Goal: Task Accomplishment & Management: Complete application form

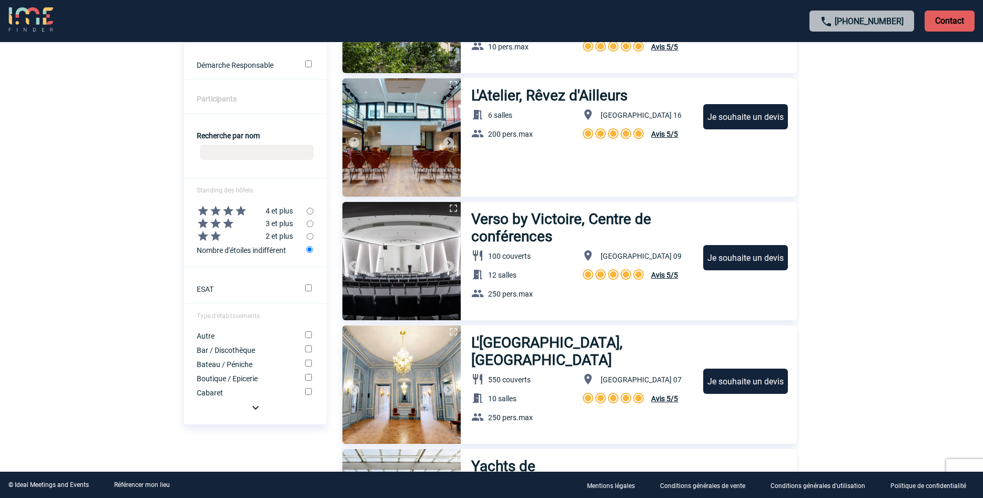
scroll to position [54, 0]
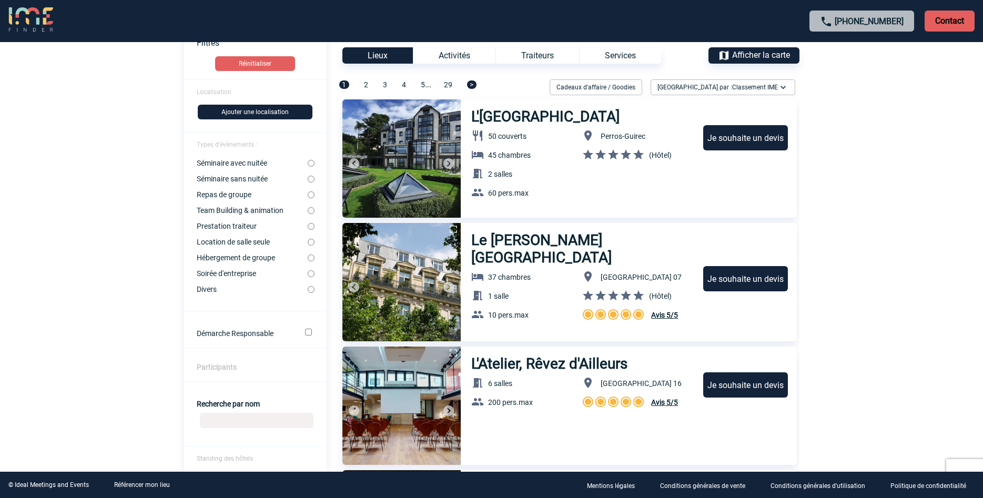
click at [250, 185] on label "Team Building & animation" at bounding box center [252, 210] width 111 height 8
click at [308, 185] on input "Team Building & animation" at bounding box center [311, 210] width 7 height 7
radio input "true"
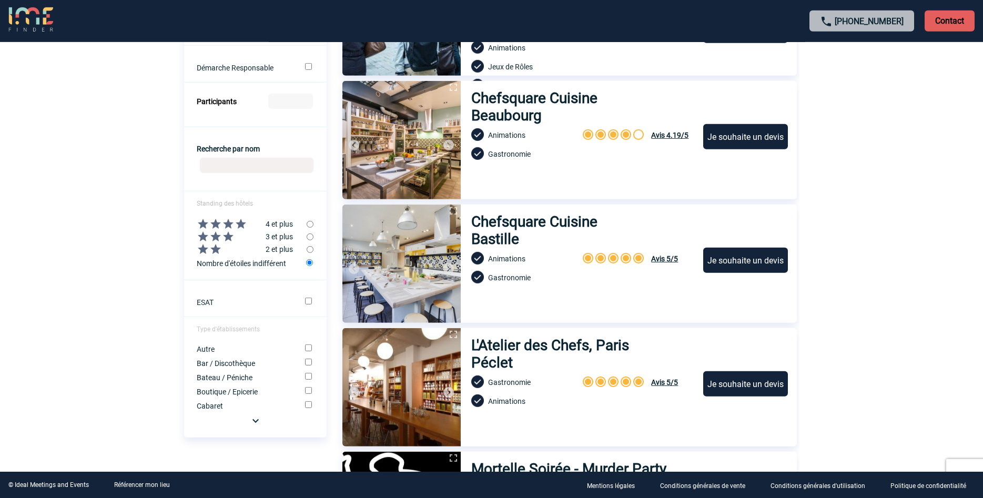
scroll to position [376, 0]
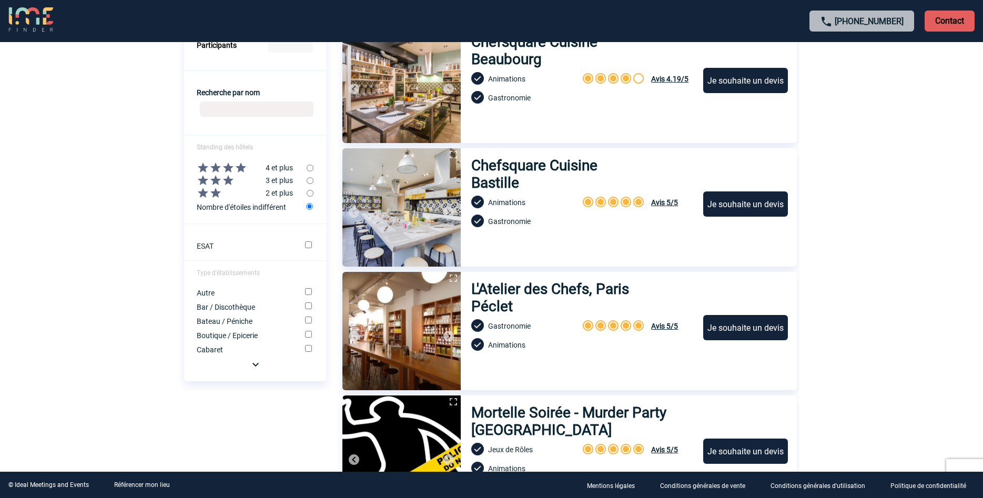
click at [255, 185] on img at bounding box center [255, 364] width 13 height 13
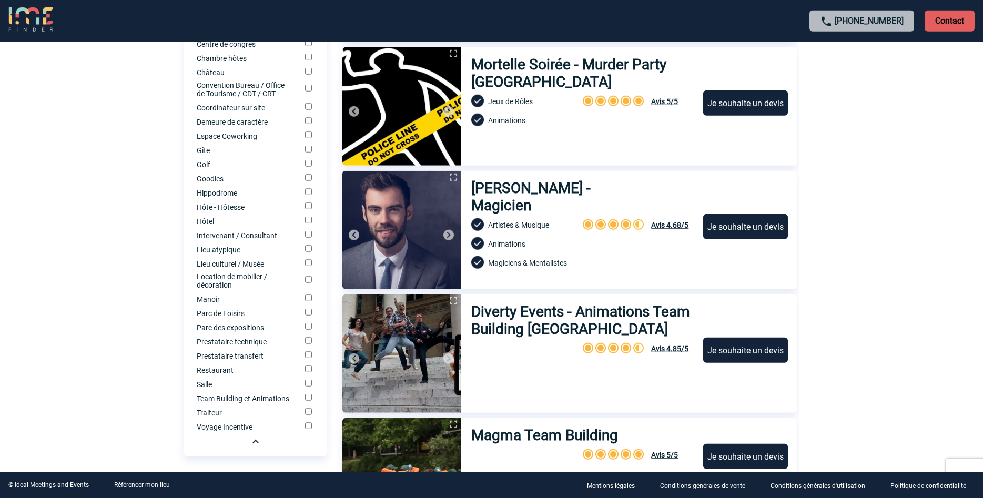
scroll to position [751, 0]
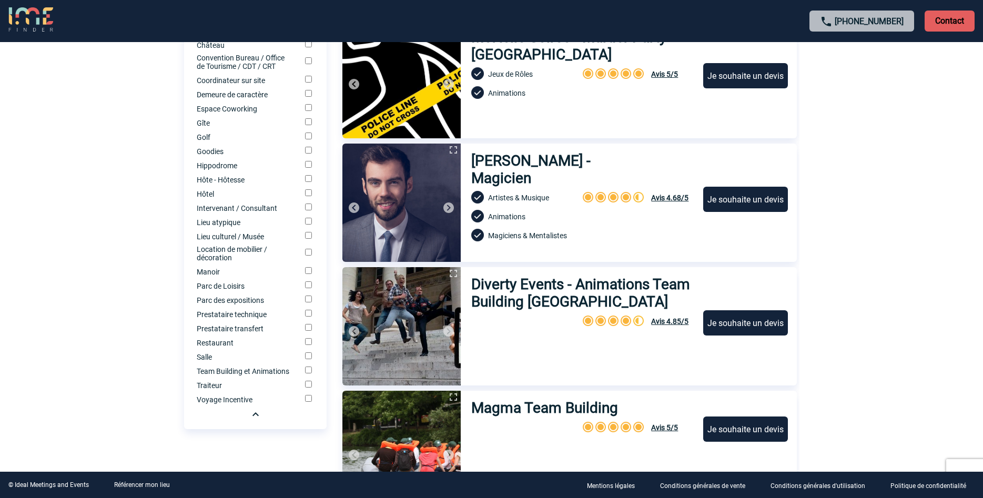
click at [310, 185] on input "Team Building et Animations" at bounding box center [308, 370] width 7 height 7
checkbox input "true"
click at [246, 185] on label "Parc de Loisirs" at bounding box center [244, 286] width 94 height 8
click at [305, 185] on input "Parc de Loisirs" at bounding box center [308, 284] width 7 height 7
checkbox input "true"
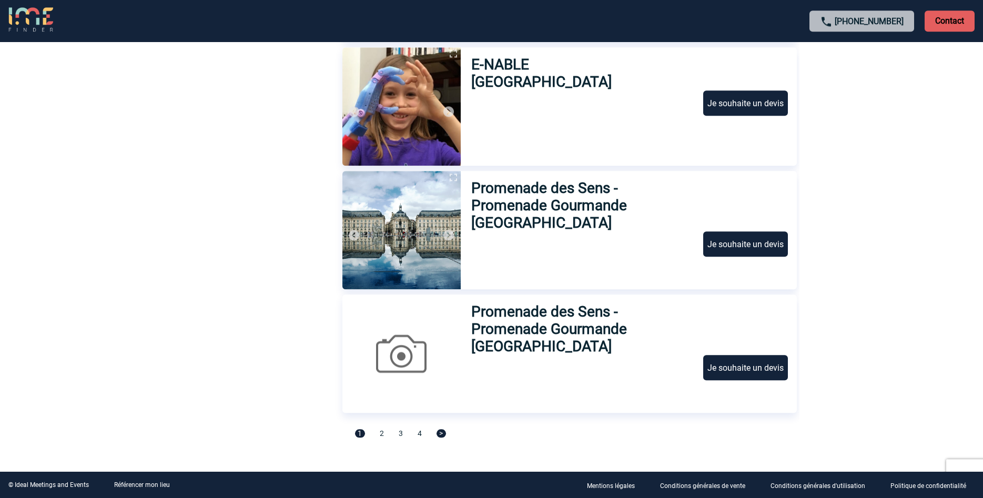
scroll to position [3446, 0]
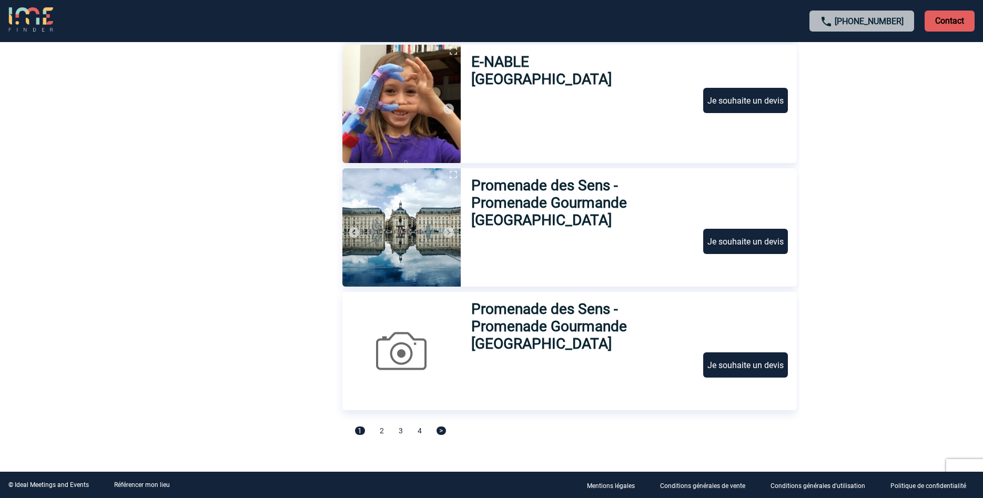
click at [413, 185] on span ">" at bounding box center [441, 431] width 9 height 8
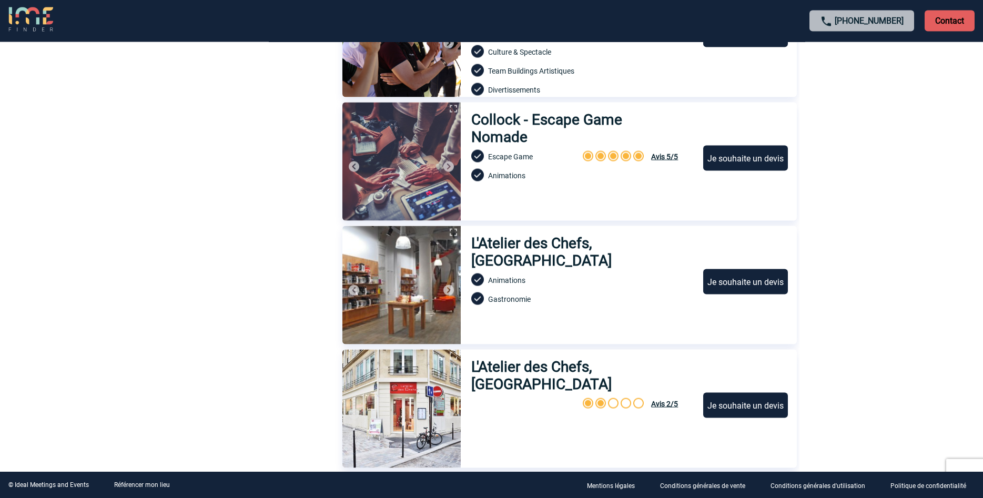
scroll to position [3285, 0]
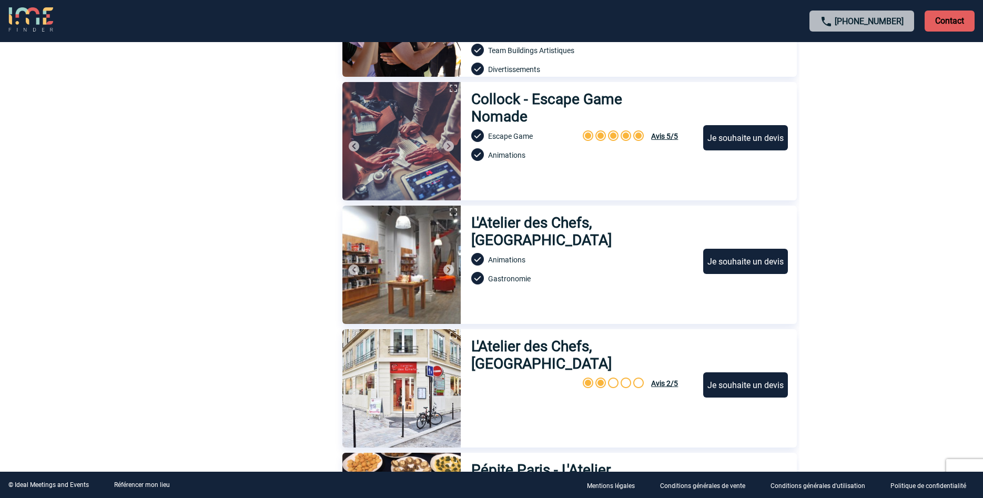
click at [412, 185] on img at bounding box center [401, 388] width 118 height 118
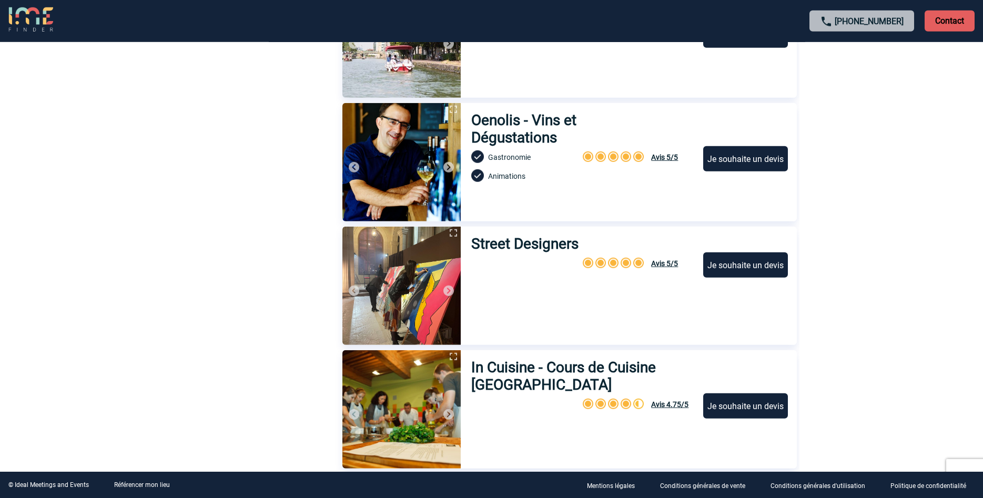
scroll to position [2641, 0]
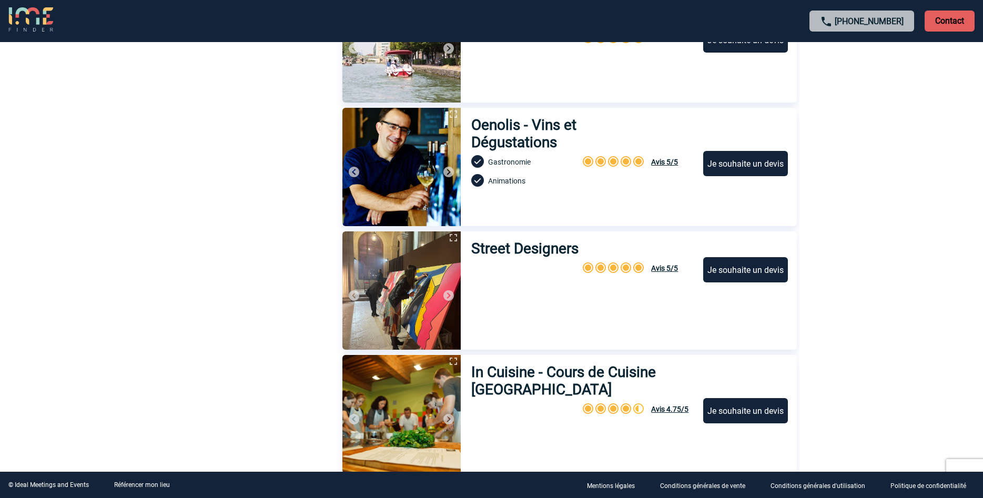
click at [413, 185] on img at bounding box center [401, 290] width 118 height 118
drag, startPoint x: 584, startPoint y: 251, endPoint x: 473, endPoint y: 250, distance: 110.5
click at [413, 185] on h3 "Street Designers" at bounding box center [526, 248] width 111 height 17
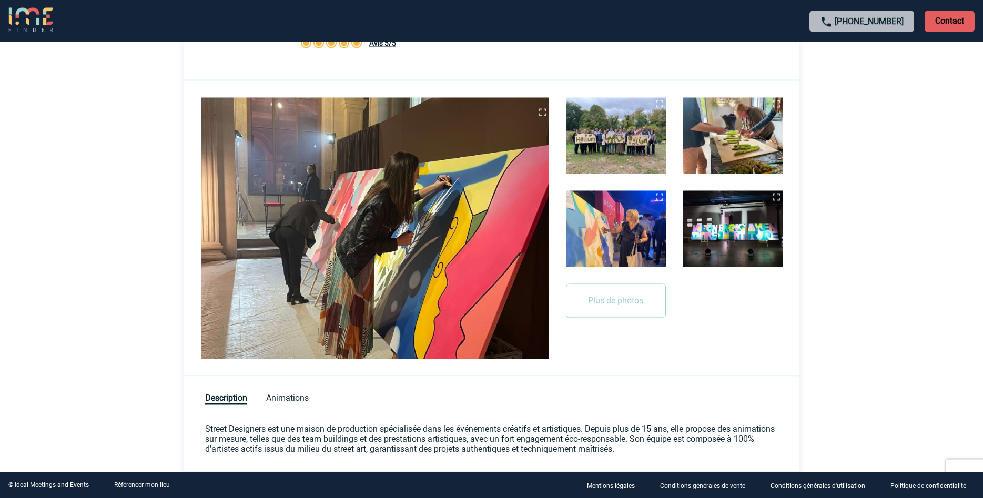
scroll to position [257, 0]
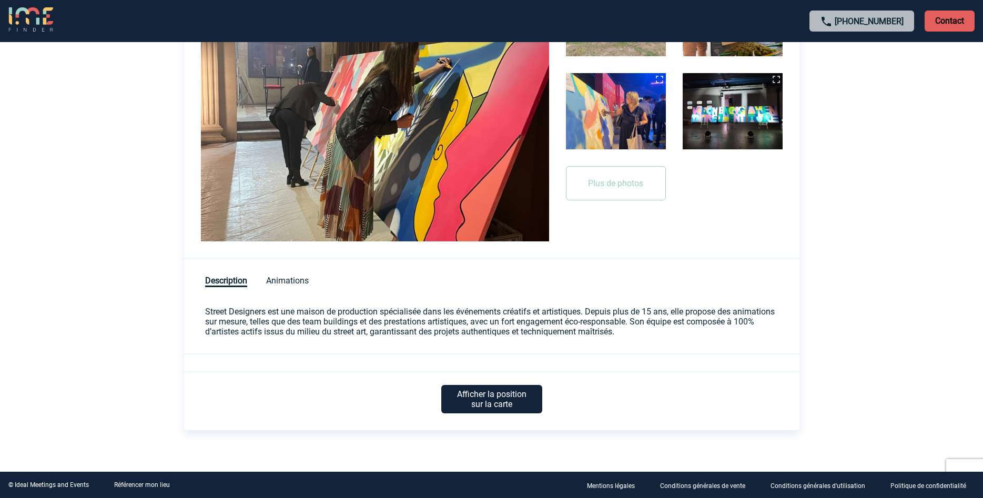
click at [520, 395] on p "Afficher la position sur la carte" at bounding box center [491, 399] width 101 height 28
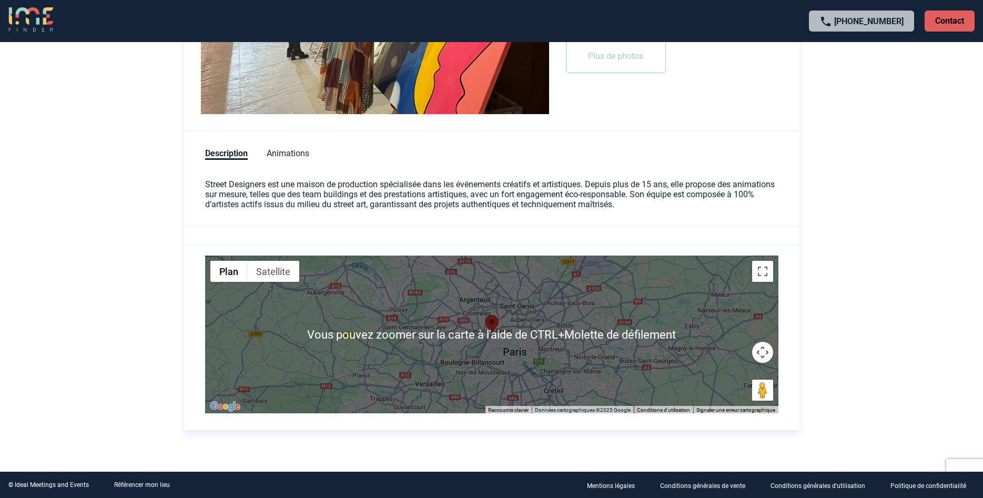
scroll to position [62, 0]
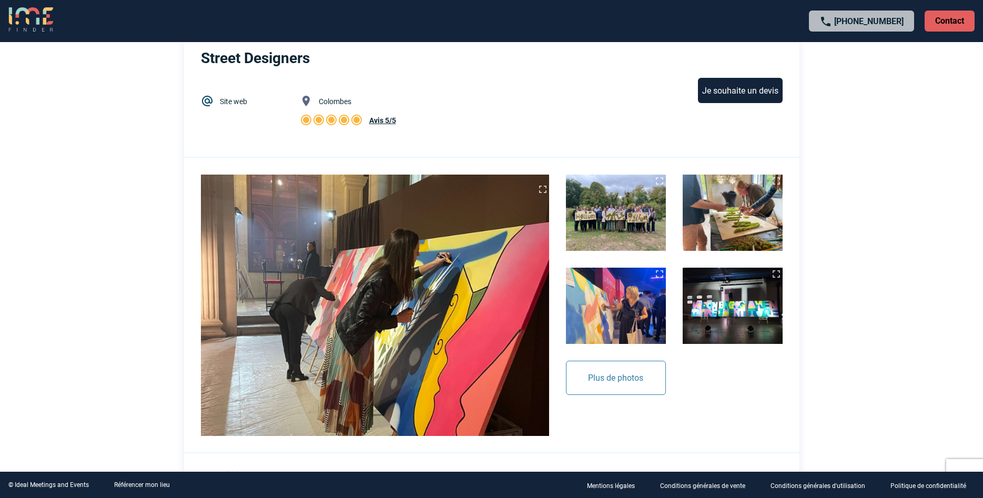
click at [608, 371] on button "Plus de photos" at bounding box center [616, 378] width 100 height 34
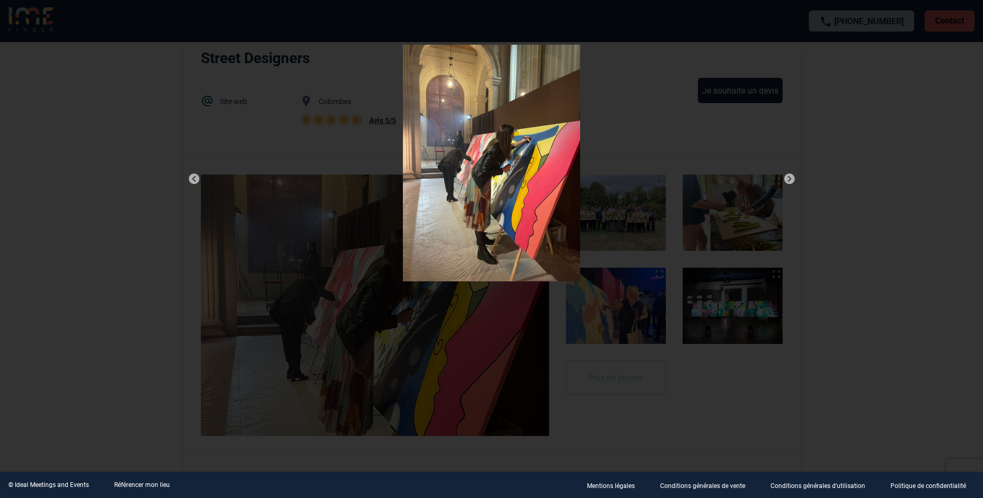
click at [792, 179] on img at bounding box center [789, 179] width 13 height 13
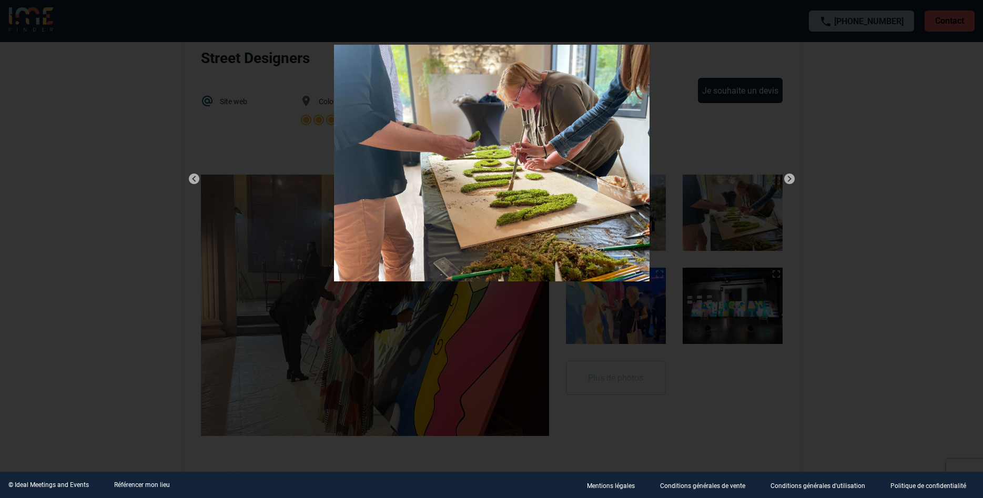
click at [792, 179] on img at bounding box center [789, 179] width 13 height 13
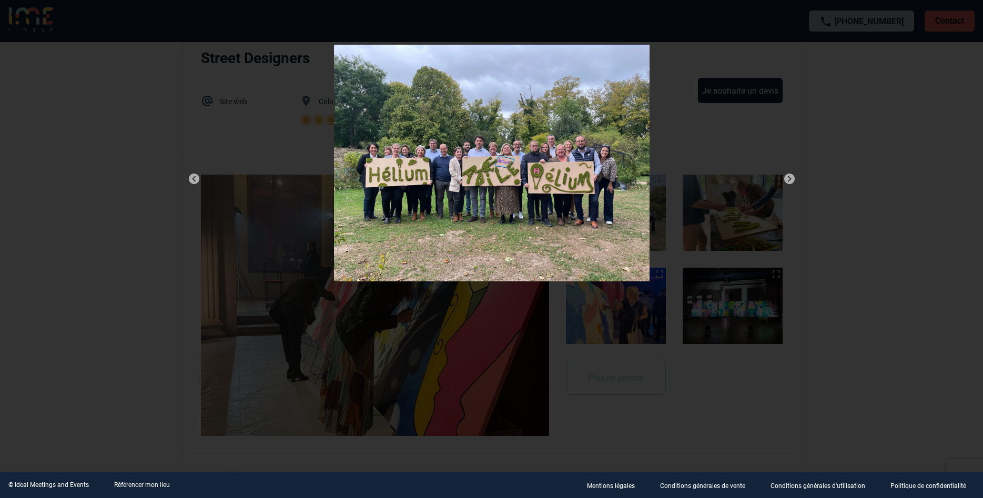
click at [792, 179] on img at bounding box center [789, 179] width 13 height 13
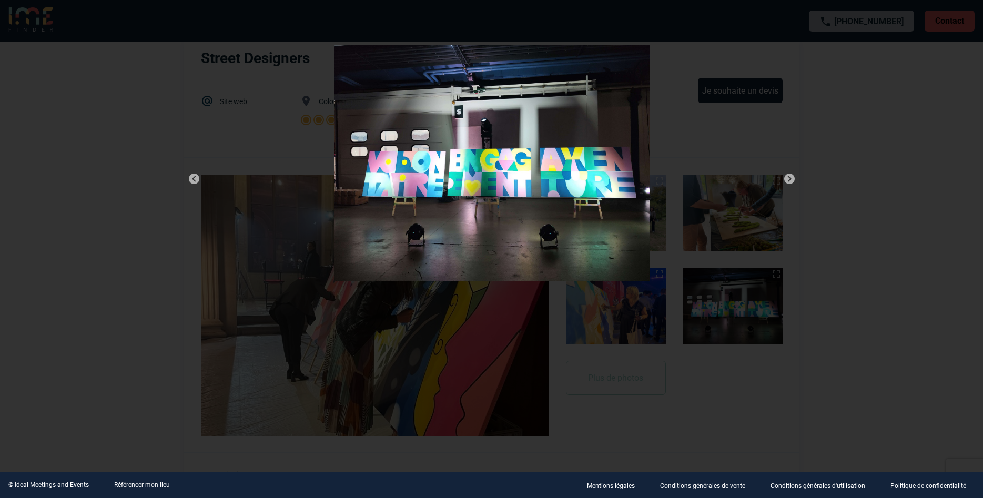
click at [792, 179] on img at bounding box center [789, 179] width 13 height 13
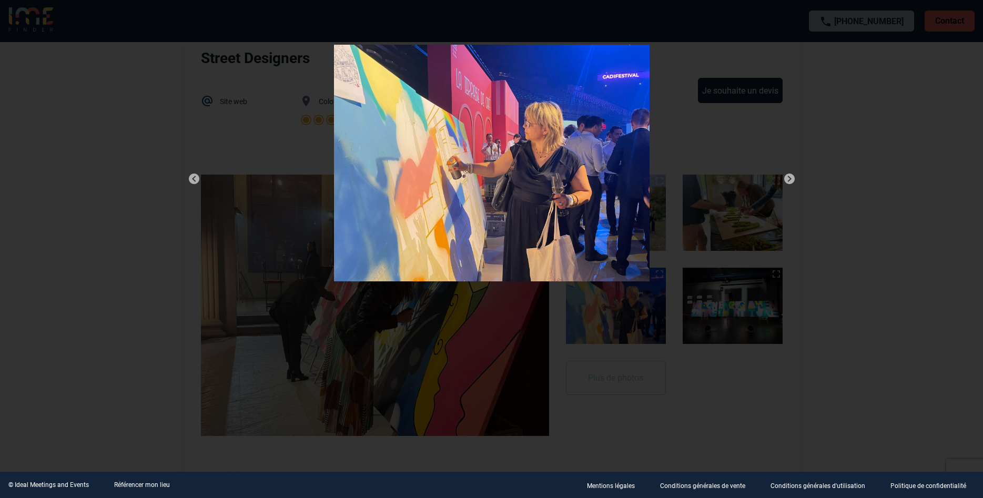
click at [792, 179] on img at bounding box center [789, 179] width 13 height 13
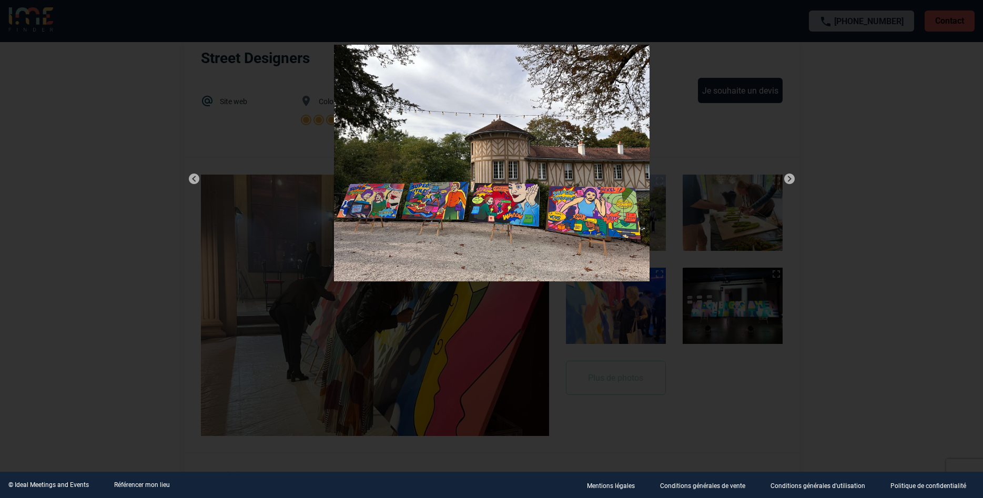
click at [792, 179] on img at bounding box center [789, 179] width 13 height 13
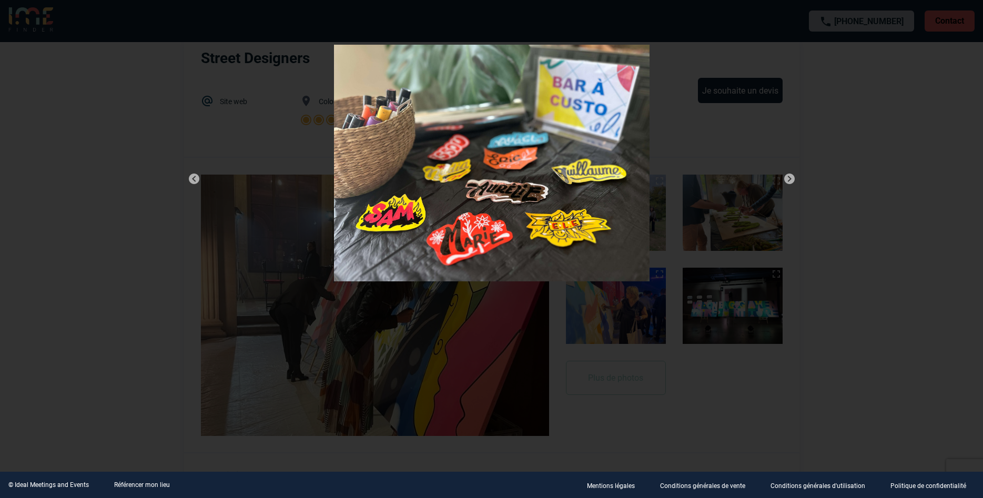
click at [792, 179] on img at bounding box center [789, 179] width 13 height 13
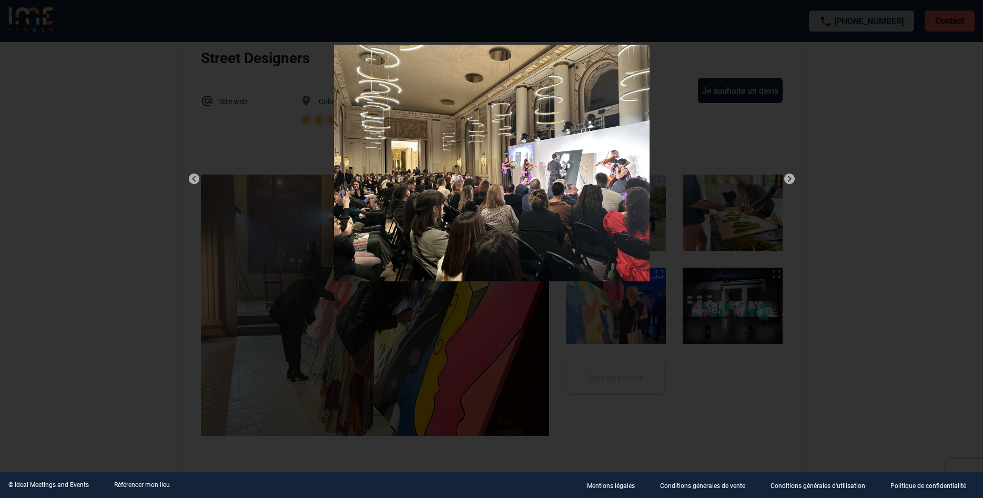
click at [792, 179] on img at bounding box center [789, 179] width 13 height 13
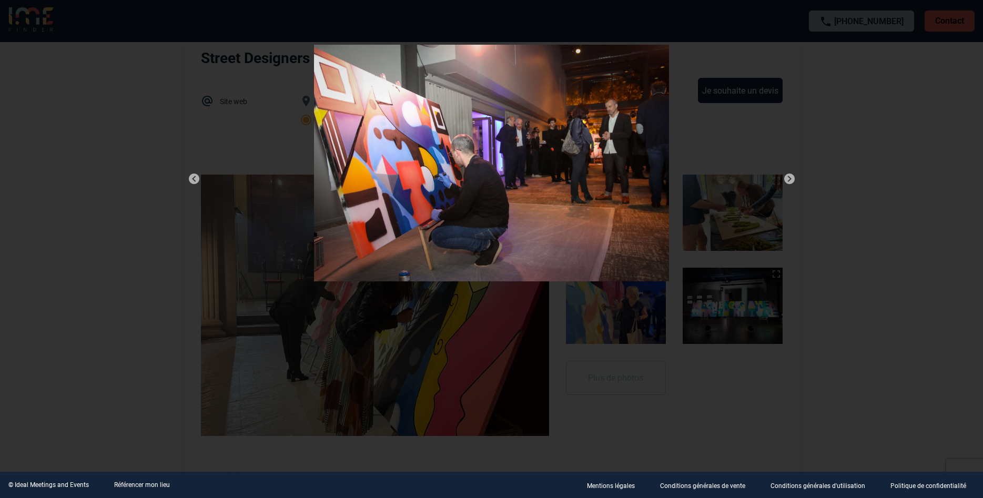
click at [835, 181] on div at bounding box center [491, 249] width 983 height 498
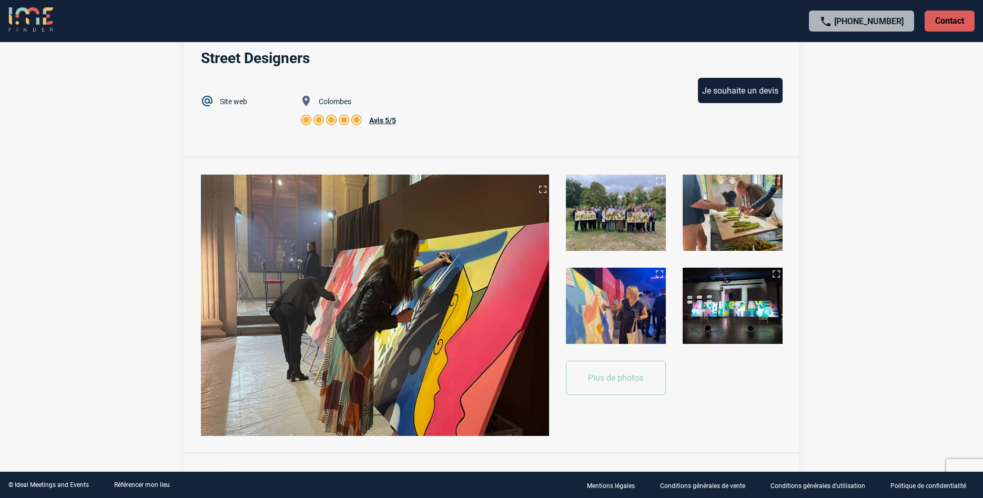
click at [657, 149] on body "+33 1 45 72 07 14 Contact Contact Sélectionner Retour à ma recherche Street Des…" at bounding box center [491, 187] width 983 height 498
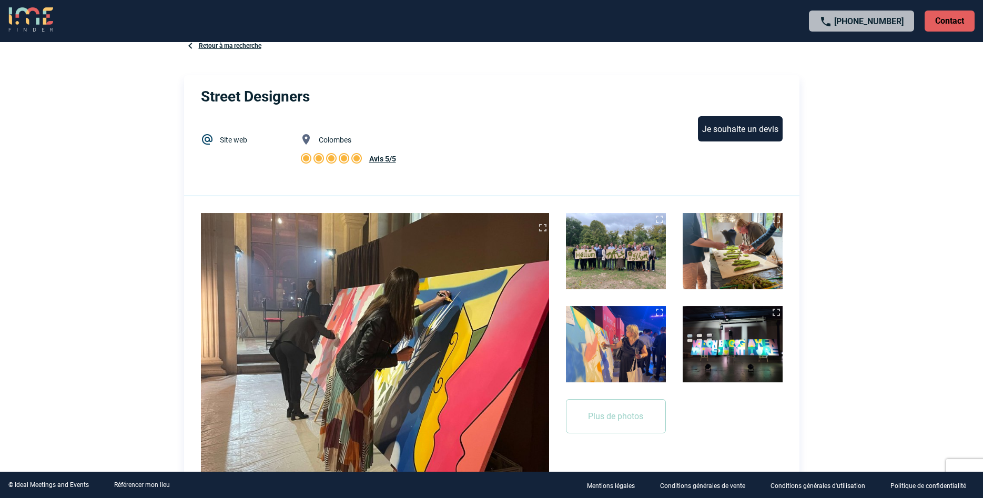
scroll to position [0, 0]
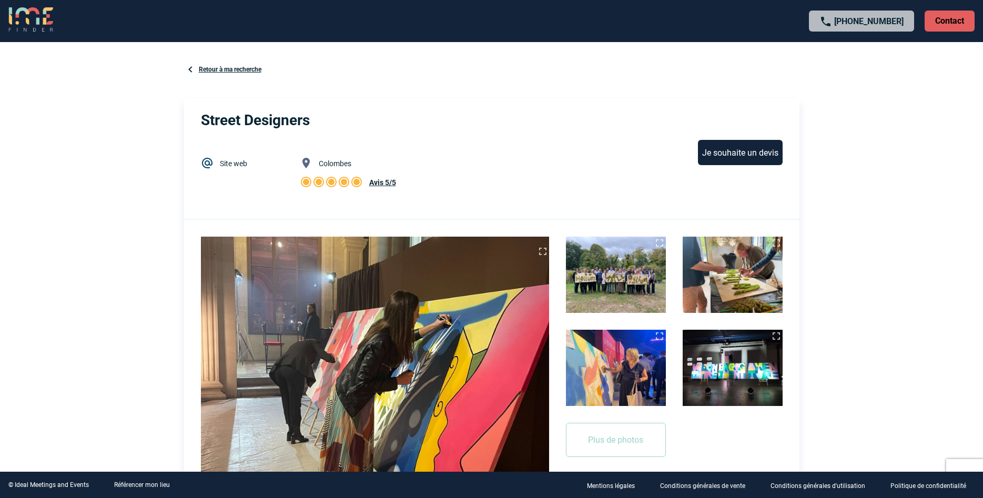
click at [379, 184] on span "Avis 5/5" at bounding box center [382, 182] width 27 height 8
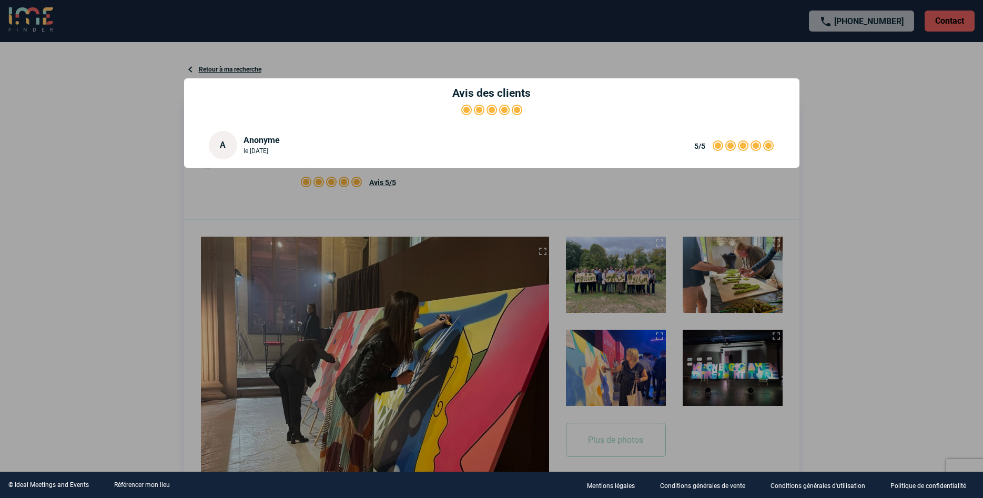
click at [898, 171] on div at bounding box center [491, 249] width 983 height 498
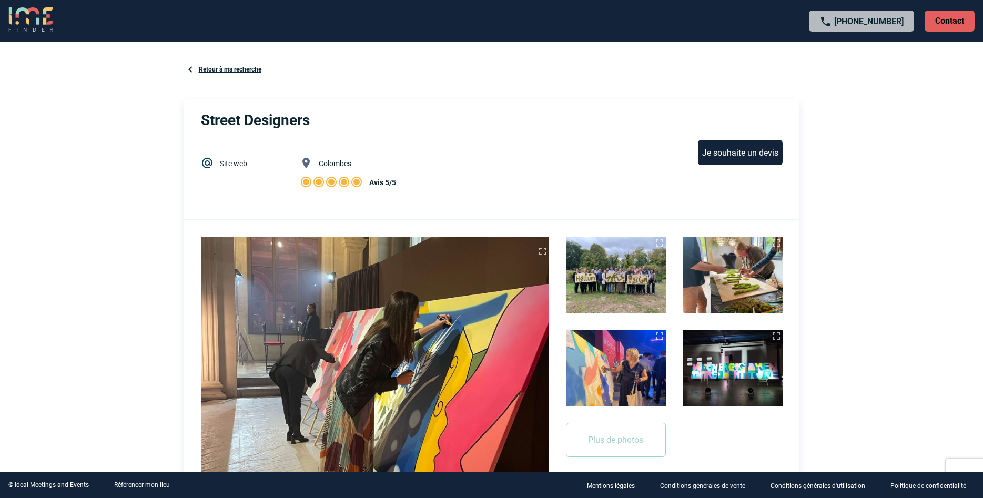
click at [735, 153] on div "Je souhaite un devis" at bounding box center [740, 152] width 85 height 25
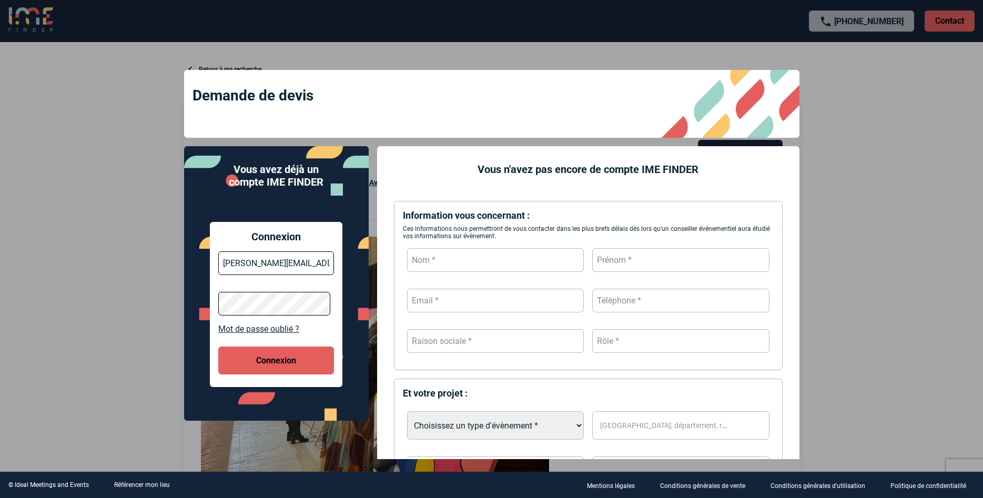
click at [310, 358] on button "Connexion" at bounding box center [276, 361] width 116 height 28
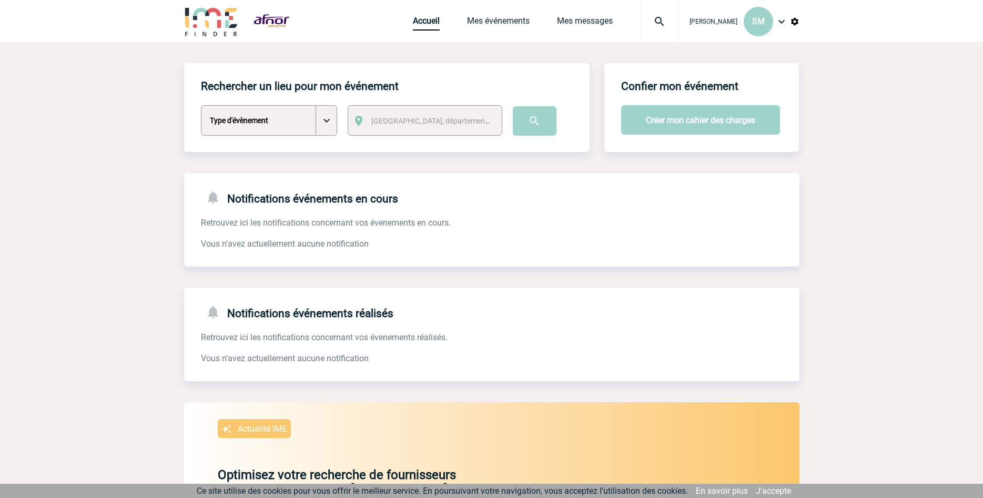
click at [201, 105] on select "Type d'évènement Séminaire avec nuitée Séminaire sans nuitée Repas de groupe Te…" at bounding box center [269, 120] width 136 height 31
select select "4"
click option "Team Building & animation" at bounding box center [0, 0] width 0 height 0
click at [654, 122] on button "Créer mon cahier des charges" at bounding box center [700, 119] width 159 height 29
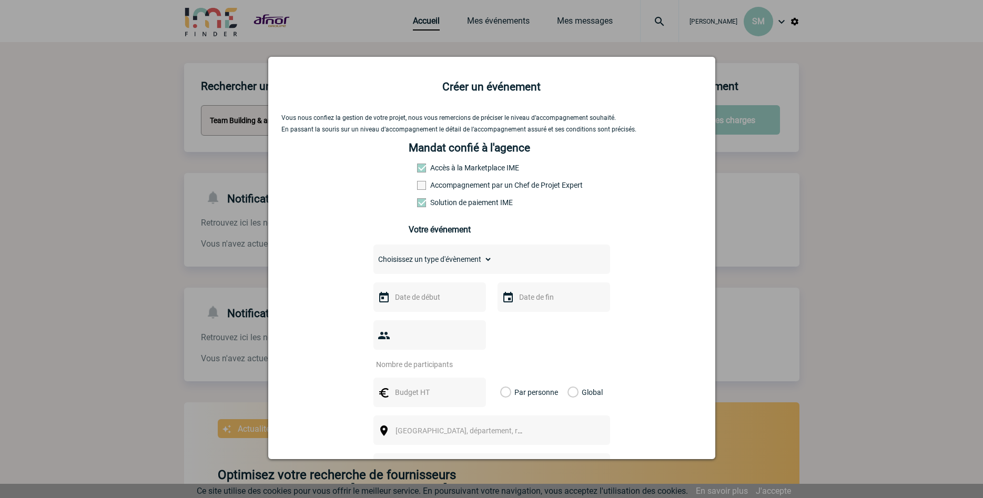
click at [373, 252] on select "Choisissez un type d'évènement Séminaire avec nuitée Séminaire sans nuitée Repa…" at bounding box center [432, 259] width 119 height 15
select select "4"
click option "Team Building & animation" at bounding box center [0, 0] width 0 height 0
click at [423, 299] on input "text" at bounding box center [428, 297] width 73 height 14
click at [530, 318] on span "Suivant" at bounding box center [527, 318] width 8 height 8
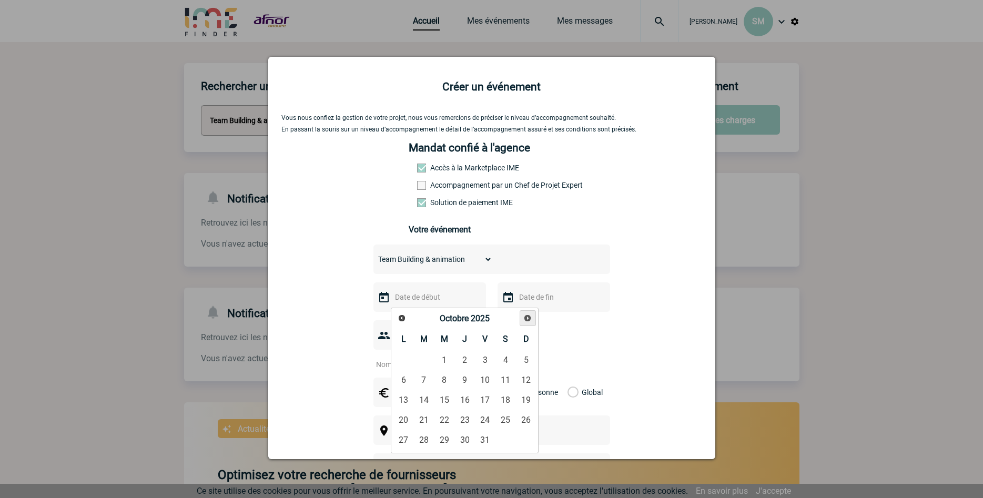
click at [530, 318] on span "Suivant" at bounding box center [527, 318] width 8 height 8
click at [427, 399] on link "16" at bounding box center [423, 399] width 19 height 19
type input "16-12-2025"
click at [547, 303] on input "text" at bounding box center [553, 297] width 73 height 14
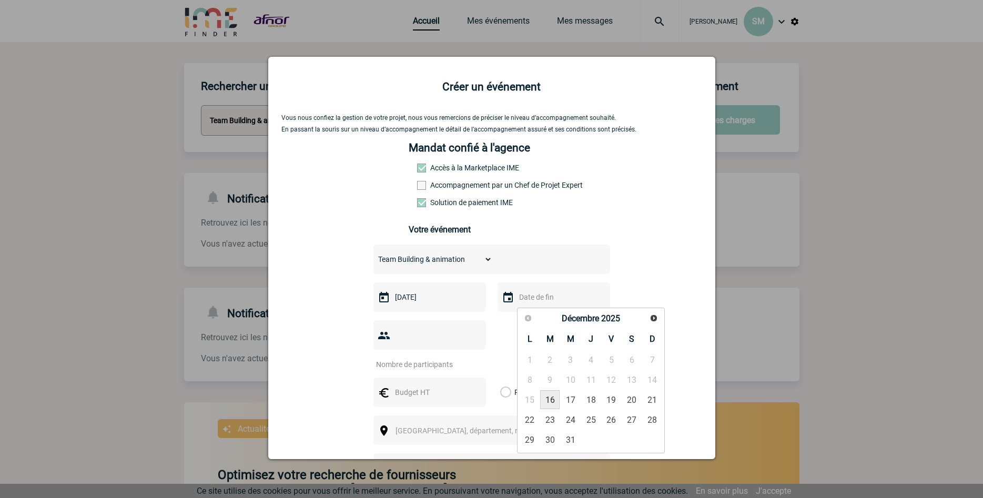
click at [548, 398] on link "16" at bounding box center [549, 399] width 19 height 19
type input "16-12-2025"
click at [460, 367] on input "1" at bounding box center [422, 365] width 99 height 14
click at [460, 367] on input "2" at bounding box center [422, 365] width 99 height 14
click at [459, 370] on input "1" at bounding box center [422, 365] width 99 height 14
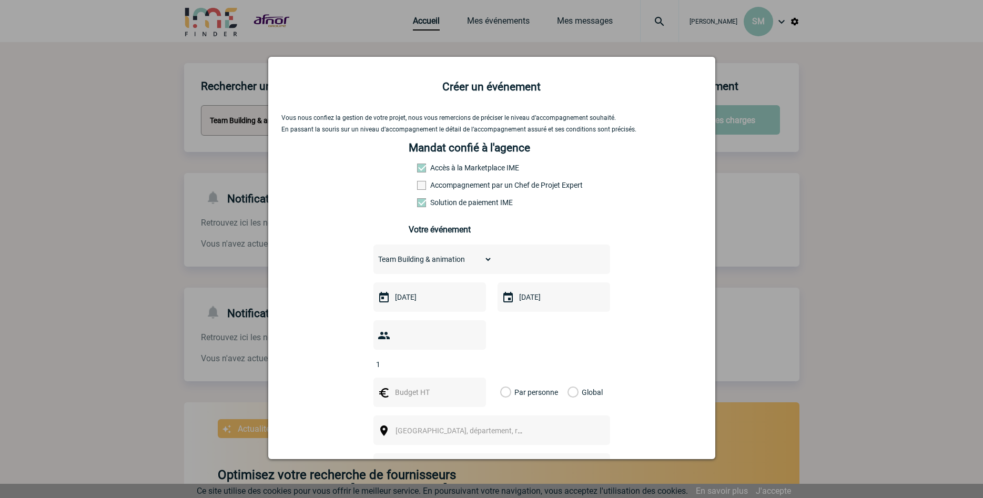
click at [458, 368] on input "1" at bounding box center [422, 365] width 99 height 14
click at [458, 366] on input "2" at bounding box center [422, 365] width 99 height 14
click at [458, 366] on input "3" at bounding box center [422, 365] width 99 height 14
click at [458, 366] on input "4" at bounding box center [422, 365] width 99 height 14
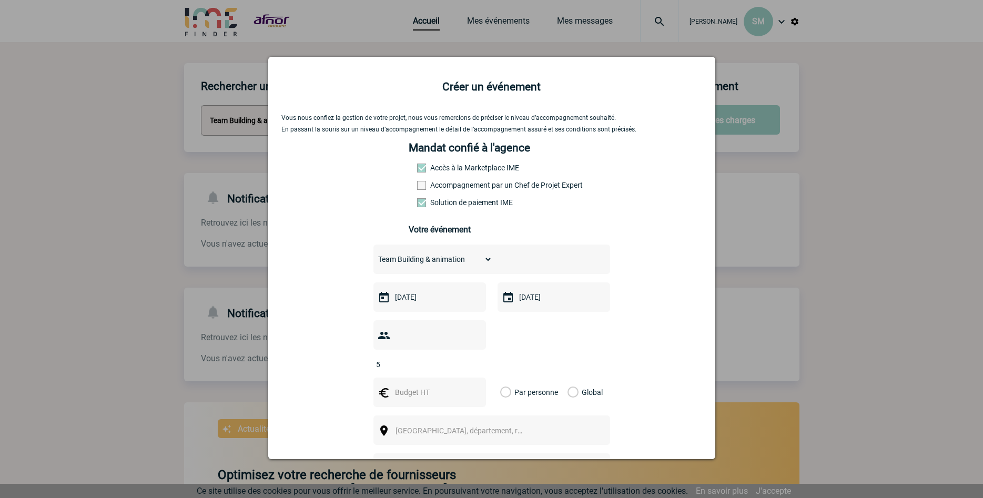
click at [458, 366] on input "5" at bounding box center [422, 365] width 99 height 14
click at [458, 366] on input "6" at bounding box center [422, 365] width 99 height 14
click at [458, 366] on input "7" at bounding box center [422, 365] width 99 height 14
click at [458, 366] on input "8" at bounding box center [422, 365] width 99 height 14
click at [458, 366] on input "9" at bounding box center [422, 365] width 99 height 14
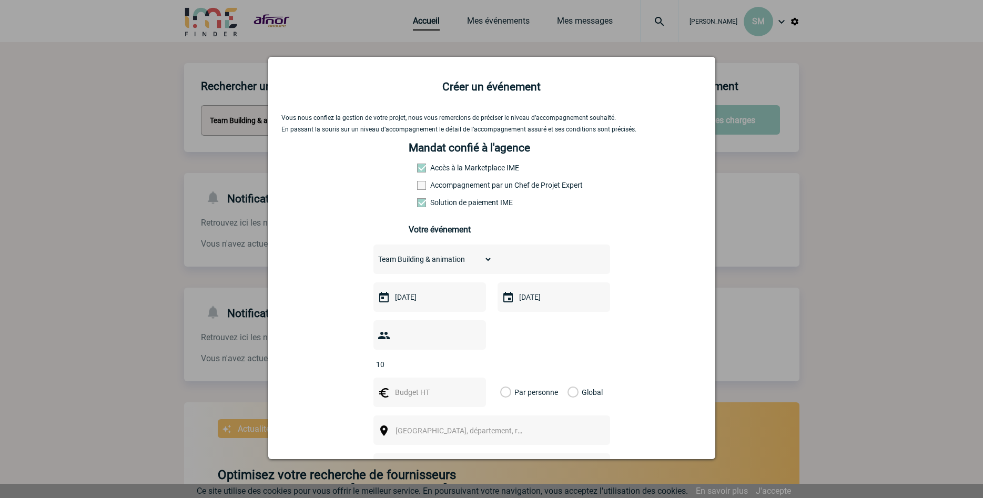
click at [458, 366] on input "10" at bounding box center [422, 365] width 99 height 14
click at [458, 366] on input "11" at bounding box center [422, 365] width 99 height 14
click at [458, 366] on input "12" at bounding box center [422, 365] width 99 height 14
click at [458, 366] on input "13" at bounding box center [422, 365] width 99 height 14
click at [458, 366] on input "14" at bounding box center [422, 365] width 99 height 14
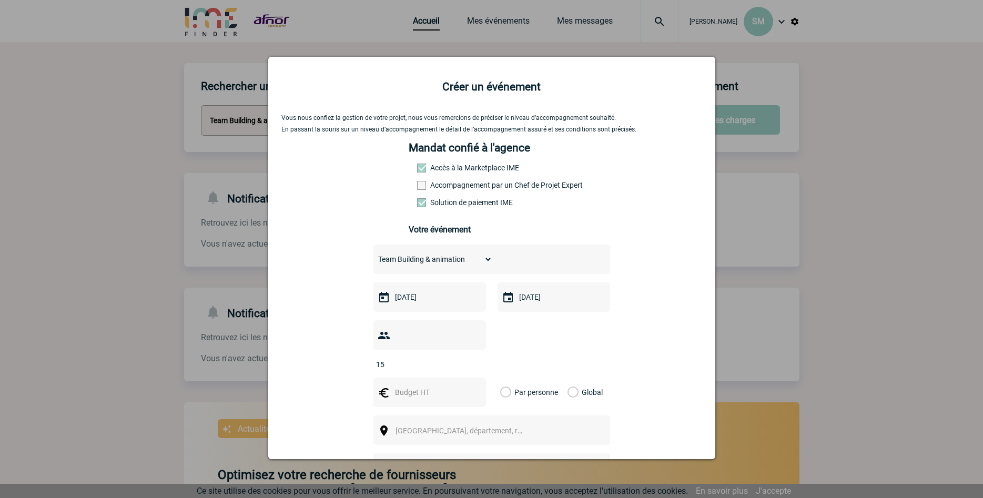
click at [458, 366] on input "15" at bounding box center [422, 365] width 99 height 14
click at [458, 366] on input "16" at bounding box center [422, 365] width 99 height 14
click at [458, 366] on input "17" at bounding box center [422, 365] width 99 height 14
click at [458, 366] on input "18" at bounding box center [422, 365] width 99 height 14
click at [458, 366] on input "19" at bounding box center [422, 365] width 99 height 14
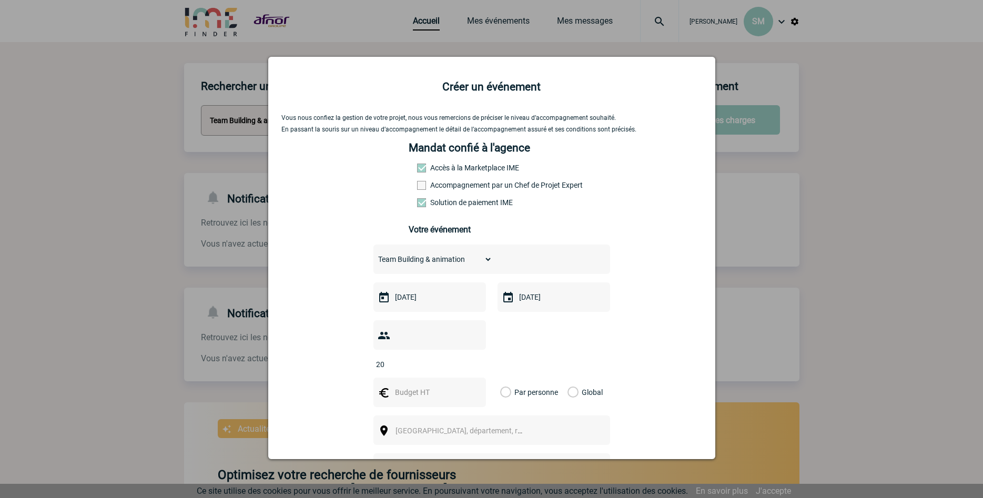
click at [458, 366] on input "20" at bounding box center [422, 365] width 99 height 14
click at [458, 366] on input "21" at bounding box center [422, 365] width 99 height 14
click at [458, 366] on input "22" at bounding box center [422, 365] width 99 height 14
click at [458, 366] on input "23" at bounding box center [422, 365] width 99 height 14
click at [458, 366] on input "24" at bounding box center [422, 365] width 99 height 14
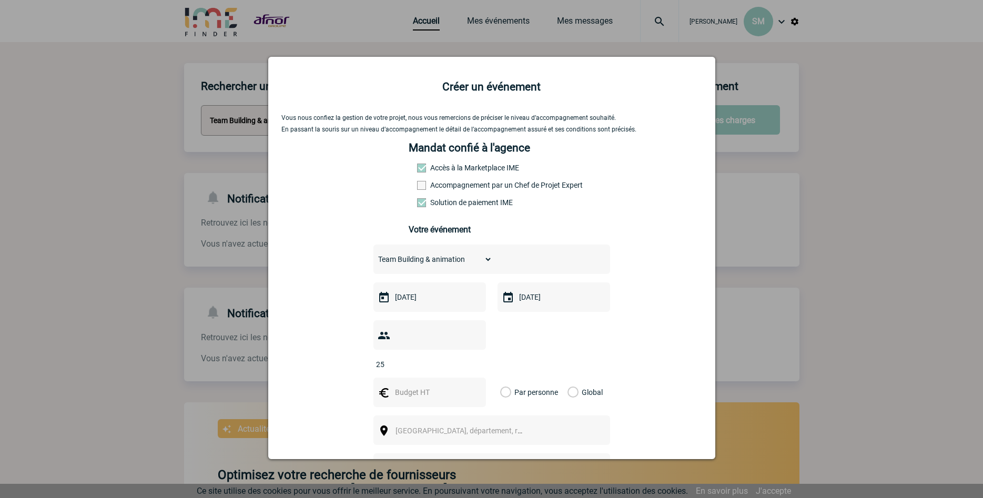
click at [458, 366] on input "25" at bounding box center [422, 365] width 99 height 14
click at [458, 366] on input "26" at bounding box center [422, 365] width 99 height 14
click at [458, 366] on input "27" at bounding box center [422, 365] width 99 height 14
click at [458, 366] on input "28" at bounding box center [422, 365] width 99 height 14
click at [458, 366] on input "29" at bounding box center [422, 365] width 99 height 14
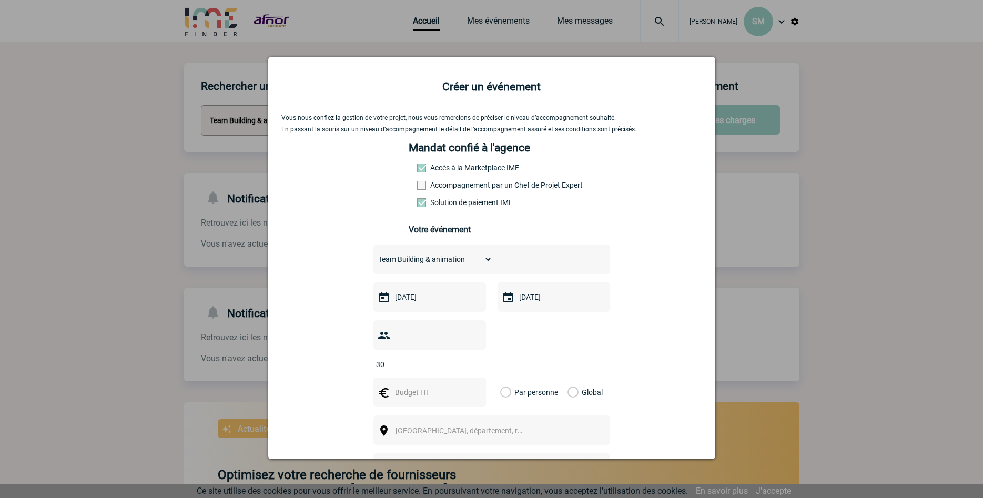
click at [458, 366] on input "30" at bounding box center [422, 365] width 99 height 14
click at [458, 366] on input "31" at bounding box center [422, 365] width 99 height 14
click at [458, 366] on input "32" at bounding box center [422, 365] width 99 height 14
click at [458, 366] on input "33" at bounding box center [422, 365] width 99 height 14
click at [458, 366] on input "34" at bounding box center [422, 365] width 99 height 14
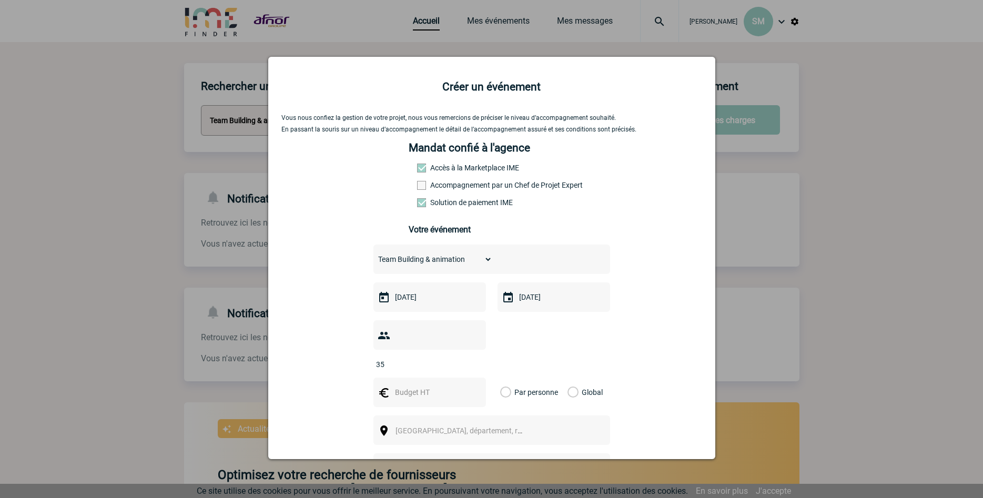
click at [458, 366] on input "35" at bounding box center [422, 365] width 99 height 14
click at [458, 366] on input "36" at bounding box center [422, 365] width 99 height 14
click at [458, 366] on input "37" at bounding box center [422, 365] width 99 height 14
click at [458, 366] on input "38" at bounding box center [422, 365] width 99 height 14
click at [458, 366] on input "39" at bounding box center [422, 365] width 99 height 14
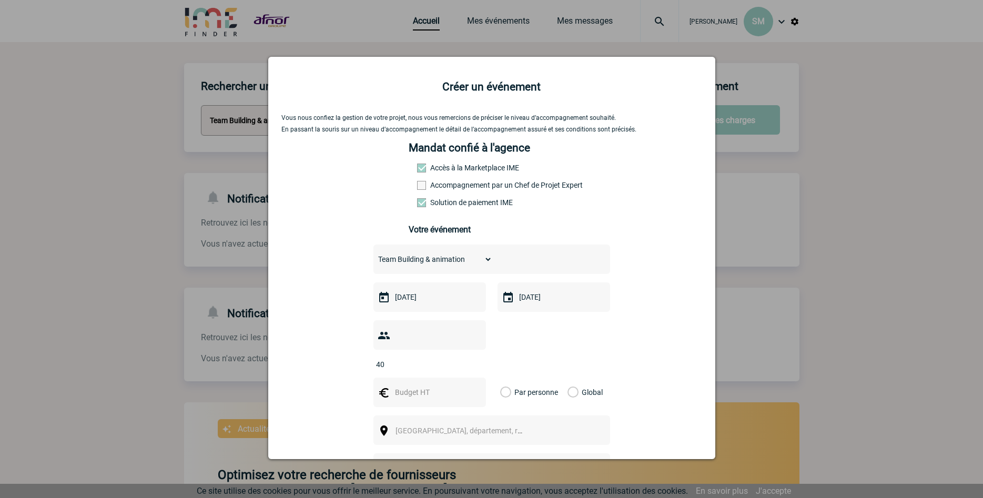
click at [458, 366] on input "40" at bounding box center [422, 365] width 99 height 14
click at [458, 366] on input "41" at bounding box center [422, 365] width 99 height 14
click at [458, 366] on input "42" at bounding box center [422, 365] width 99 height 14
click at [458, 366] on input "43" at bounding box center [422, 365] width 99 height 14
click at [458, 366] on input "44" at bounding box center [422, 365] width 99 height 14
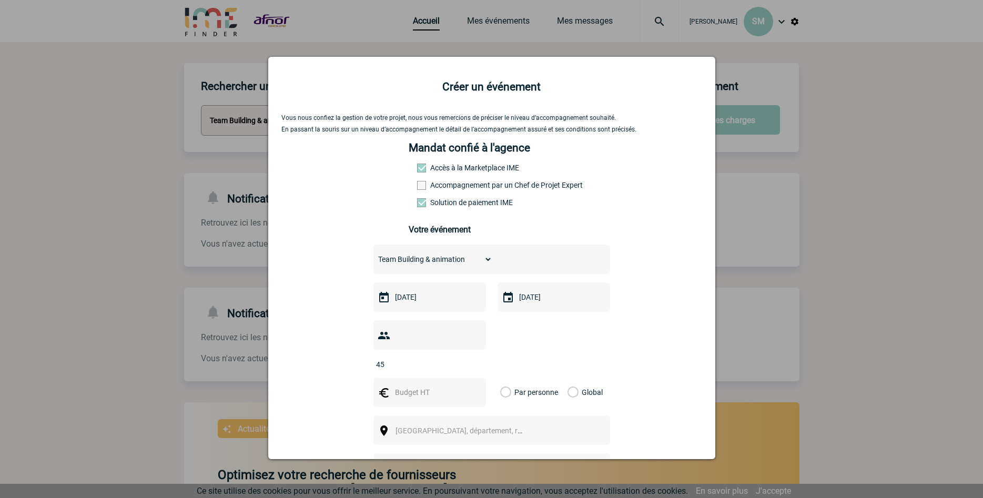
click at [458, 366] on input "45" at bounding box center [422, 365] width 99 height 14
click at [458, 366] on input "46" at bounding box center [422, 365] width 99 height 14
click at [458, 366] on input "47" at bounding box center [422, 365] width 99 height 14
click at [458, 366] on input "48" at bounding box center [422, 365] width 99 height 14
click at [458, 366] on input "49" at bounding box center [422, 365] width 99 height 14
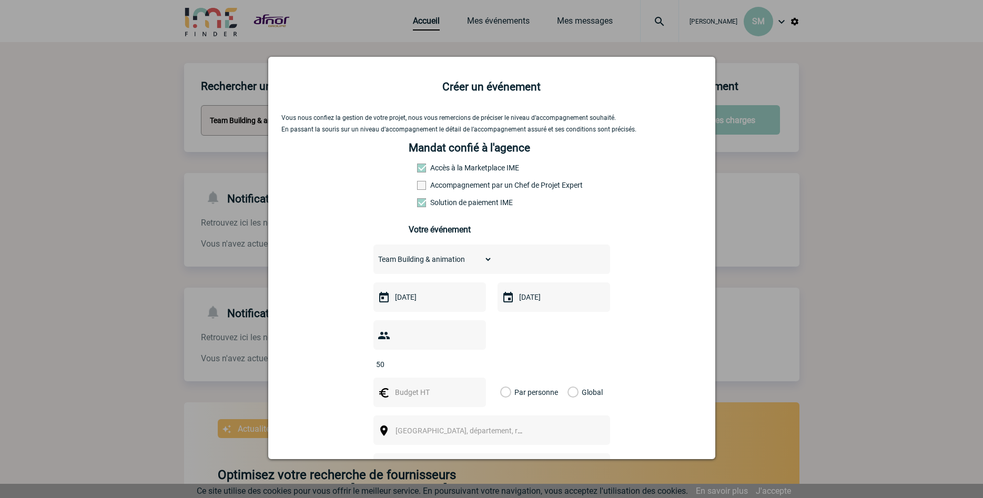
click at [458, 366] on input "50" at bounding box center [422, 365] width 99 height 14
click at [458, 366] on input "51" at bounding box center [422, 365] width 99 height 14
click at [458, 366] on input "52" at bounding box center [422, 365] width 99 height 14
click at [458, 366] on input "53" at bounding box center [422, 365] width 99 height 14
click at [458, 366] on input "54" at bounding box center [422, 365] width 99 height 14
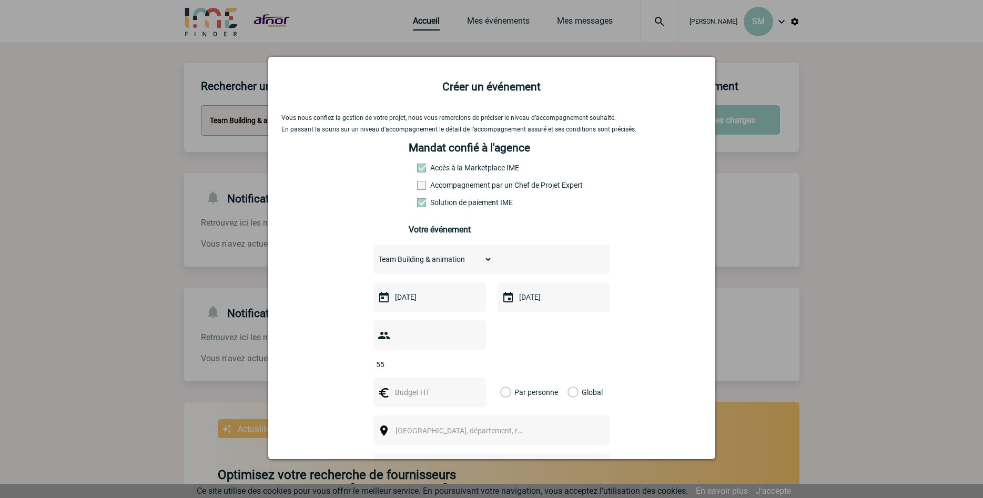
click at [458, 366] on input "55" at bounding box center [422, 365] width 99 height 14
click at [458, 366] on input "56" at bounding box center [422, 365] width 99 height 14
click at [458, 366] on input "57" at bounding box center [422, 365] width 99 height 14
click at [458, 366] on input "58" at bounding box center [422, 365] width 99 height 14
click at [458, 366] on input "59" at bounding box center [422, 365] width 99 height 14
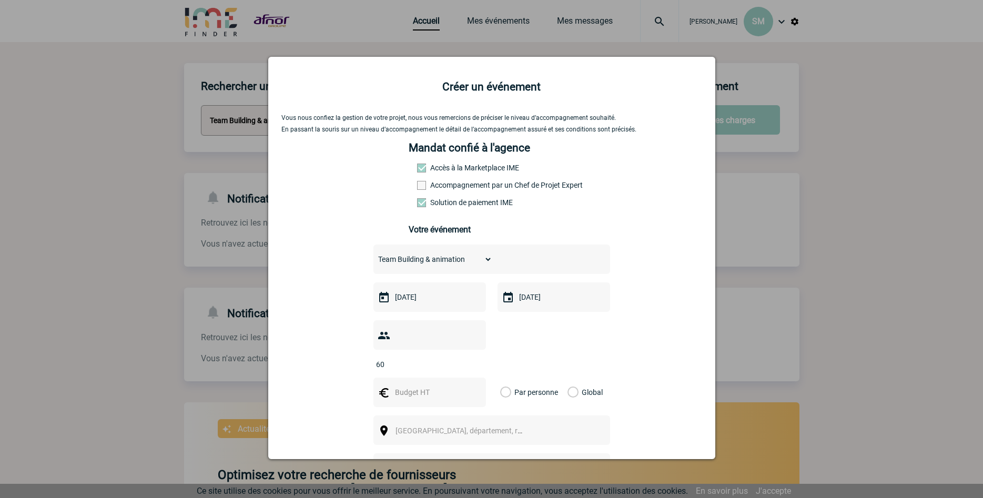
click at [458, 366] on input "60" at bounding box center [422, 365] width 99 height 14
click at [458, 366] on input "61" at bounding box center [422, 365] width 99 height 14
click at [458, 366] on input "62" at bounding box center [422, 365] width 99 height 14
click at [458, 366] on input "63" at bounding box center [422, 365] width 99 height 14
click at [458, 366] on input "64" at bounding box center [422, 365] width 99 height 14
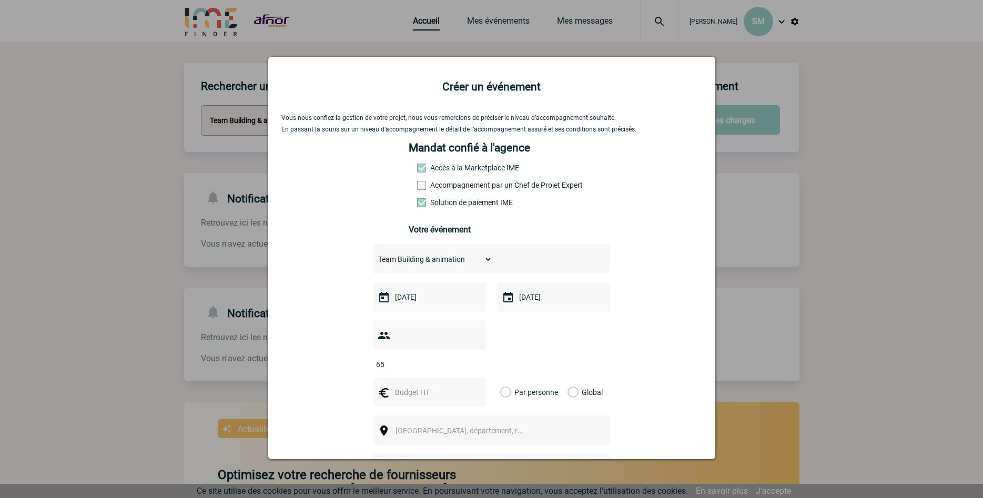
click at [458, 366] on input "65" at bounding box center [422, 365] width 99 height 14
click at [458, 366] on input "66" at bounding box center [422, 365] width 99 height 14
click at [458, 366] on input "67" at bounding box center [422, 365] width 99 height 14
click at [458, 366] on input "68" at bounding box center [422, 365] width 99 height 14
click at [458, 366] on input "69" at bounding box center [422, 365] width 99 height 14
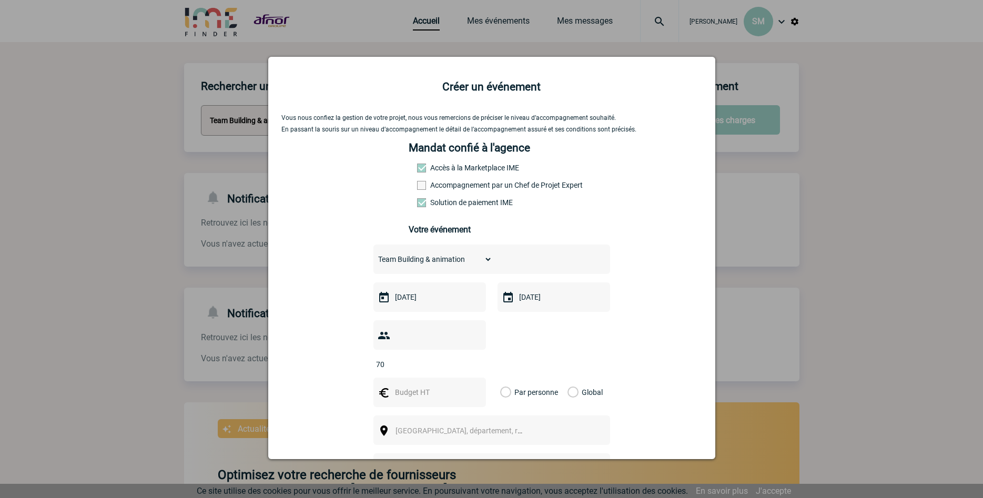
click at [458, 366] on input "70" at bounding box center [422, 365] width 99 height 14
click at [458, 366] on input "71" at bounding box center [422, 365] width 99 height 14
click at [458, 366] on input "72" at bounding box center [422, 365] width 99 height 14
click at [458, 366] on input "73" at bounding box center [422, 365] width 99 height 14
click at [458, 366] on input "74" at bounding box center [422, 365] width 99 height 14
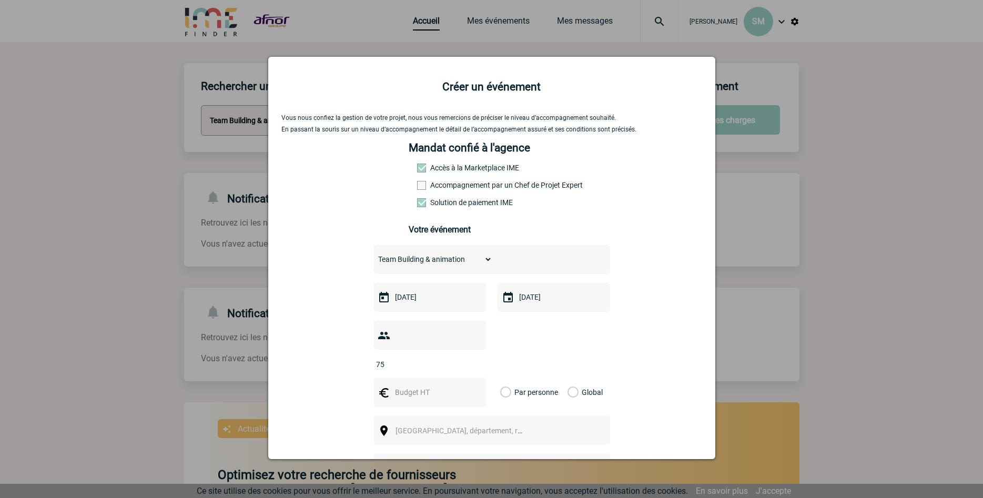
click at [458, 366] on input "75" at bounding box center [422, 365] width 99 height 14
click at [458, 366] on input "76" at bounding box center [422, 365] width 99 height 14
click at [458, 366] on input "77" at bounding box center [422, 365] width 99 height 14
click at [458, 366] on input "78" at bounding box center [422, 365] width 99 height 14
click at [458, 366] on input "79" at bounding box center [422, 365] width 99 height 14
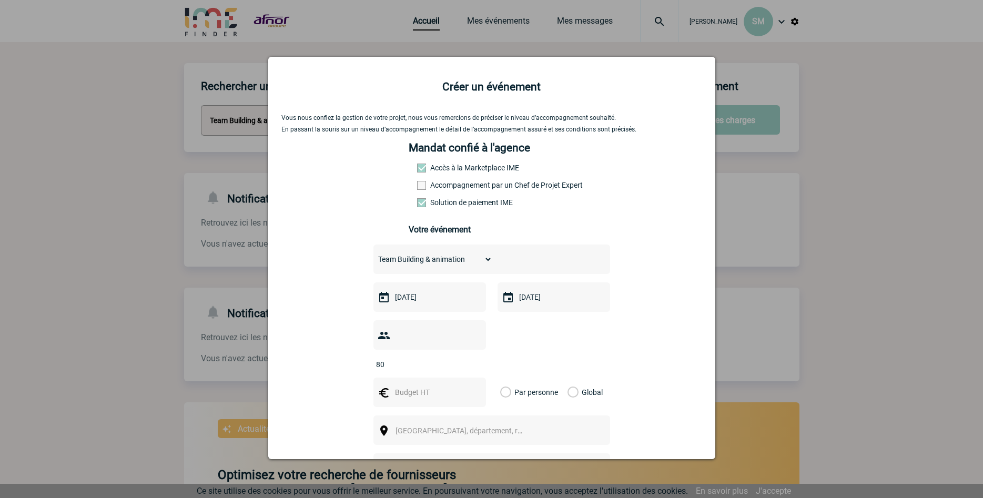
type input "80"
click at [458, 366] on input "80" at bounding box center [422, 365] width 99 height 14
click at [455, 399] on input "text" at bounding box center [428, 393] width 73 height 14
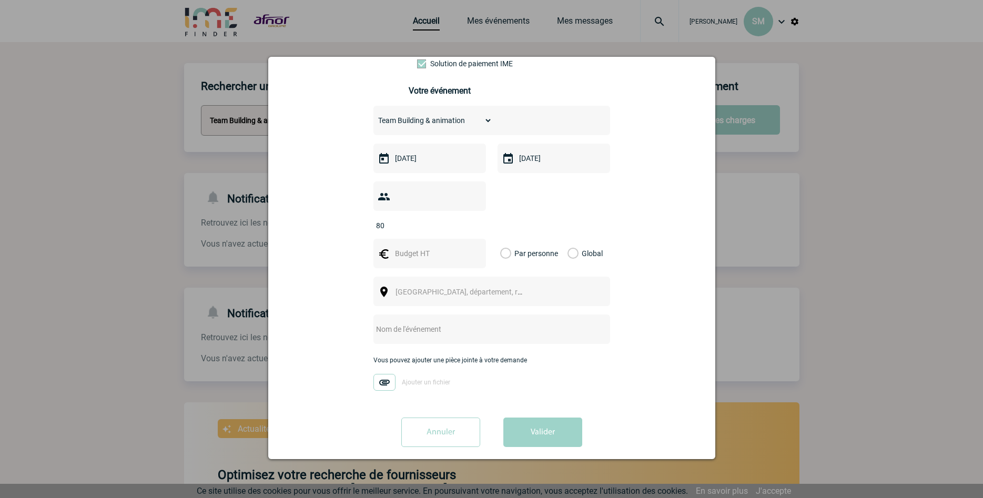
scroll to position [154, 0]
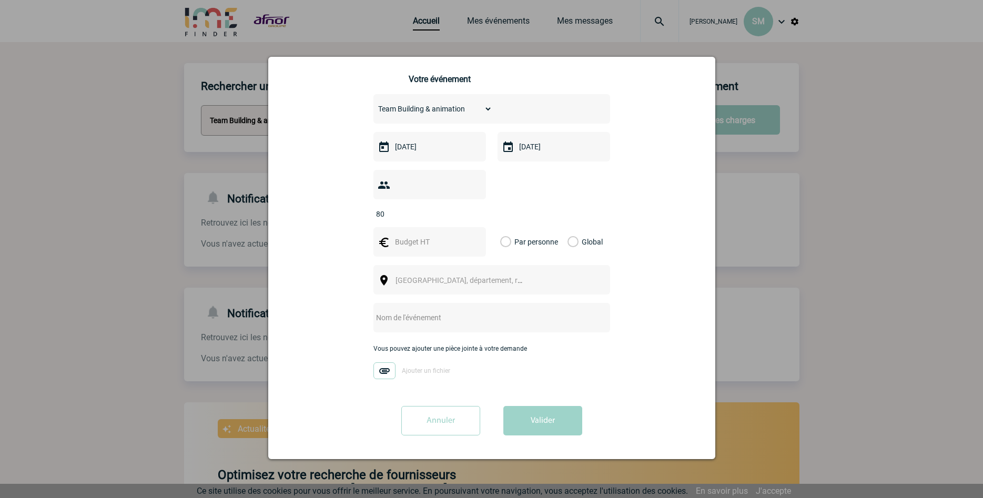
click at [433, 280] on span "Ville, département, région..." at bounding box center [469, 280] width 146 height 8
click at [423, 324] on input "text" at bounding box center [477, 318] width 209 height 14
type input "T"
type input "a"
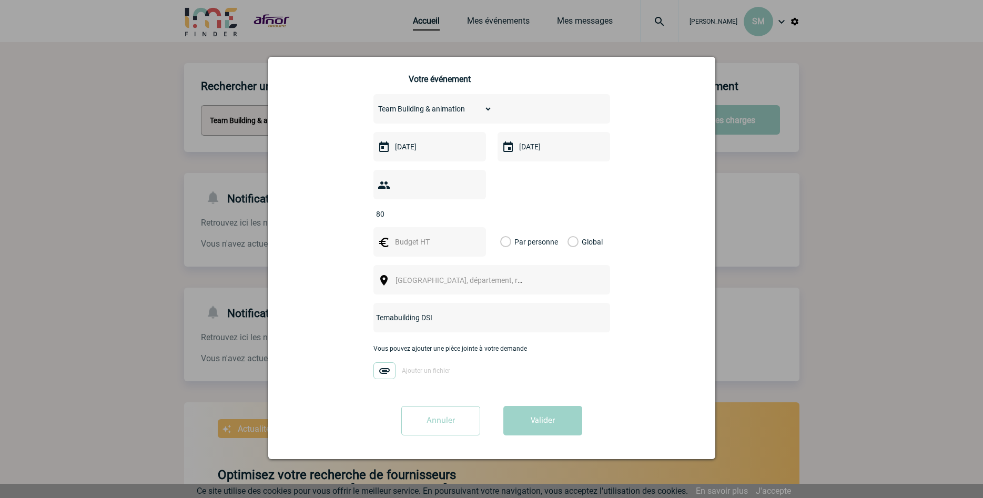
type input "Temabuilding DSI"
click at [451, 371] on div "Vous pouvez ajouter une pièce jointe à votre demande Ajouter un fichier" at bounding box center [491, 367] width 237 height 44
click at [480, 314] on input "Temabuilding DSI" at bounding box center [477, 318] width 209 height 14
click at [539, 422] on button "Valider" at bounding box center [542, 420] width 79 height 29
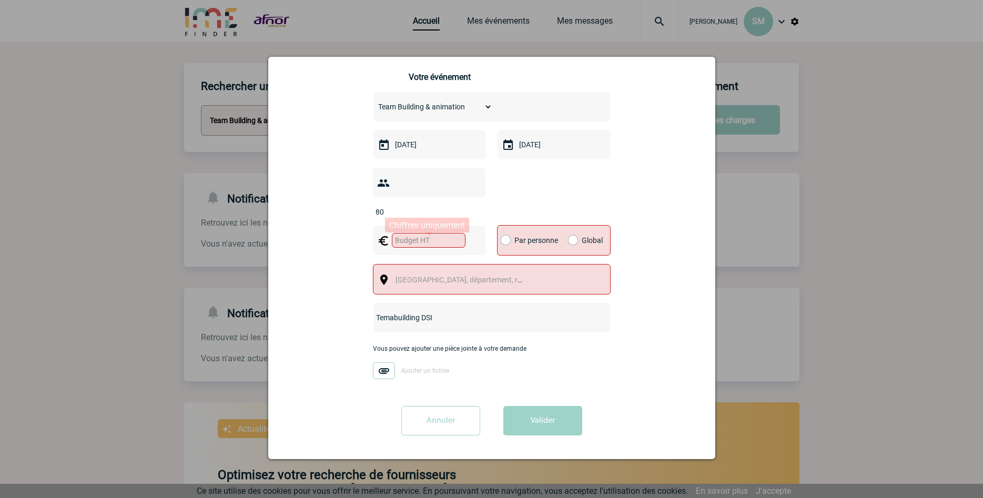
click at [439, 242] on input "text" at bounding box center [429, 240] width 74 height 15
type input "30000"
click at [580, 244] on div "Global" at bounding box center [583, 240] width 35 height 29
click at [572, 244] on label "Global" at bounding box center [571, 240] width 7 height 29
click at [0, 0] on input "Global" at bounding box center [0, 0] width 0 height 0
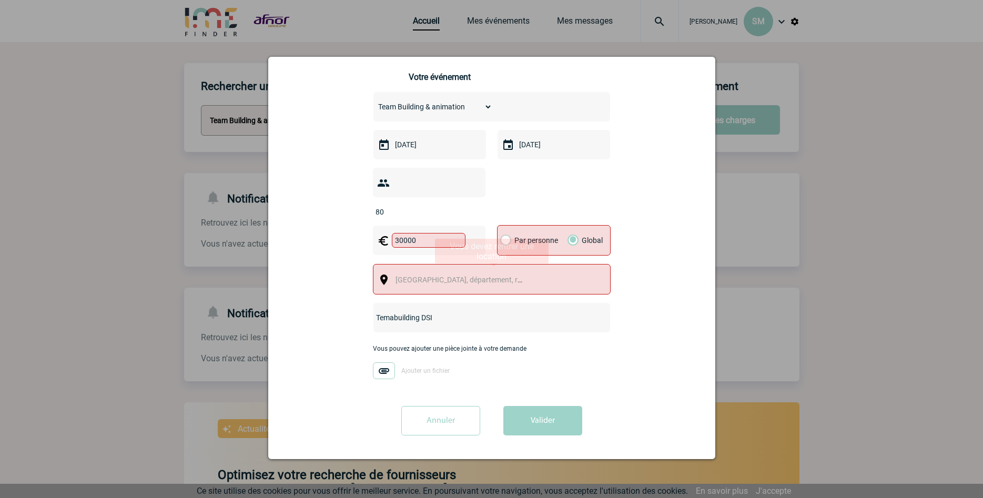
click at [509, 286] on span "Ville, département, région..." at bounding box center [463, 279] width 145 height 15
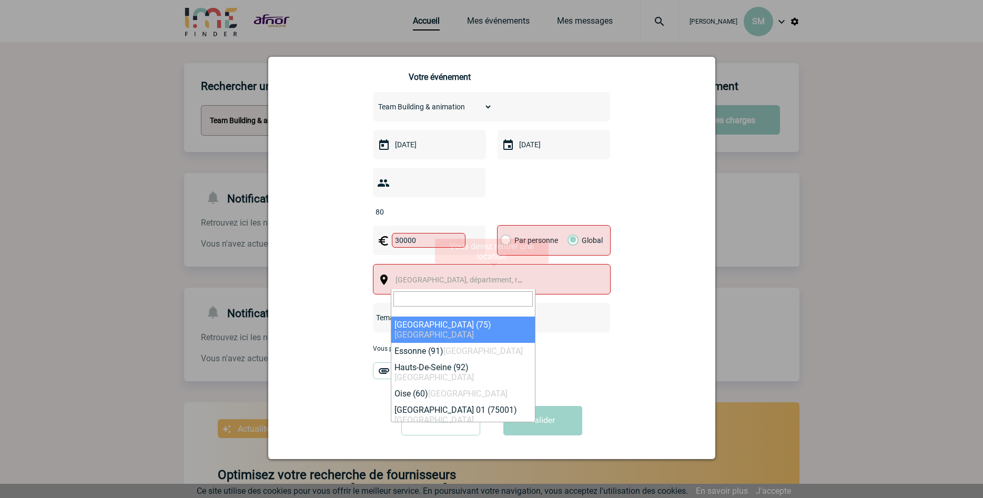
click at [630, 364] on div "Vous nous confiez la gestion de votre projet, nous vous remercions de préciser …" at bounding box center [491, 203] width 421 height 482
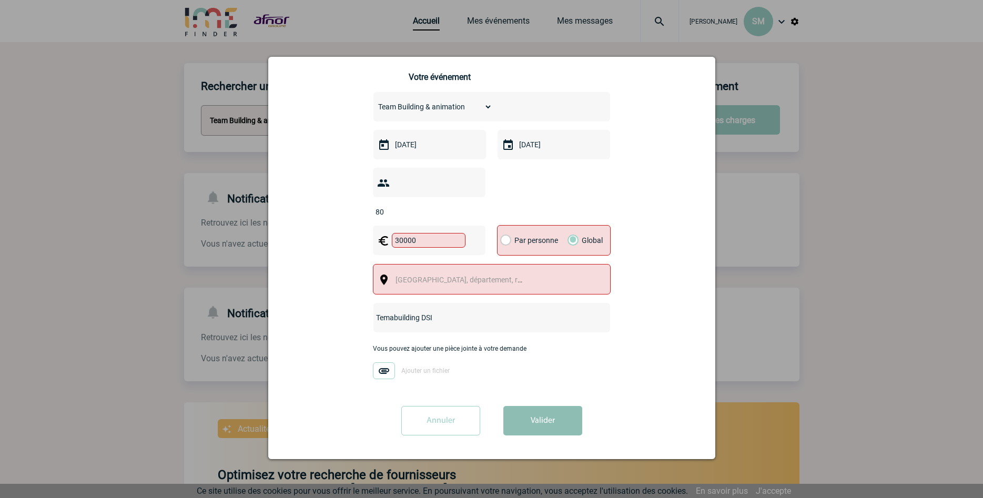
click at [533, 424] on button "Valider" at bounding box center [542, 420] width 79 height 29
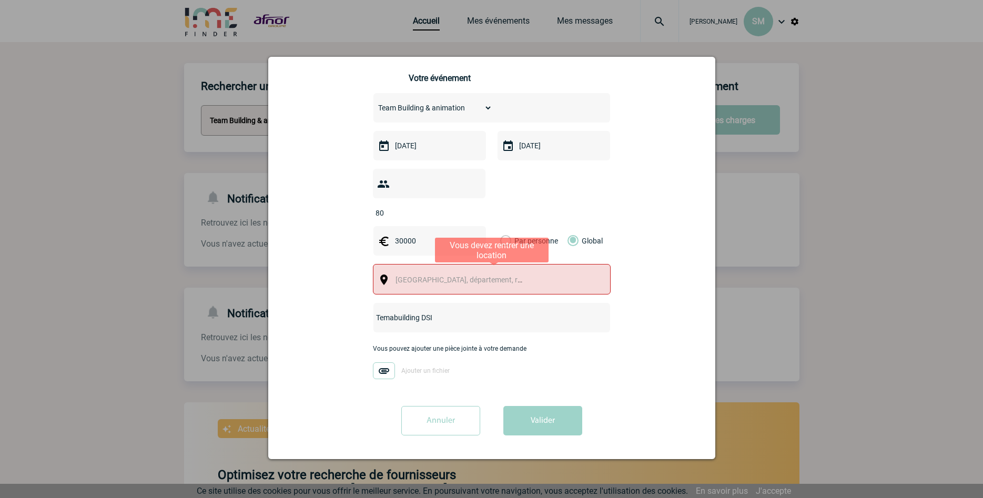
click at [484, 283] on span "Ville, département, région..." at bounding box center [469, 280] width 146 height 8
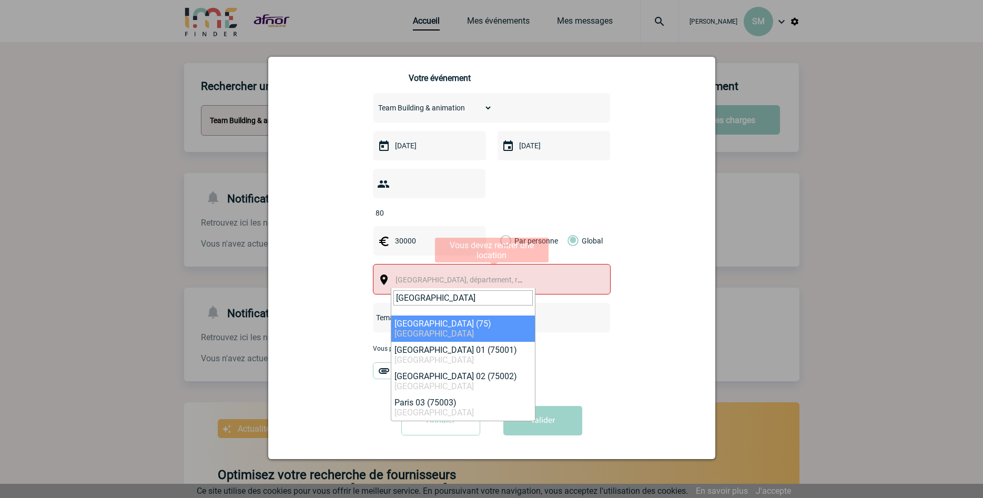
click at [442, 293] on input "PARIS" at bounding box center [462, 297] width 139 height 15
type input "PARIS"
select select "3"
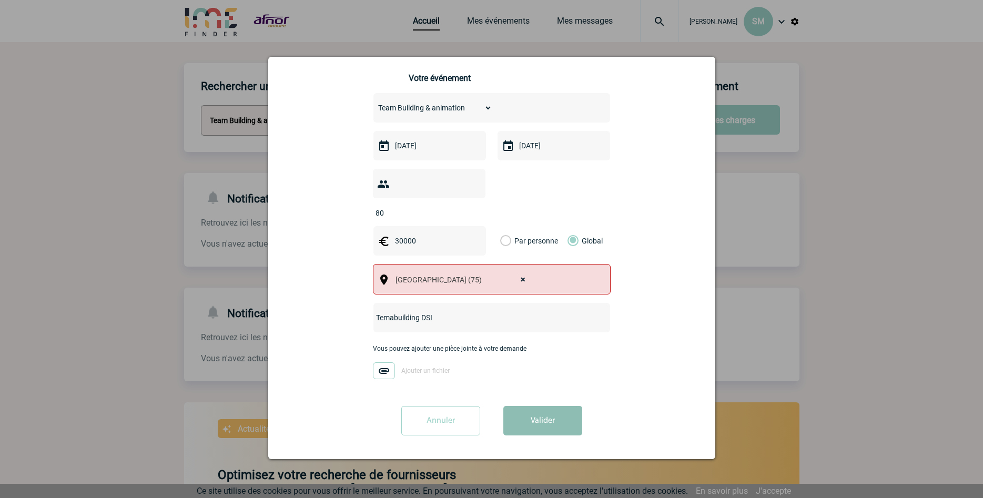
click at [546, 420] on button "Valider" at bounding box center [542, 420] width 79 height 29
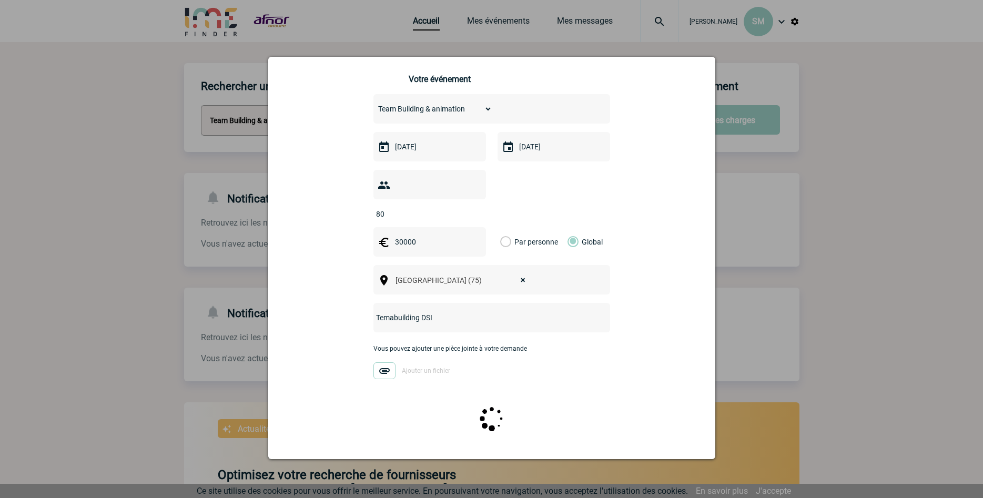
scroll to position [0, 0]
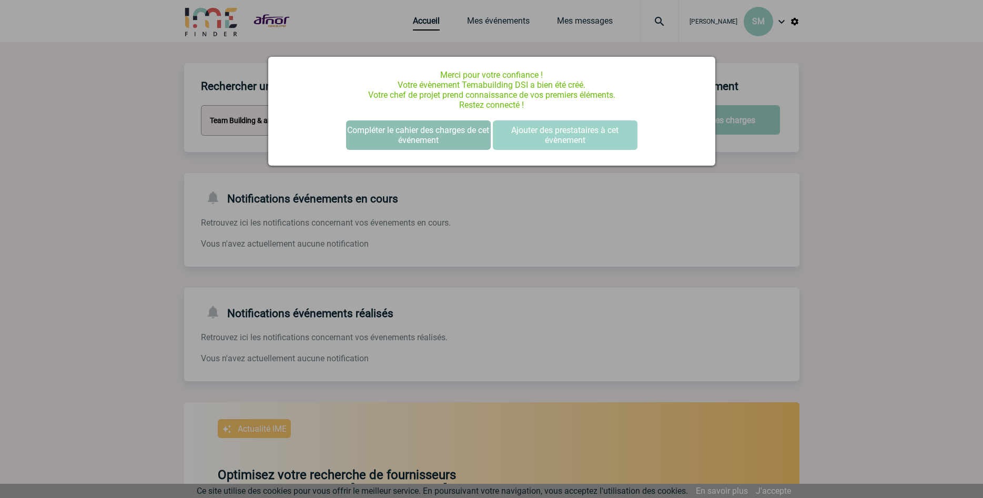
click at [472, 135] on button "Compléter le cahier des charges de cet événement" at bounding box center [418, 134] width 145 height 29
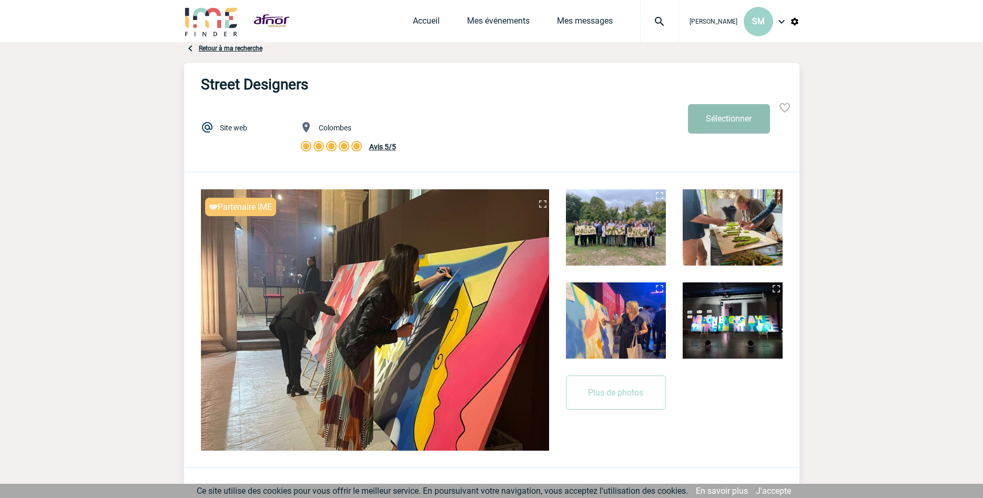
click at [716, 116] on button "Sélectionner" at bounding box center [729, 118] width 82 height 29
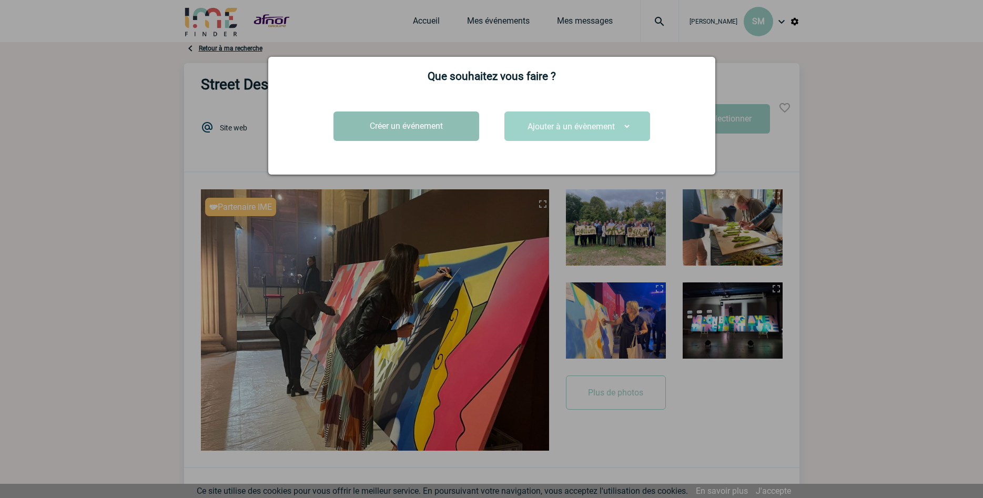
click at [437, 122] on button "Créer un événement" at bounding box center [406, 126] width 146 height 29
click at [424, 128] on button "Créer un événement" at bounding box center [406, 126] width 146 height 29
click at [829, 325] on div at bounding box center [491, 249] width 983 height 498
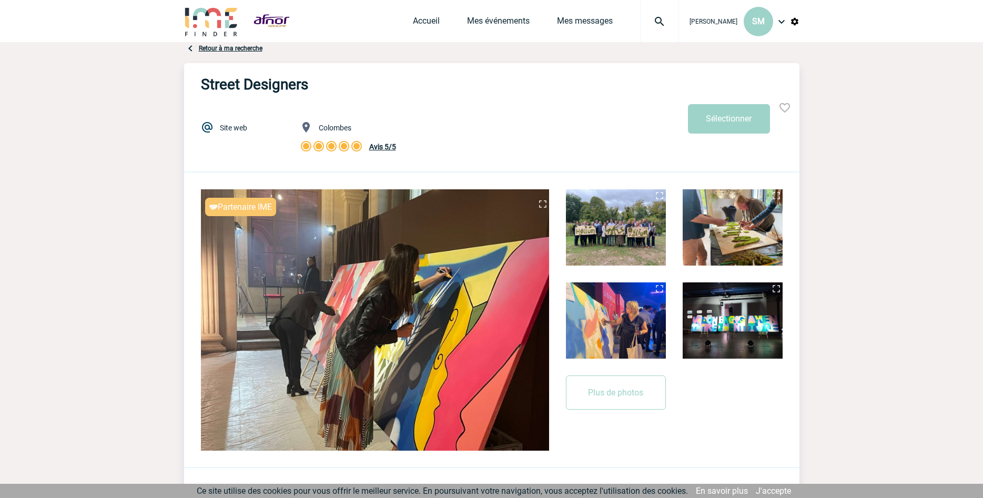
click at [783, 105] on img at bounding box center [784, 108] width 13 height 13
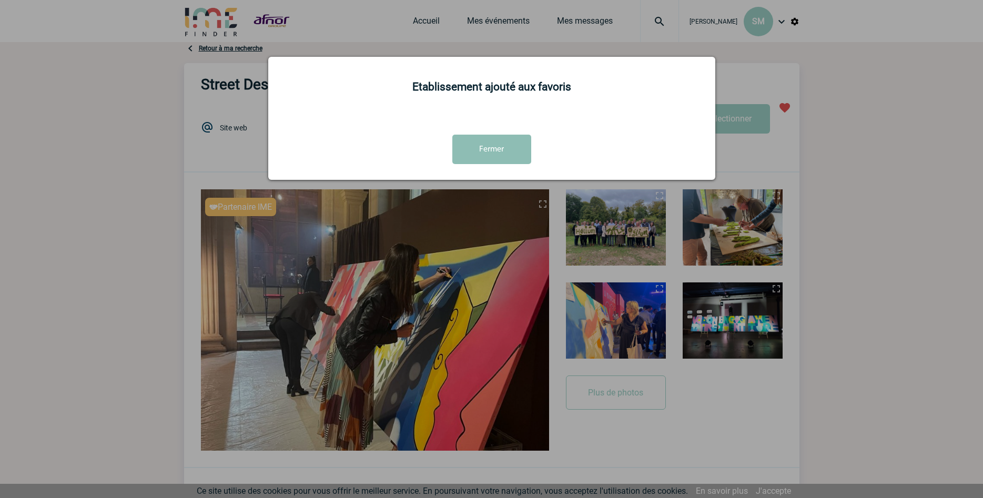
click at [503, 151] on button "Fermer" at bounding box center [491, 149] width 79 height 29
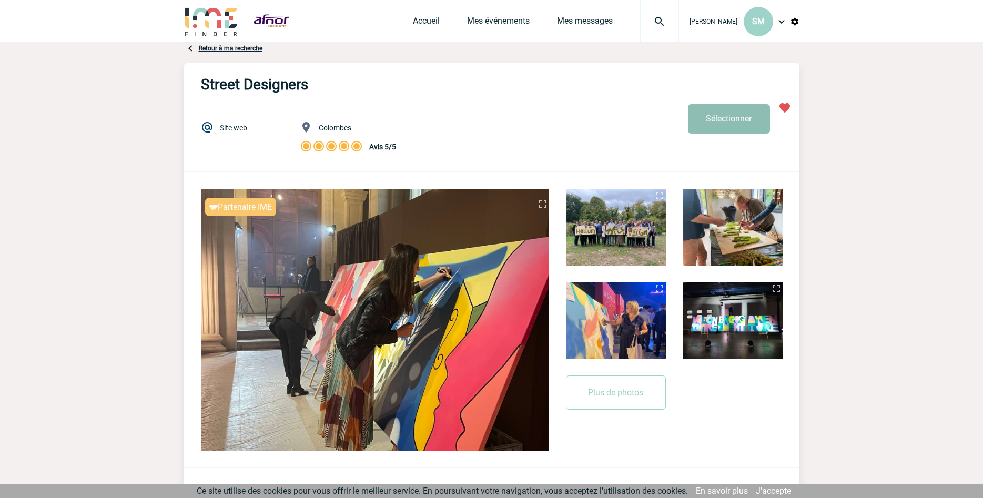
click at [730, 118] on button "Sélectionner" at bounding box center [729, 118] width 82 height 29
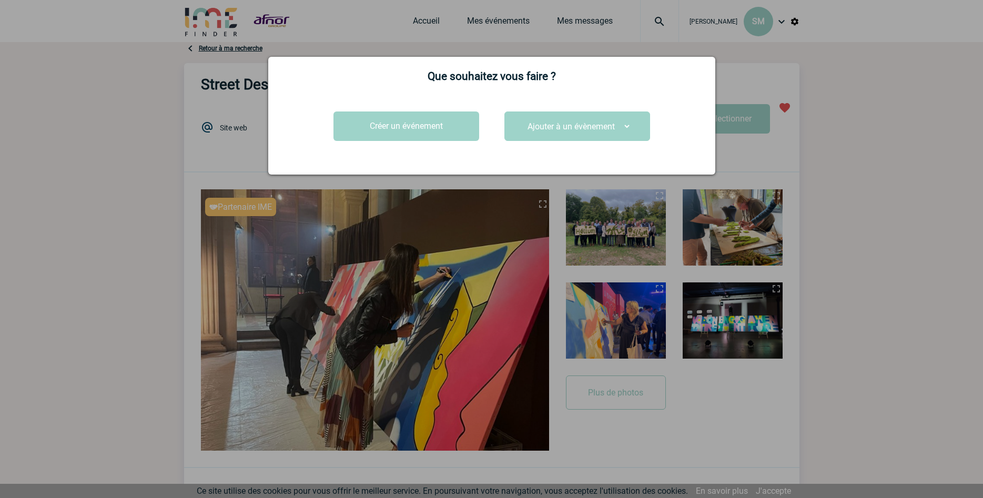
click at [523, 118] on select "Ajouter à un évènement Séminaire COMET" at bounding box center [577, 126] width 108 height 16
click option "Ajouter à un évènement" at bounding box center [0, 0] width 0 height 0
click at [439, 133] on button "Créer un événement" at bounding box center [406, 126] width 146 height 29
click at [438, 133] on button "Créer un événement" at bounding box center [406, 126] width 146 height 29
click at [523, 118] on select "Ajouter à un évènement Séminaire COMET" at bounding box center [577, 126] width 108 height 16
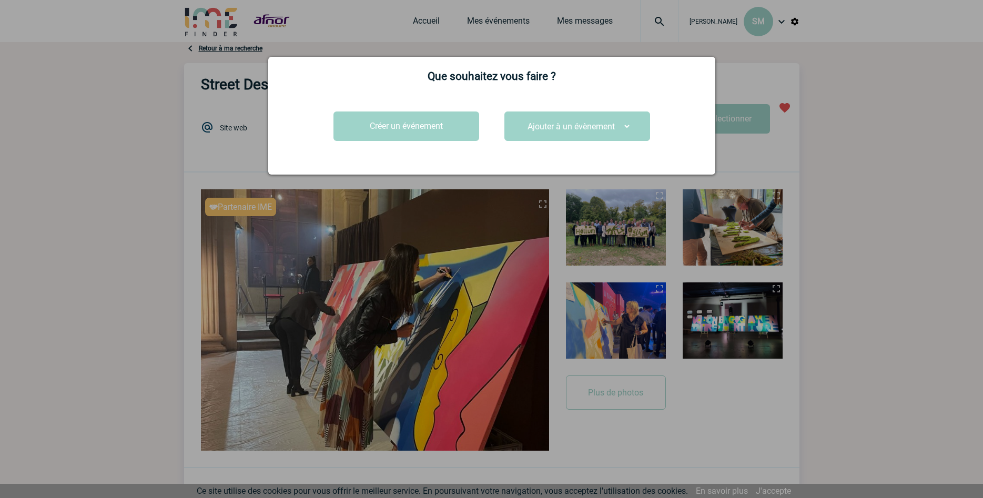
select select "24718"
click option "Séminaire COMET" at bounding box center [0, 0] width 0 height 0
select select
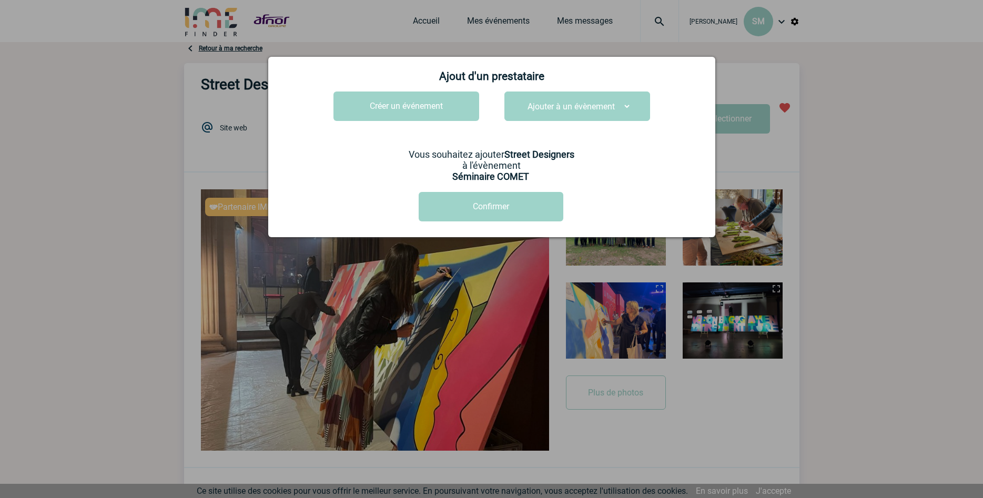
click at [869, 226] on div at bounding box center [491, 249] width 983 height 498
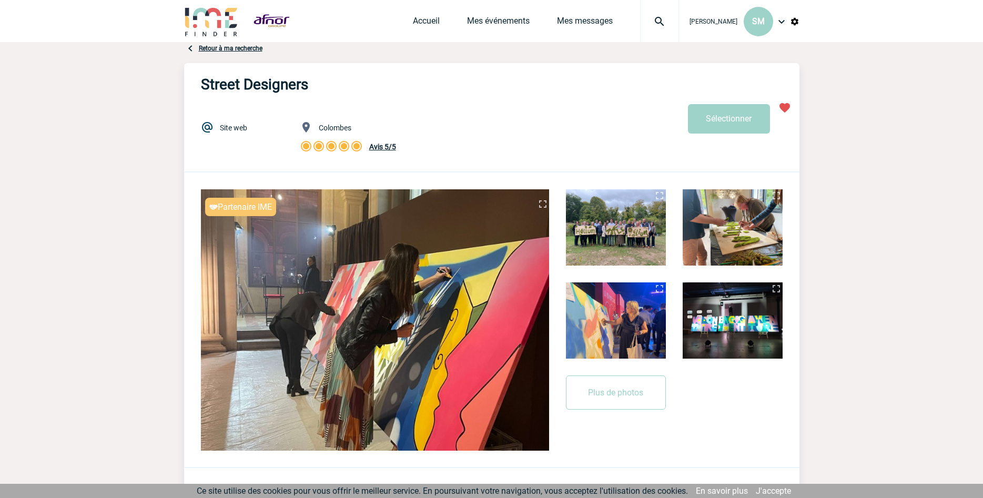
click at [712, 119] on button "Sélectionner" at bounding box center [729, 118] width 82 height 29
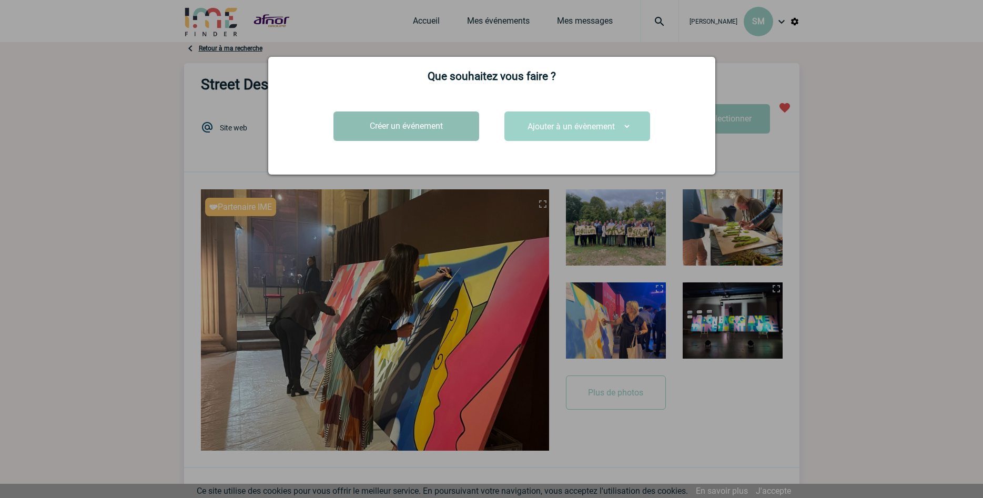
click at [445, 128] on button "Créer un événement" at bounding box center [406, 126] width 146 height 29
click at [523, 118] on select "Ajouter à un évènement Séminaire COMET" at bounding box center [577, 126] width 108 height 16
click option "Ajouter à un évènement" at bounding box center [0, 0] width 0 height 0
click at [505, 19] on div at bounding box center [491, 249] width 983 height 498
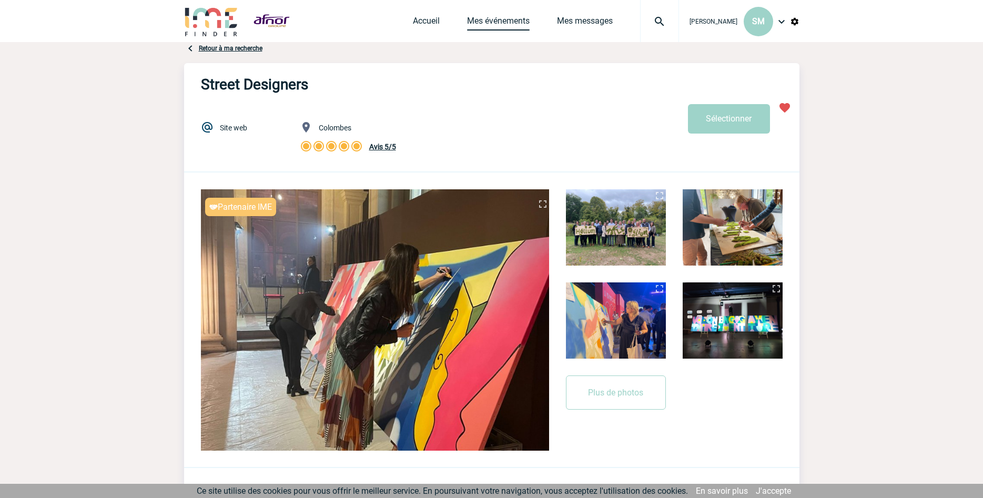
click at [505, 19] on link "Mes événements" at bounding box center [498, 23] width 63 height 15
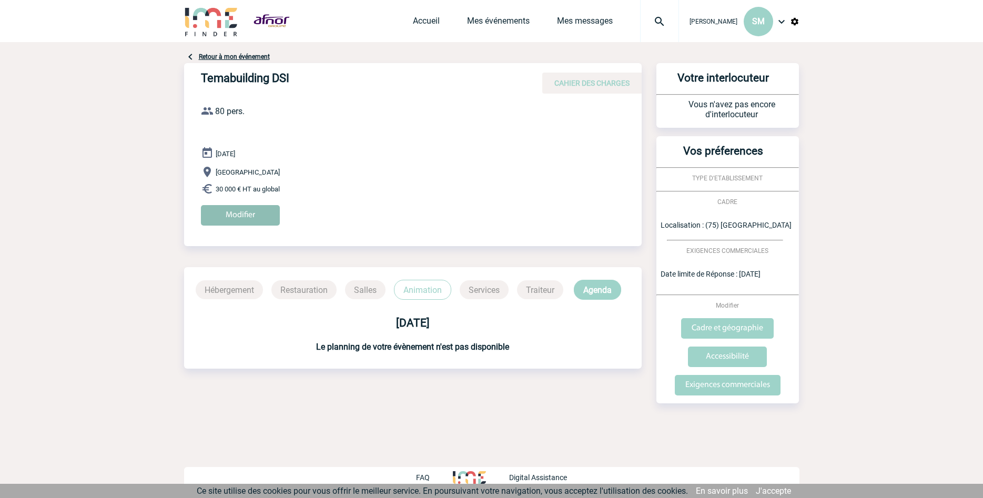
click at [228, 214] on input "Modifier" at bounding box center [240, 215] width 79 height 21
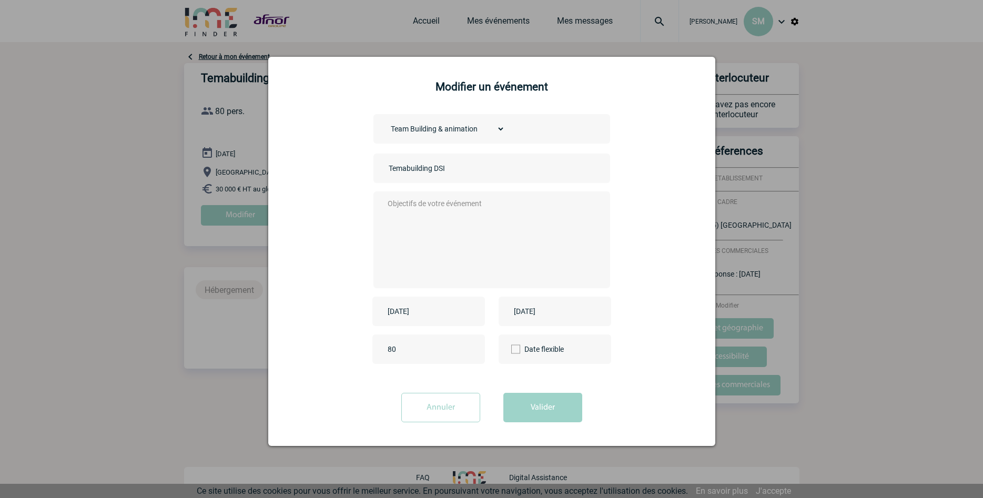
click at [495, 409] on div "Annuler Valider" at bounding box center [491, 411] width 421 height 37
click at [656, 200] on div "Choisissez un type d'évènement Séminaire avec nuitée Séminaire sans nuitée Repa…" at bounding box center [491, 248] width 421 height 268
click at [447, 417] on input "Annuler" at bounding box center [440, 407] width 79 height 29
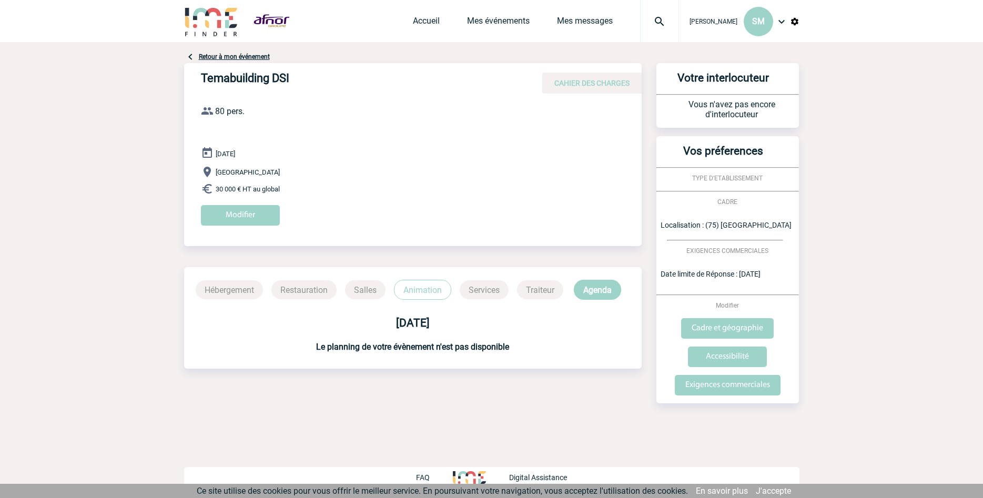
click at [611, 86] on span "CAHIER DES CHARGES" at bounding box center [591, 83] width 75 height 8
click at [209, 209] on input "Modifier" at bounding box center [240, 215] width 79 height 21
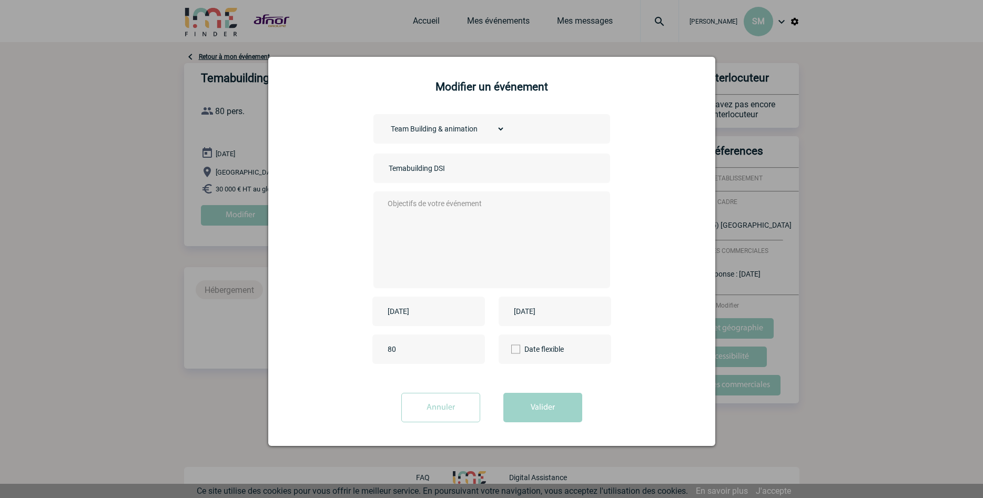
click at [583, 362] on div "Date flexible" at bounding box center [555, 349] width 113 height 29
click at [582, 359] on div "Date flexible" at bounding box center [555, 349] width 113 height 29
click at [453, 409] on input "Annuler" at bounding box center [440, 407] width 79 height 29
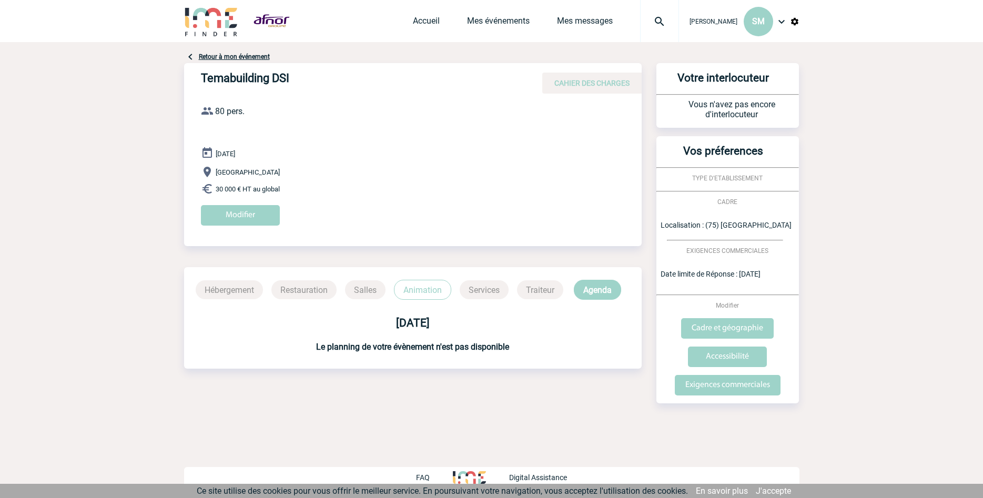
click at [216, 195] on div "[DATE] [GEOGRAPHIC_DATA] 30 000 € HT au global Modifier" at bounding box center [421, 190] width 441 height 87
click at [218, 183] on p "30 000 € HT au global" at bounding box center [421, 189] width 441 height 13
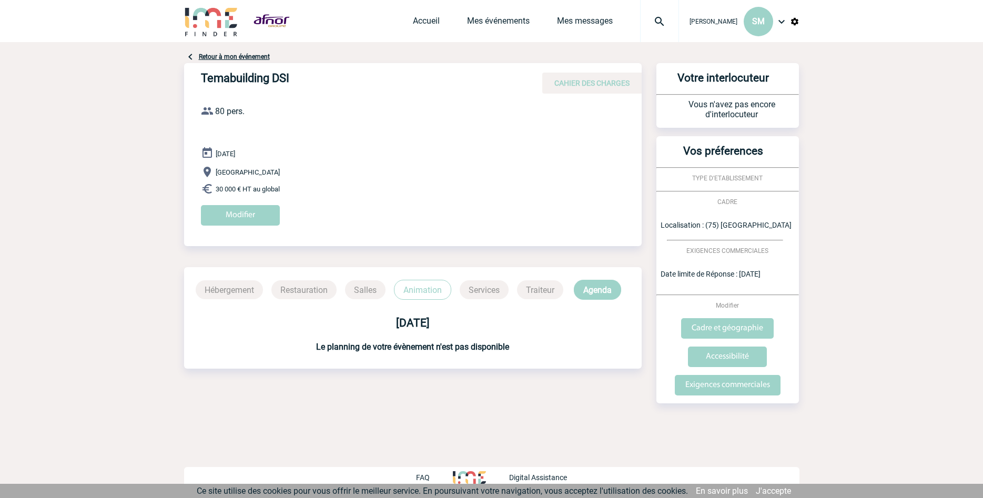
click at [218, 183] on p "30 000 € HT au global" at bounding box center [421, 189] width 441 height 13
click at [238, 187] on span "30 000 € HT au global" at bounding box center [248, 189] width 64 height 8
click at [216, 57] on link "Retour à mon événement" at bounding box center [234, 56] width 71 height 7
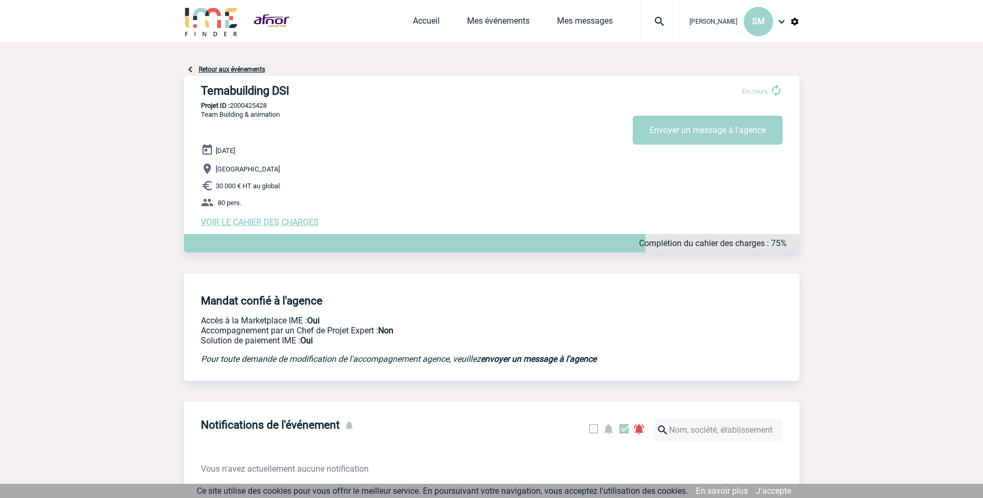
click at [229, 227] on span "VOIR LE CAHIER DES CHARGES" at bounding box center [260, 222] width 118 height 10
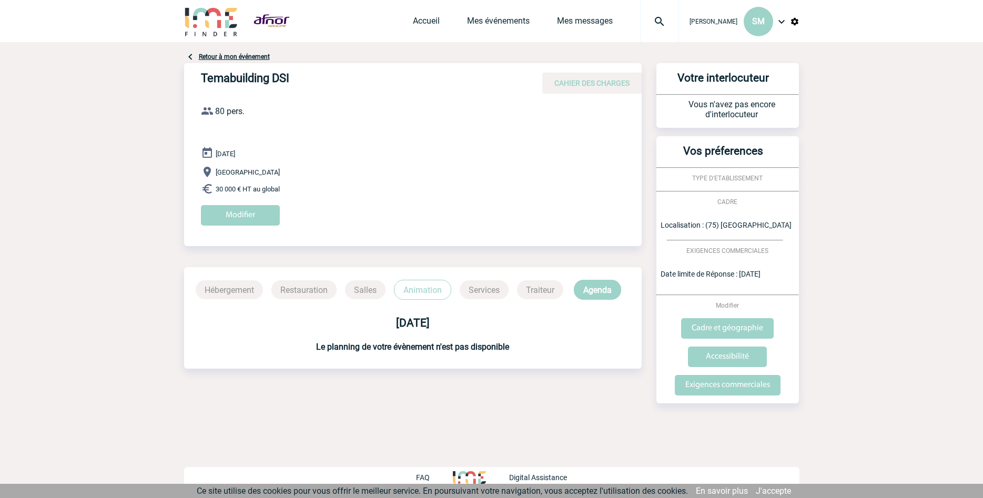
click at [208, 190] on img at bounding box center [207, 189] width 13 height 13
click at [227, 212] on input "Modifier" at bounding box center [240, 215] width 79 height 21
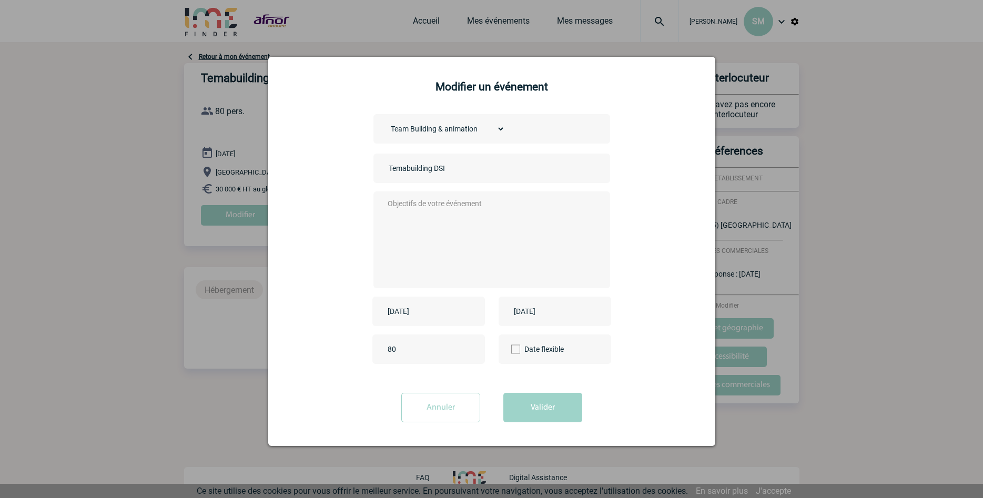
click at [484, 218] on textarea at bounding box center [489, 239] width 208 height 84
click at [547, 352] on label "Date flexible" at bounding box center [529, 349] width 36 height 29
click at [0, 0] on input "Date flexible" at bounding box center [0, 0] width 0 height 0
click at [516, 351] on span at bounding box center [515, 349] width 9 height 9
click at [0, 0] on input "Date flexible" at bounding box center [0, 0] width 0 height 0
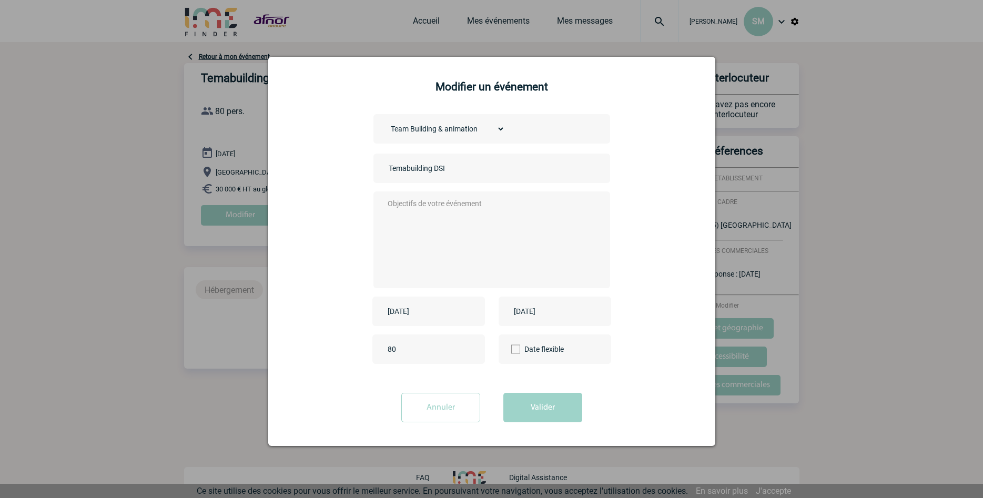
click at [469, 213] on textarea at bounding box center [489, 239] width 208 height 84
click at [437, 409] on input "Annuler" at bounding box center [440, 407] width 79 height 29
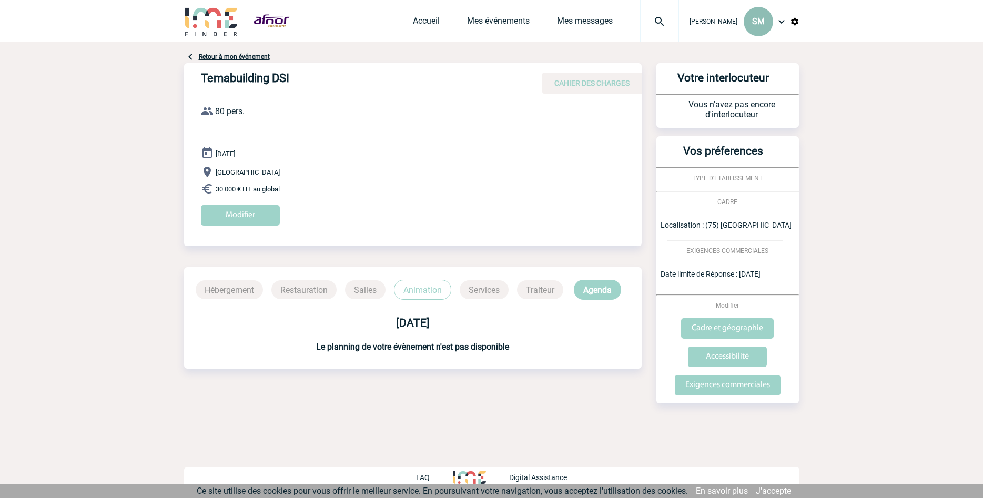
click at [751, 19] on div "SM" at bounding box center [758, 21] width 29 height 29
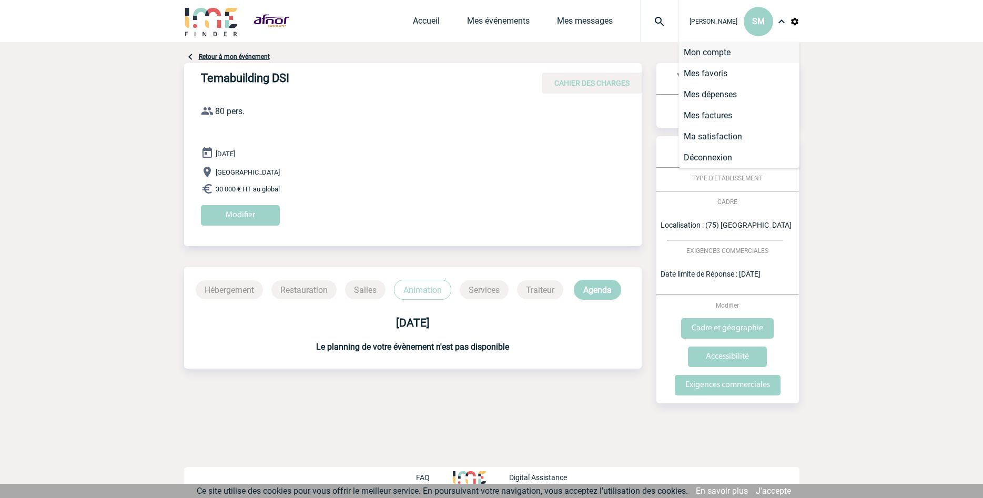
click at [721, 52] on li "Mon compte" at bounding box center [738, 52] width 121 height 21
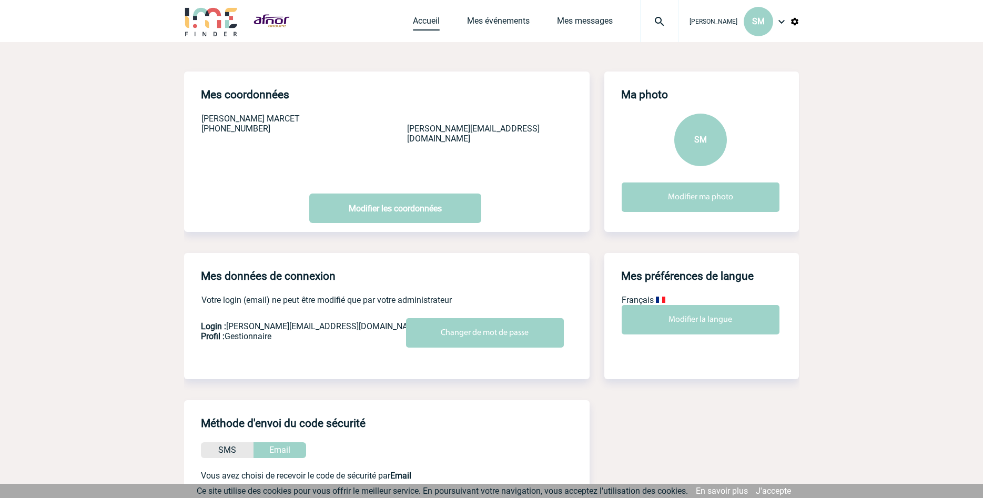
click at [436, 19] on link "Accueil" at bounding box center [426, 23] width 27 height 15
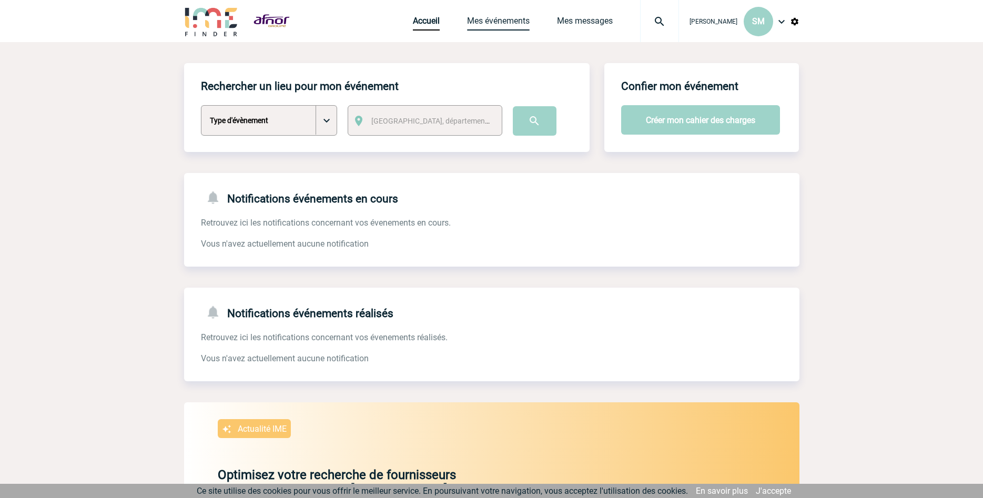
click at [498, 19] on link "Mes événements" at bounding box center [498, 23] width 63 height 15
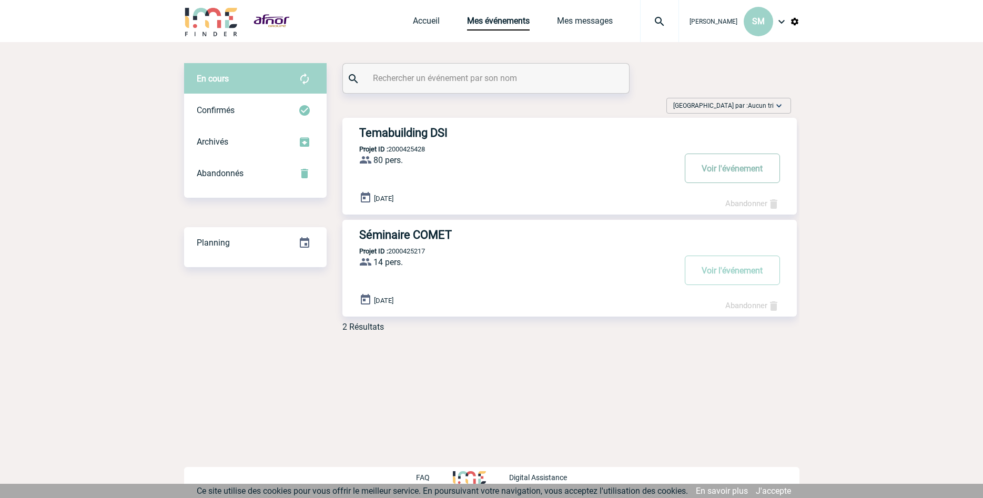
click at [763, 174] on button "Voir l'événement" at bounding box center [732, 168] width 95 height 29
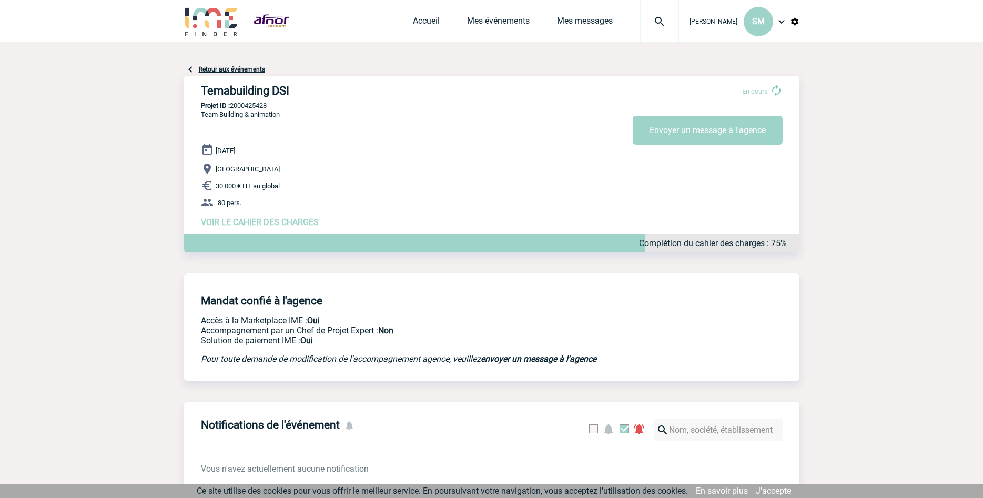
click at [257, 222] on span "VOIR LE CAHIER DES CHARGES" at bounding box center [260, 222] width 118 height 10
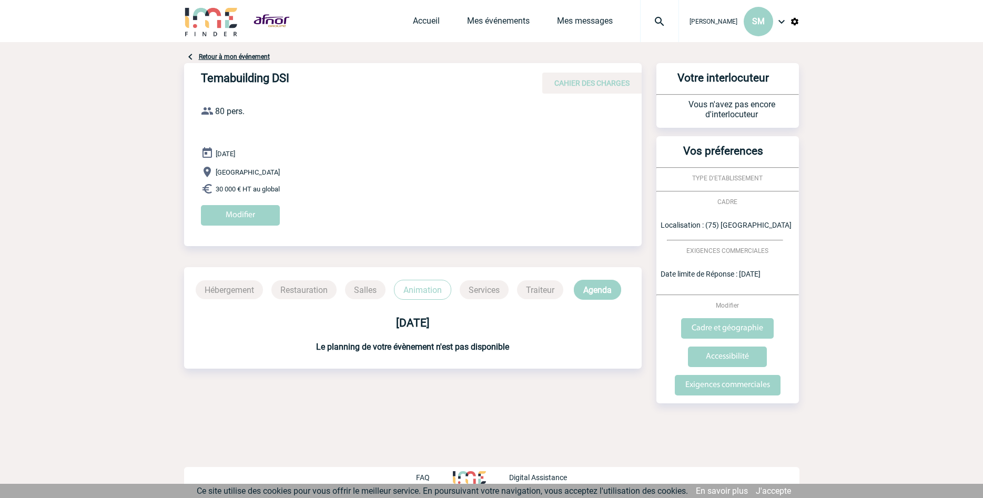
click at [257, 222] on input "Modifier" at bounding box center [240, 215] width 79 height 21
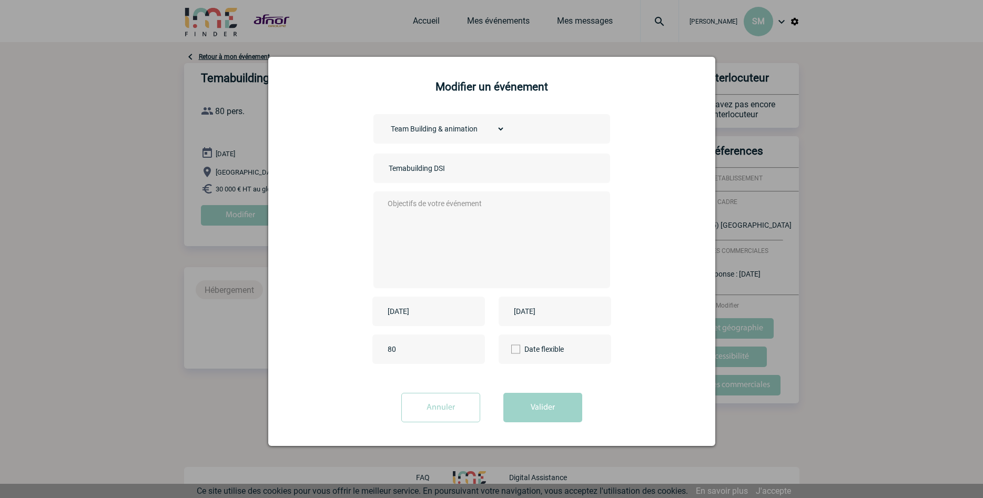
click at [846, 183] on div at bounding box center [491, 249] width 983 height 498
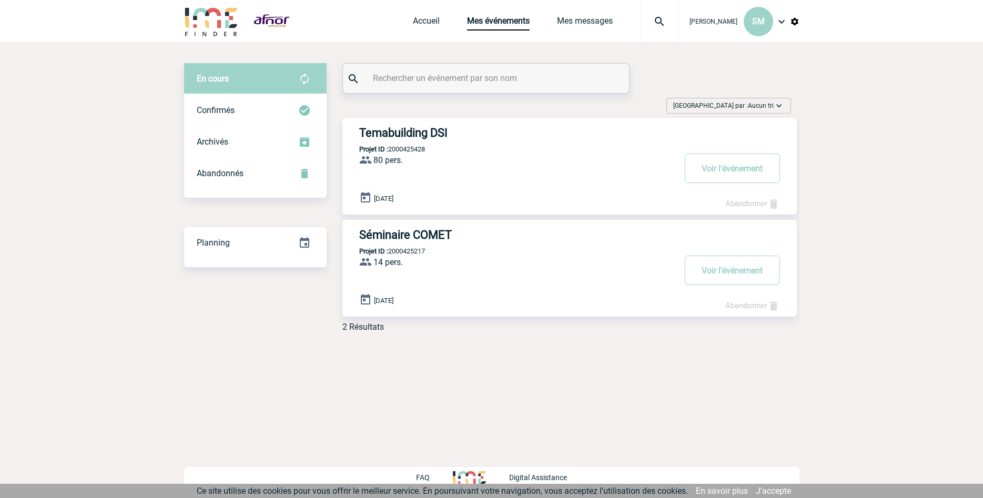
click at [776, 205] on img at bounding box center [773, 204] width 13 height 13
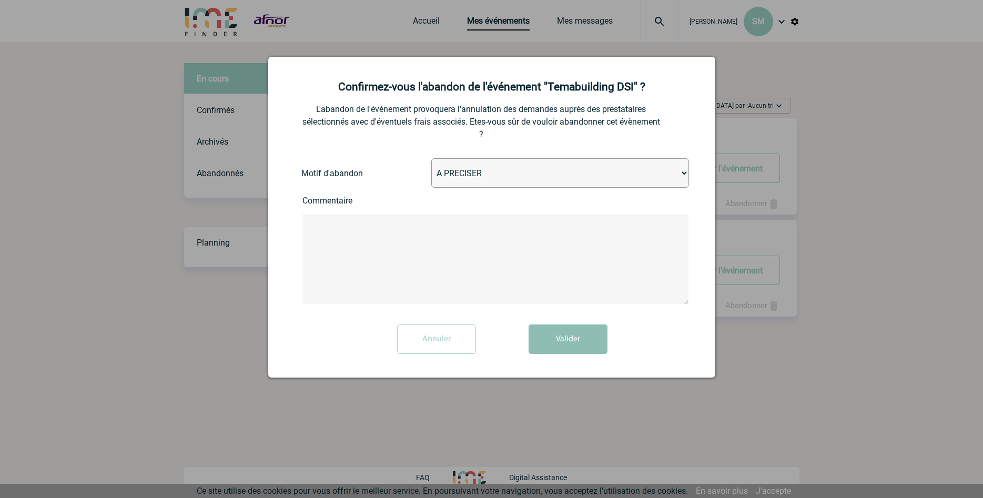
click at [559, 341] on button "Valider" at bounding box center [568, 339] width 79 height 29
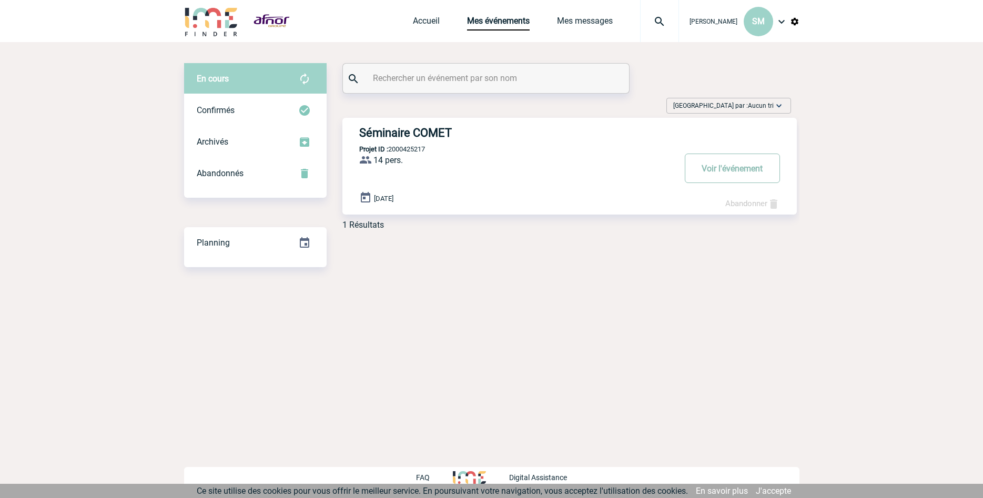
click at [730, 173] on button "Voir l'événement" at bounding box center [732, 168] width 95 height 29
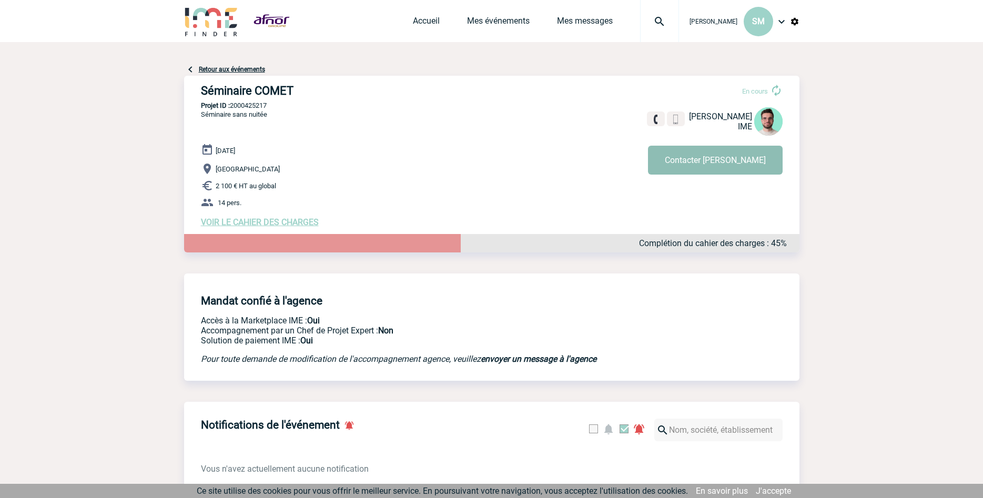
click at [706, 161] on button "Contacter [PERSON_NAME]" at bounding box center [715, 160] width 135 height 29
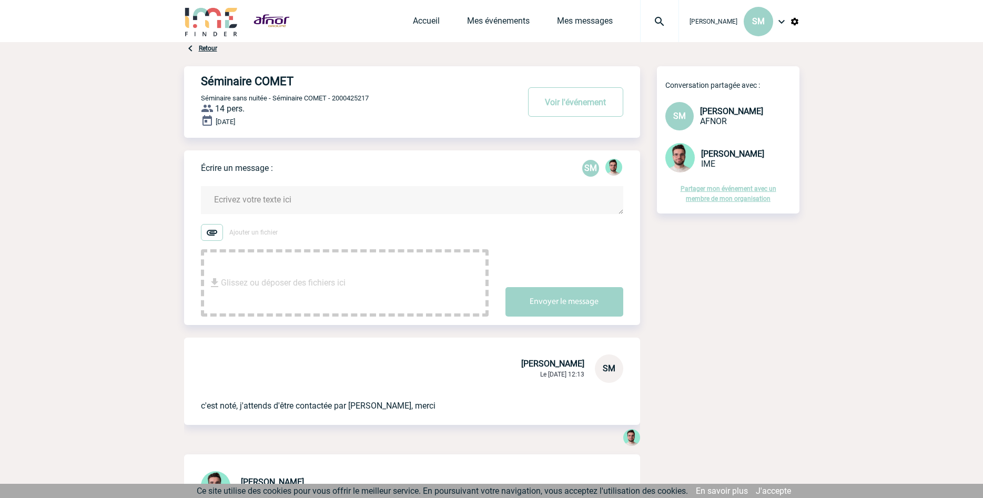
click at [279, 201] on textarea at bounding box center [412, 200] width 422 height 28
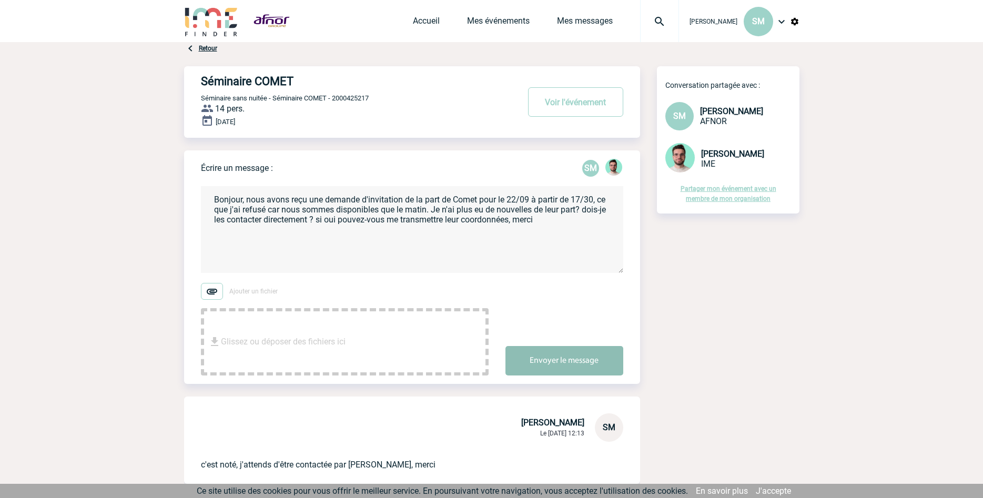
type textarea "Bonjour, nous avons reçu une demande d'invitation de la part de Comet pour le 2…"
click at [591, 363] on button "Envoyer le message" at bounding box center [564, 360] width 118 height 29
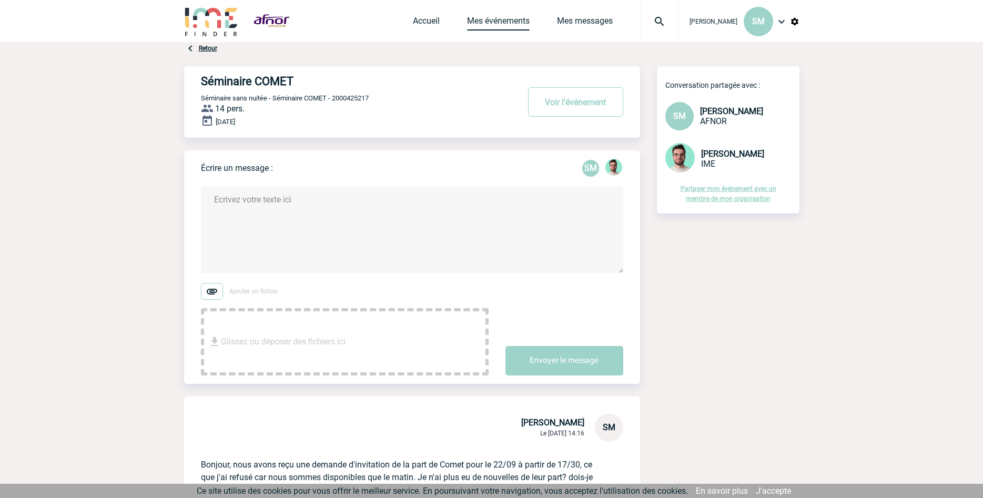
click at [508, 23] on link "Mes événements" at bounding box center [498, 23] width 63 height 15
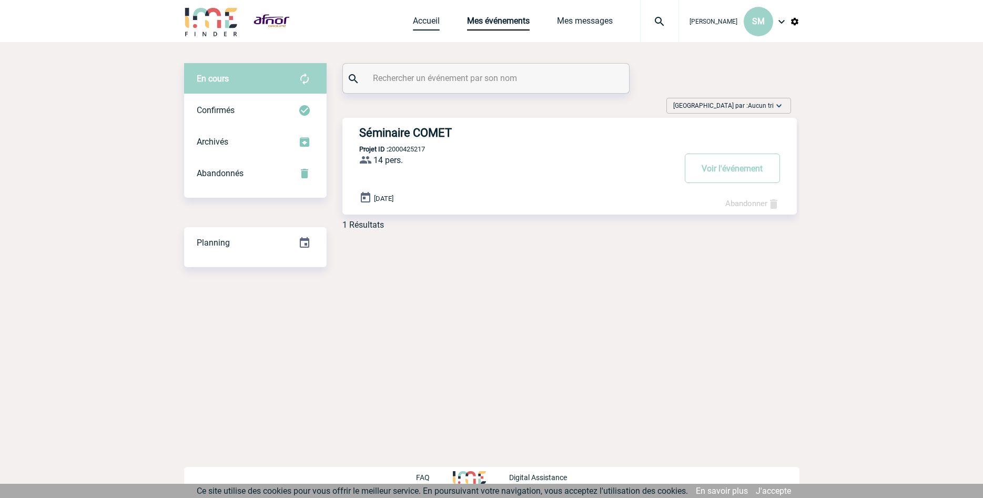
click at [414, 22] on link "Accueil" at bounding box center [426, 23] width 27 height 15
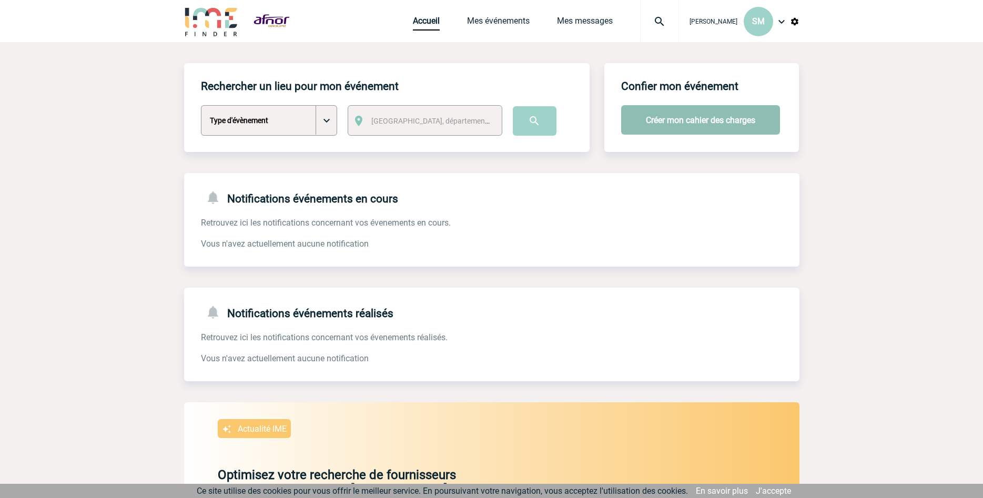
click at [700, 113] on button "Créer mon cahier des charges" at bounding box center [700, 119] width 159 height 29
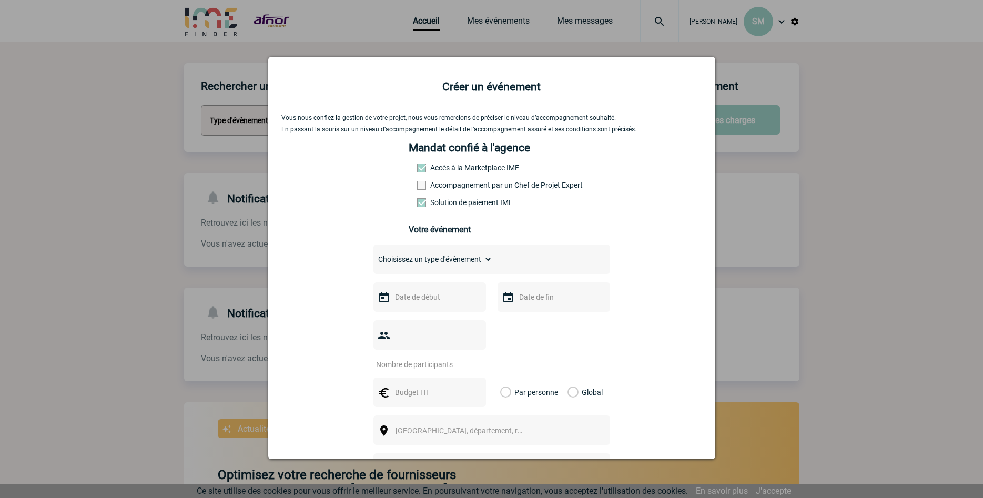
click at [373, 252] on select "Choisissez un type d'évènement Séminaire avec nuitée Séminaire sans nuitée Repa…" at bounding box center [432, 259] width 119 height 15
select select "4"
click option "Team Building & animation" at bounding box center [0, 0] width 0 height 0
click at [442, 308] on div at bounding box center [429, 296] width 113 height 29
click at [426, 303] on input "text" at bounding box center [428, 297] width 73 height 14
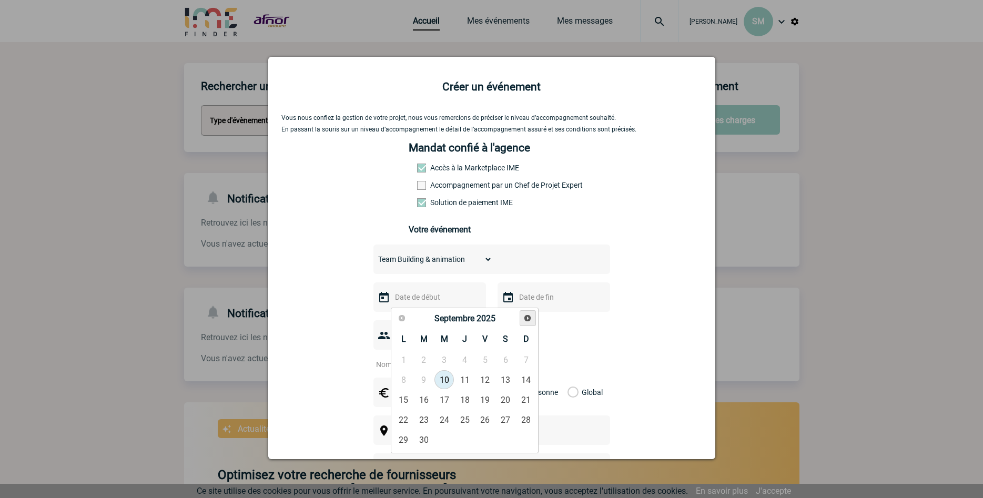
click at [526, 317] on span "Suivant" at bounding box center [527, 318] width 8 height 8
click at [428, 402] on link "16" at bounding box center [423, 399] width 19 height 19
type input "16-12-2025"
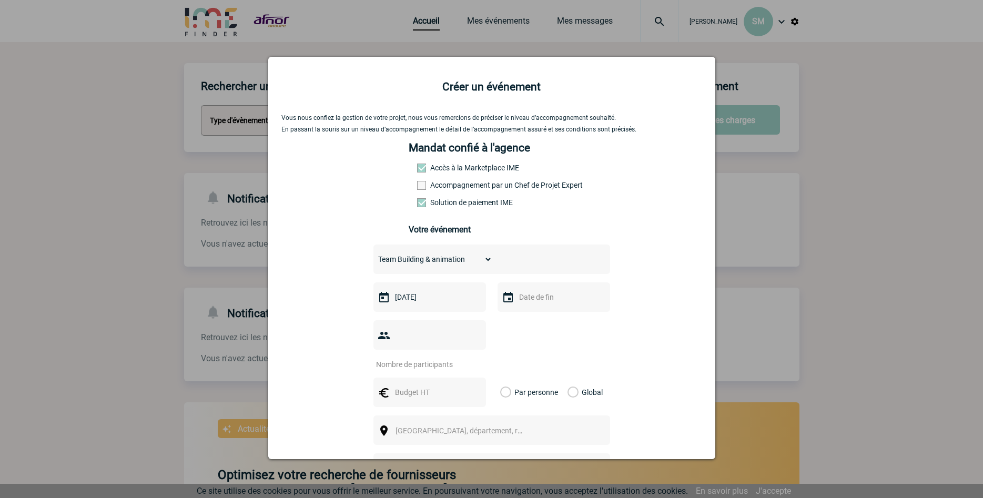
click at [541, 304] on input "text" at bounding box center [553, 297] width 73 height 14
click at [555, 401] on link "16" at bounding box center [549, 399] width 19 height 19
type input "16-12-2025"
click at [459, 365] on input "1" at bounding box center [422, 365] width 99 height 14
click at [459, 365] on input "2" at bounding box center [422, 365] width 99 height 14
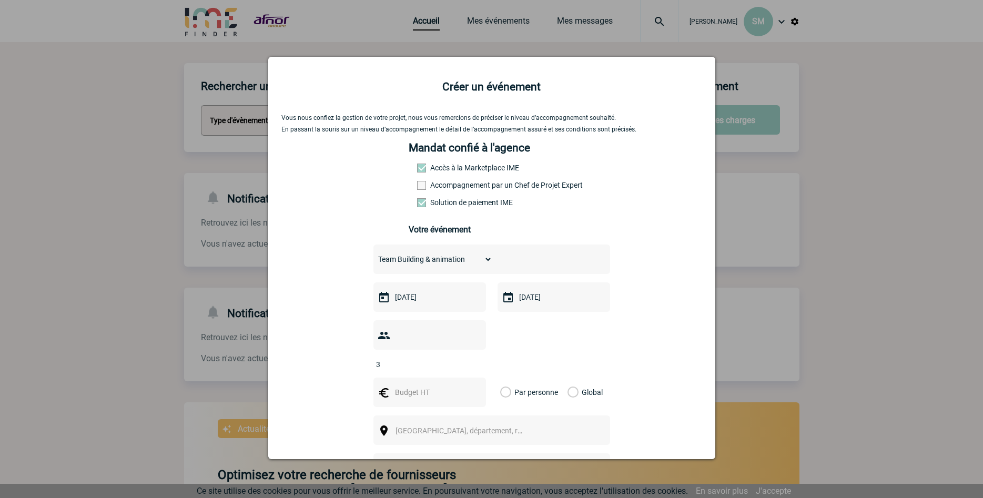
click at [459, 365] on input "3" at bounding box center [422, 365] width 99 height 14
click at [459, 365] on input "4" at bounding box center [422, 365] width 99 height 14
click at [459, 365] on input "5" at bounding box center [422, 365] width 99 height 14
click at [459, 365] on input "6" at bounding box center [422, 365] width 99 height 14
click at [459, 365] on input "7" at bounding box center [422, 365] width 99 height 14
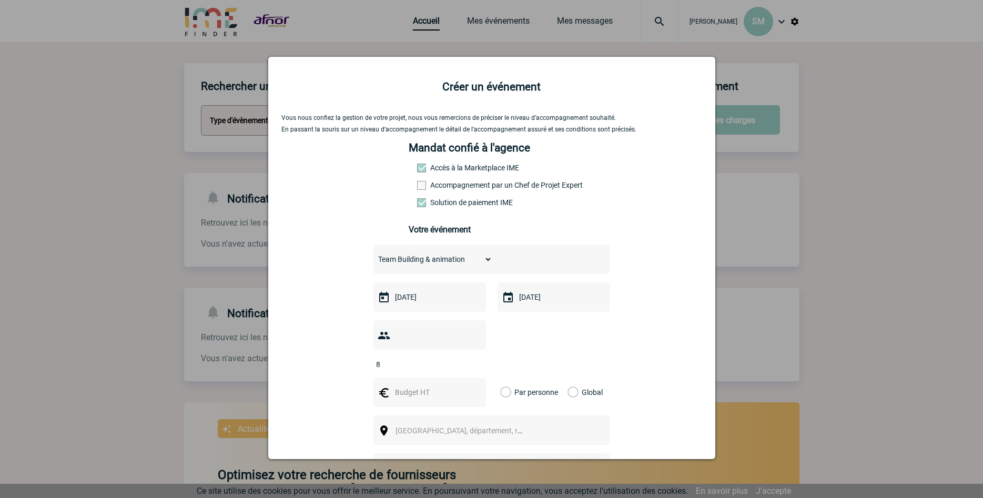
click at [459, 365] on input "8" at bounding box center [422, 365] width 99 height 14
click at [459, 365] on input "9" at bounding box center [422, 365] width 99 height 14
click at [459, 365] on input "10" at bounding box center [422, 365] width 99 height 14
click at [459, 365] on input "11" at bounding box center [422, 365] width 99 height 14
click at [459, 365] on input "12" at bounding box center [422, 365] width 99 height 14
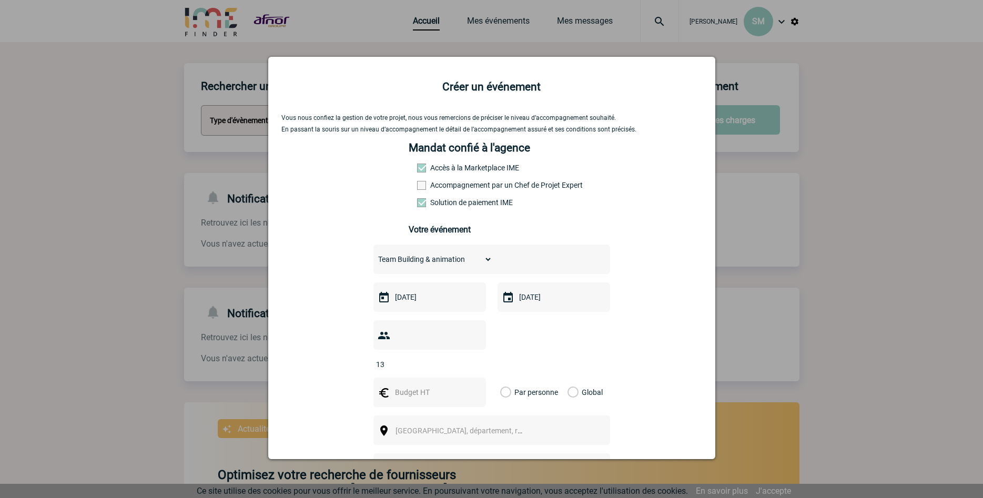
click at [459, 365] on input "13" at bounding box center [422, 365] width 99 height 14
click at [459, 365] on input "14" at bounding box center [422, 365] width 99 height 14
click at [459, 365] on input "15" at bounding box center [422, 365] width 99 height 14
click at [459, 365] on input "16" at bounding box center [422, 365] width 99 height 14
click at [459, 365] on input "17" at bounding box center [422, 365] width 99 height 14
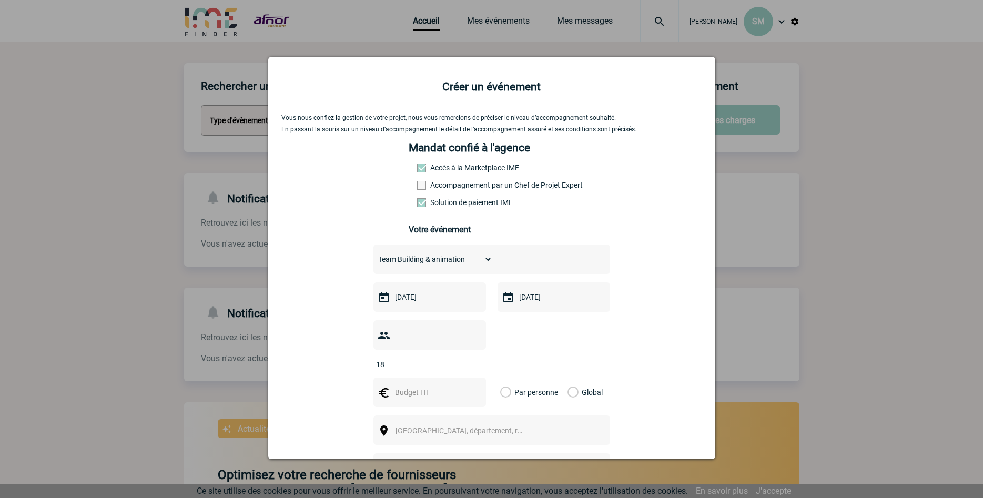
click at [459, 365] on input "18" at bounding box center [422, 365] width 99 height 14
click at [459, 365] on input "19" at bounding box center [422, 365] width 99 height 14
click at [459, 365] on input "20" at bounding box center [422, 365] width 99 height 14
click at [459, 365] on input "21" at bounding box center [422, 365] width 99 height 14
click at [459, 365] on input "22" at bounding box center [422, 365] width 99 height 14
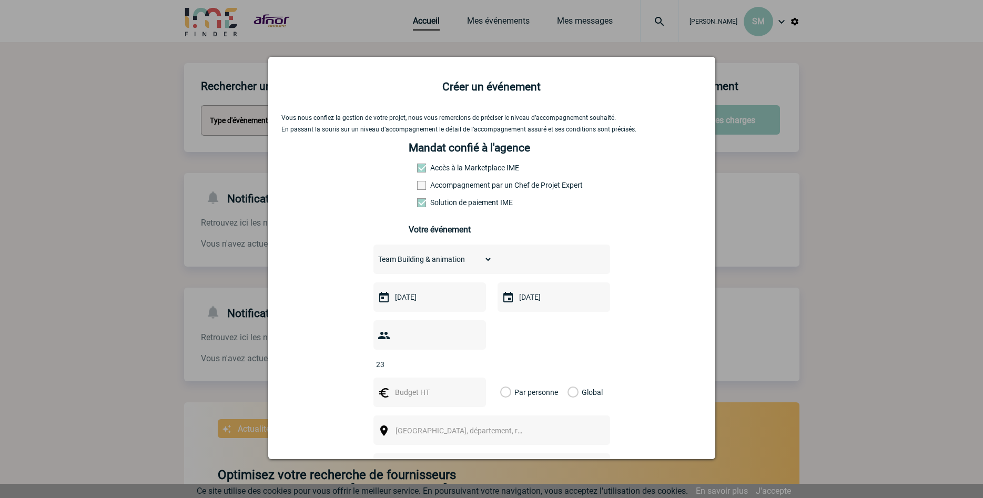
click at [459, 365] on input "23" at bounding box center [422, 365] width 99 height 14
click at [459, 365] on input "24" at bounding box center [422, 365] width 99 height 14
click at [459, 365] on input "25" at bounding box center [422, 365] width 99 height 14
click at [459, 365] on input "26" at bounding box center [422, 365] width 99 height 14
click at [459, 365] on input "27" at bounding box center [422, 365] width 99 height 14
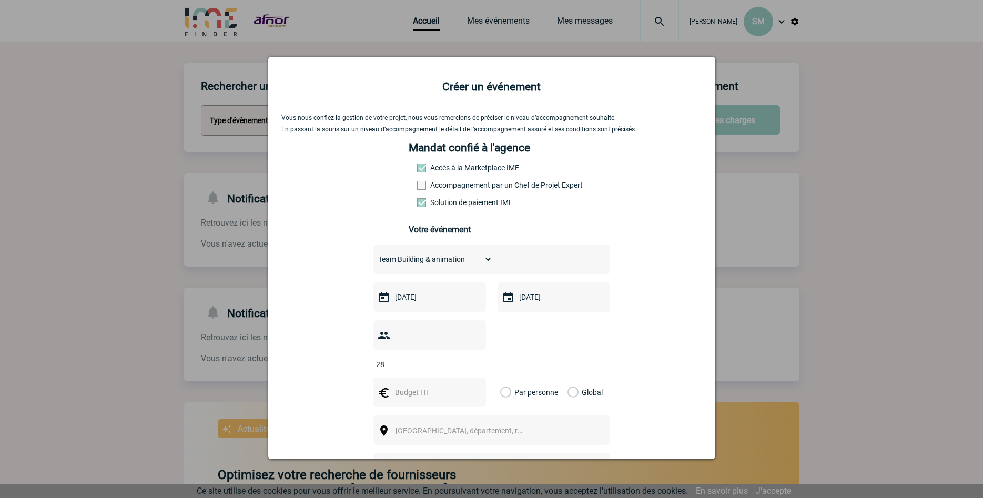
click at [459, 365] on input "28" at bounding box center [422, 365] width 99 height 14
click at [459, 365] on input "29" at bounding box center [422, 365] width 99 height 14
click at [459, 365] on input "30" at bounding box center [422, 365] width 99 height 14
click at [459, 365] on input "31" at bounding box center [422, 365] width 99 height 14
click at [459, 365] on input "32" at bounding box center [422, 365] width 99 height 14
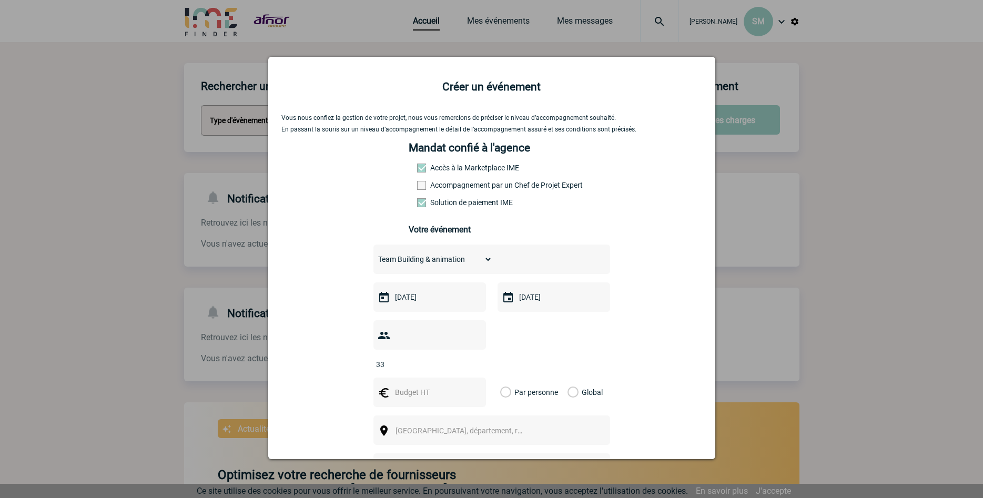
click at [459, 365] on input "33" at bounding box center [422, 365] width 99 height 14
click at [459, 365] on input "34" at bounding box center [422, 365] width 99 height 14
click at [459, 365] on input "35" at bounding box center [422, 365] width 99 height 14
click at [459, 365] on input "36" at bounding box center [422, 365] width 99 height 14
click at [459, 365] on input "37" at bounding box center [422, 365] width 99 height 14
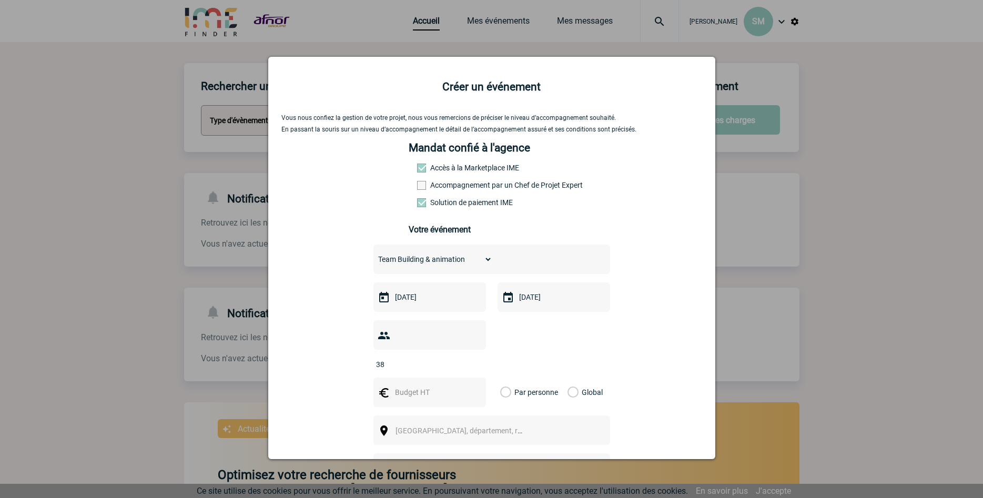
click at [459, 365] on input "38" at bounding box center [422, 365] width 99 height 14
click at [459, 365] on input "39" at bounding box center [422, 365] width 99 height 14
click at [459, 365] on input "40" at bounding box center [422, 365] width 99 height 14
click at [459, 365] on input "41" at bounding box center [422, 365] width 99 height 14
click at [459, 365] on input "42" at bounding box center [422, 365] width 99 height 14
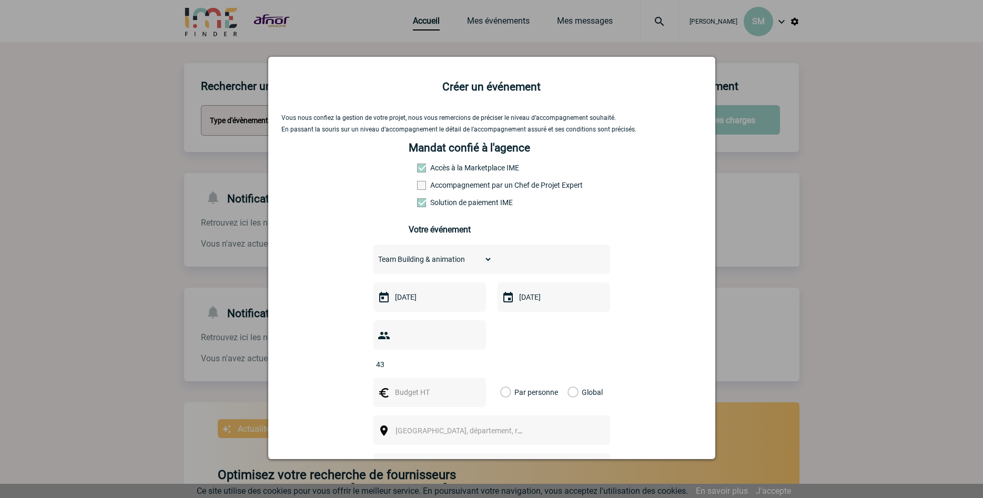
click at [459, 365] on input "43" at bounding box center [422, 365] width 99 height 14
click at [459, 365] on input "44" at bounding box center [422, 365] width 99 height 14
click at [459, 365] on input "45" at bounding box center [422, 365] width 99 height 14
click at [459, 365] on input "46" at bounding box center [422, 365] width 99 height 14
click at [459, 365] on input "47" at bounding box center [422, 365] width 99 height 14
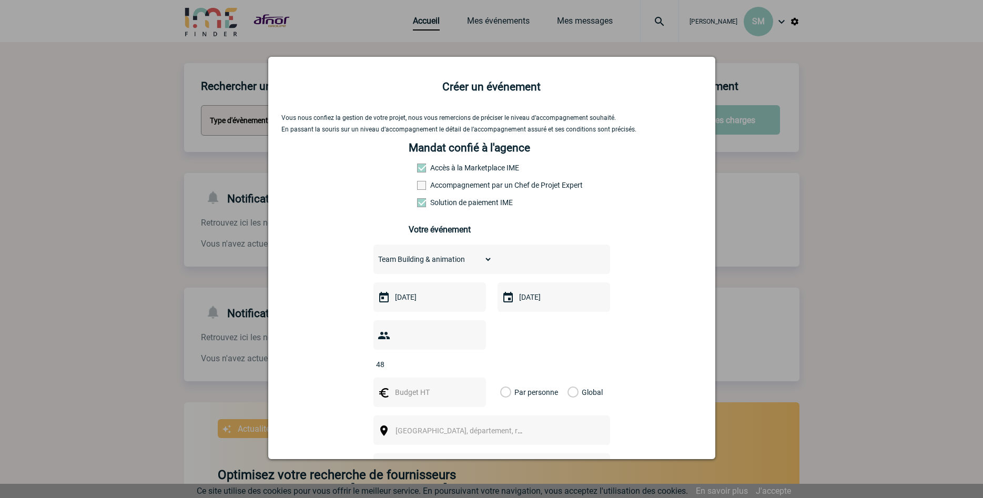
click at [459, 365] on input "48" at bounding box center [422, 365] width 99 height 14
click at [459, 365] on input "49" at bounding box center [422, 365] width 99 height 14
click at [459, 365] on input "50" at bounding box center [422, 365] width 99 height 14
click at [459, 365] on input "51" at bounding box center [422, 365] width 99 height 14
click at [459, 365] on input "52" at bounding box center [422, 365] width 99 height 14
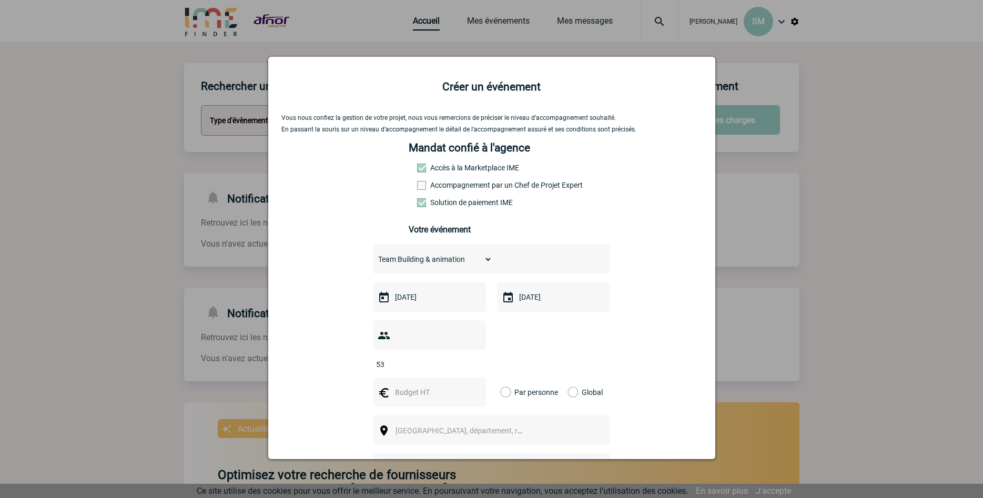
click at [459, 365] on input "53" at bounding box center [422, 365] width 99 height 14
click at [459, 365] on input "54" at bounding box center [422, 365] width 99 height 14
click at [459, 365] on input "55" at bounding box center [422, 365] width 99 height 14
click at [459, 365] on input "56" at bounding box center [422, 365] width 99 height 14
click at [459, 365] on input "57" at bounding box center [422, 365] width 99 height 14
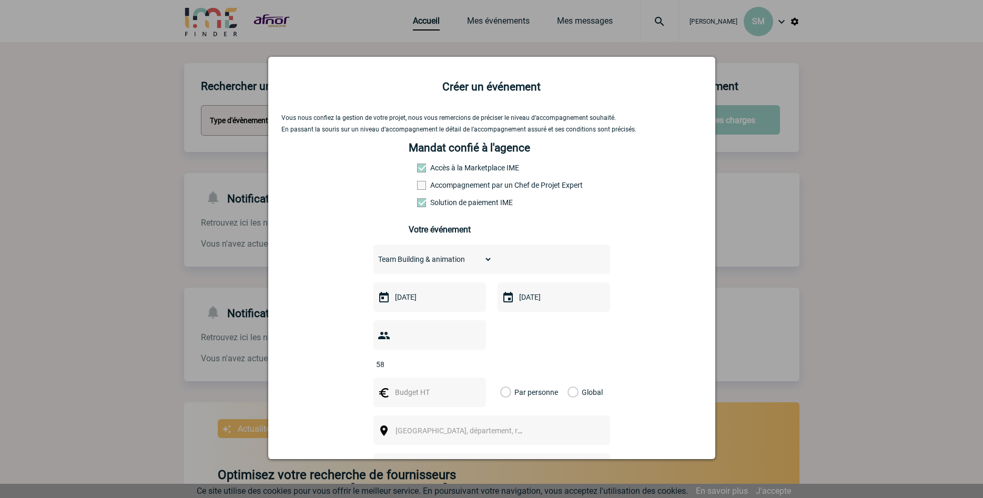
click at [459, 365] on input "58" at bounding box center [422, 365] width 99 height 14
click at [459, 365] on input "59" at bounding box center [422, 365] width 99 height 14
click at [459, 365] on input "60" at bounding box center [422, 365] width 99 height 14
click at [459, 365] on input "61" at bounding box center [422, 365] width 99 height 14
click at [459, 365] on input "62" at bounding box center [422, 365] width 99 height 14
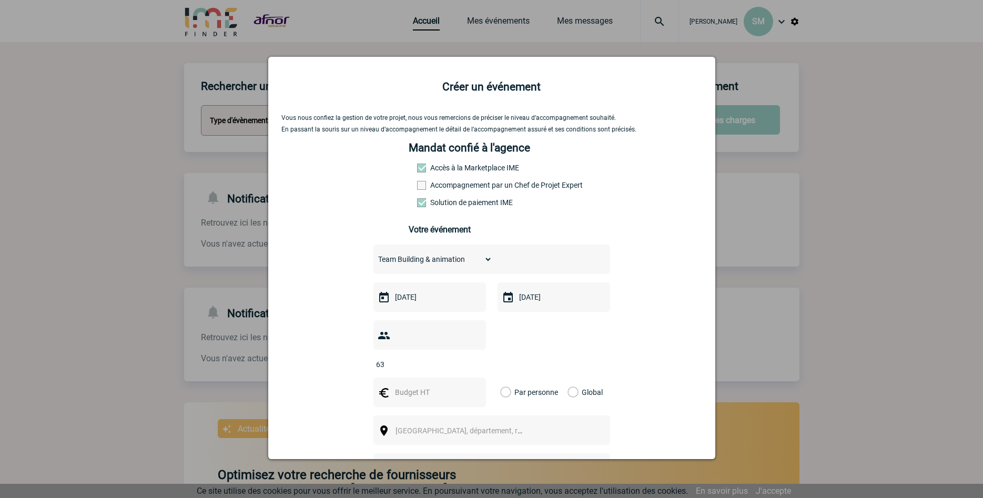
click at [459, 365] on input "63" at bounding box center [422, 365] width 99 height 14
click at [459, 365] on input "64" at bounding box center [422, 365] width 99 height 14
click at [459, 365] on input "65" at bounding box center [422, 365] width 99 height 14
click at [459, 365] on input "66" at bounding box center [422, 365] width 99 height 14
click at [459, 365] on input "67" at bounding box center [422, 365] width 99 height 14
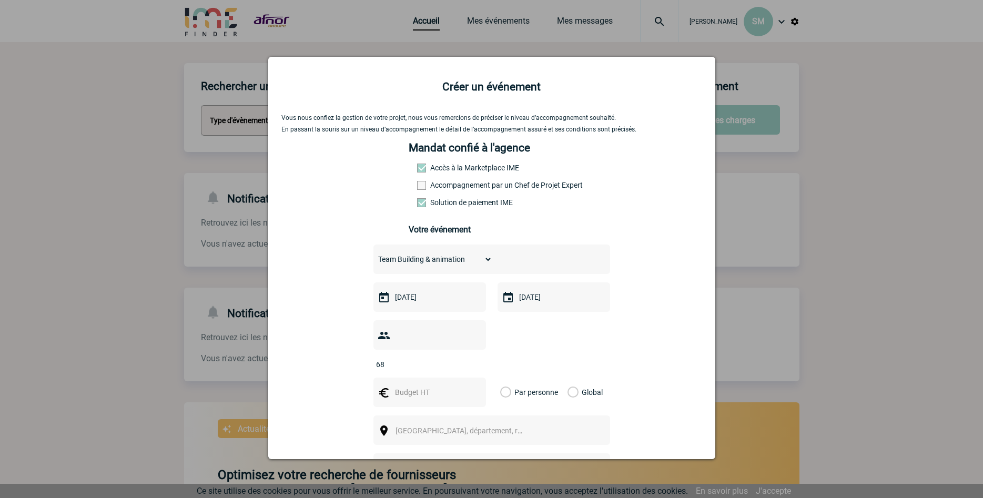
click at [459, 365] on input "68" at bounding box center [422, 365] width 99 height 14
click at [459, 365] on input "69" at bounding box center [422, 365] width 99 height 14
click at [459, 365] on input "70" at bounding box center [422, 365] width 99 height 14
click at [459, 365] on input "71" at bounding box center [422, 365] width 99 height 14
click at [459, 365] on input "72" at bounding box center [422, 365] width 99 height 14
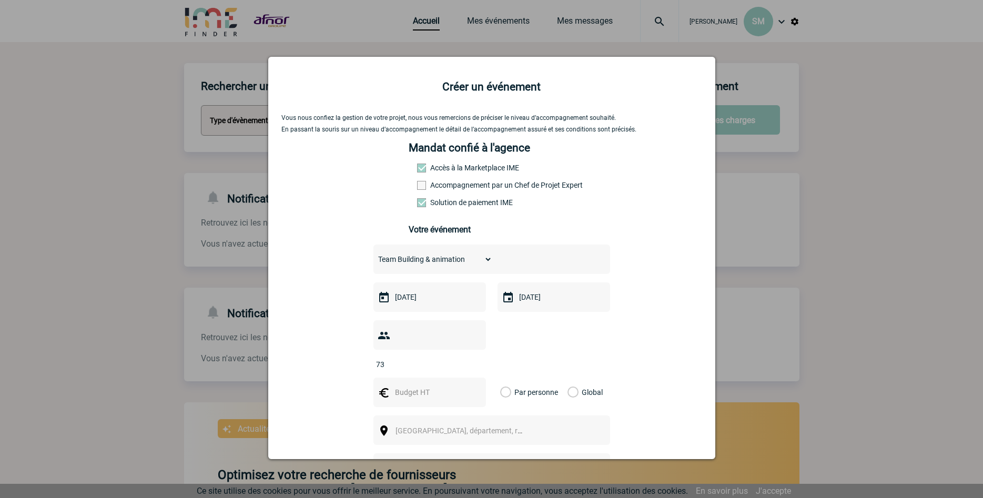
click at [459, 365] on input "73" at bounding box center [422, 365] width 99 height 14
click at [459, 365] on input "74" at bounding box center [422, 365] width 99 height 14
click at [459, 365] on input "75" at bounding box center [422, 365] width 99 height 14
click at [459, 365] on input "76" at bounding box center [422, 365] width 99 height 14
click at [459, 365] on input "77" at bounding box center [422, 365] width 99 height 14
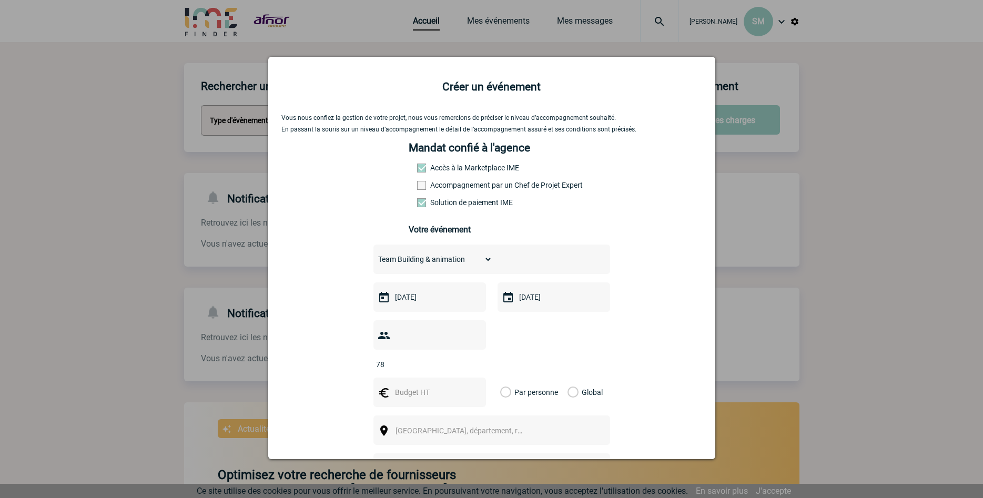
click at [459, 365] on input "78" at bounding box center [422, 365] width 99 height 14
click at [459, 365] on input "79" at bounding box center [422, 365] width 99 height 14
type input "80"
click at [459, 365] on input "80" at bounding box center [422, 365] width 99 height 14
click at [408, 399] on input "text" at bounding box center [428, 393] width 73 height 14
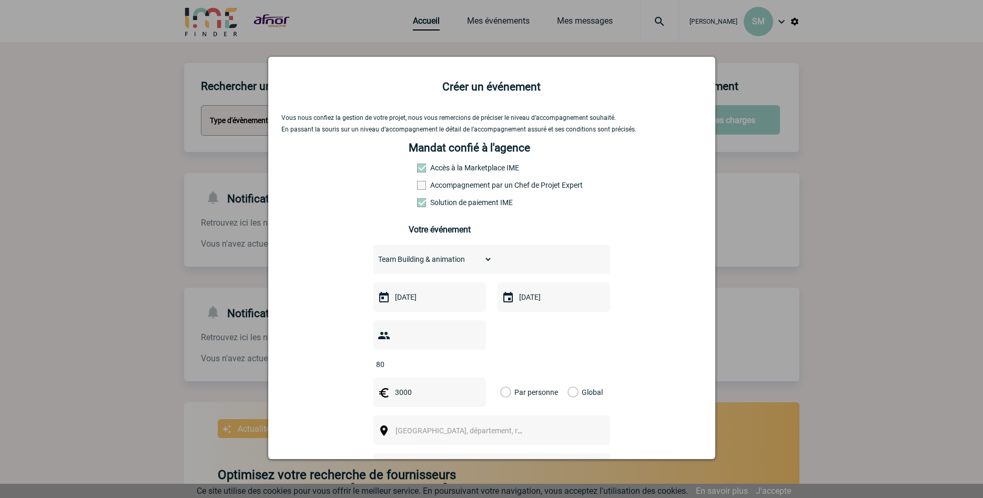
type input "3000"
click at [492, 428] on span "Ville, département, région..." at bounding box center [463, 430] width 145 height 15
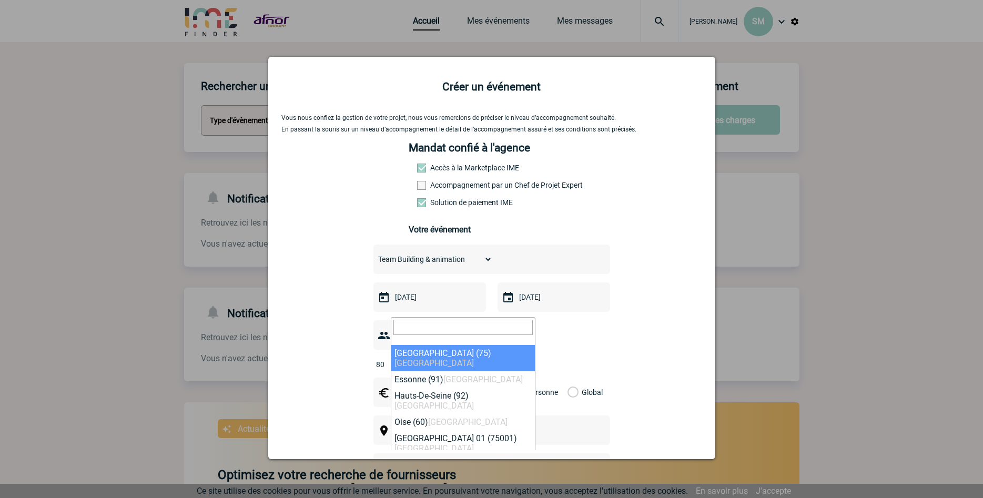
select select "3"
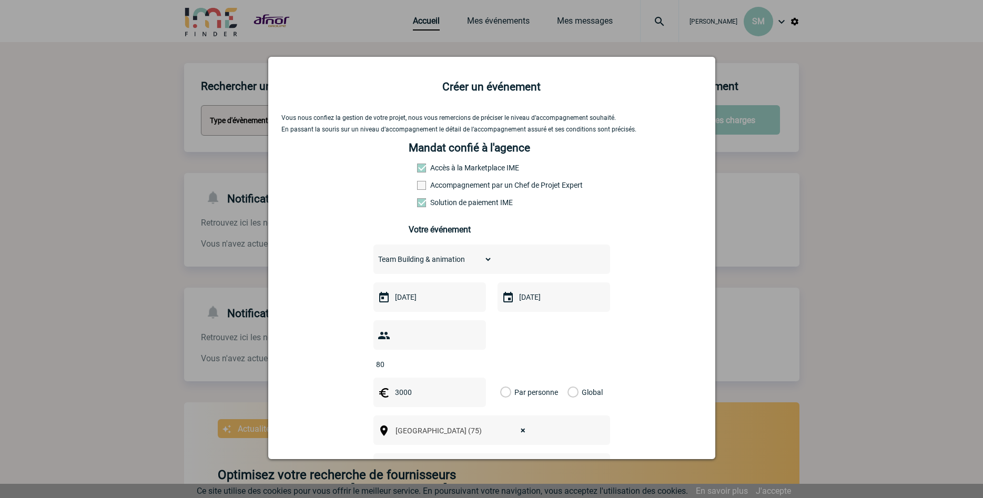
scroll to position [120, 0]
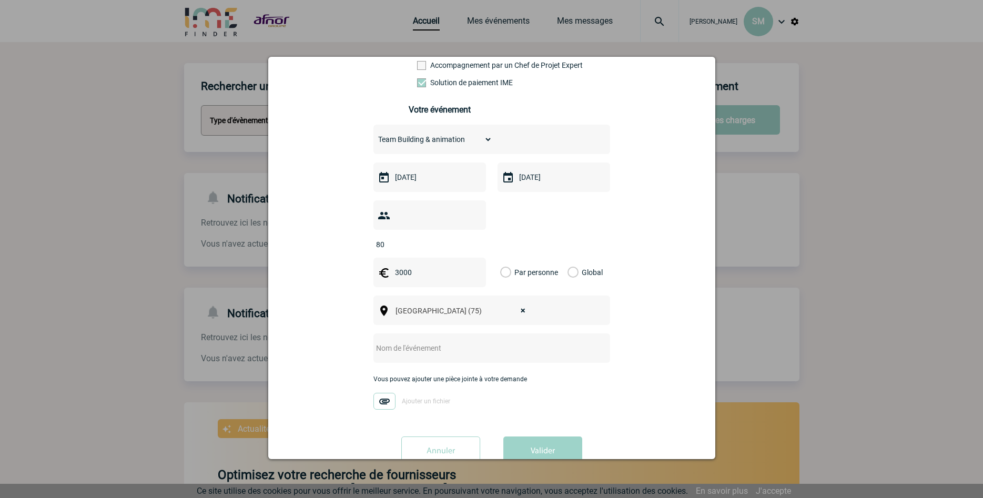
click at [434, 355] on input "text" at bounding box center [477, 348] width 209 height 14
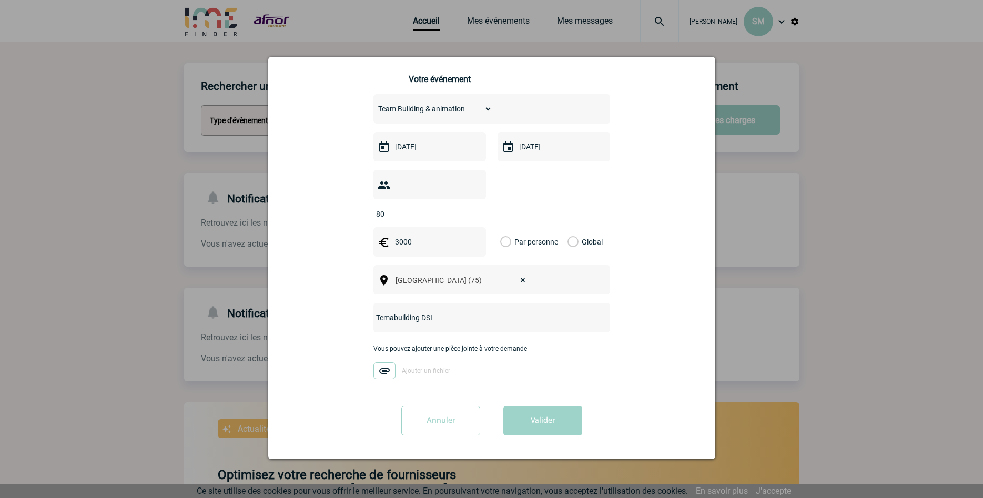
type input "Temabuilding DSI"
click at [574, 242] on label "Global" at bounding box center [571, 241] width 7 height 29
click at [0, 0] on input "Global" at bounding box center [0, 0] width 0 height 0
click at [549, 418] on button "Valider" at bounding box center [542, 420] width 79 height 29
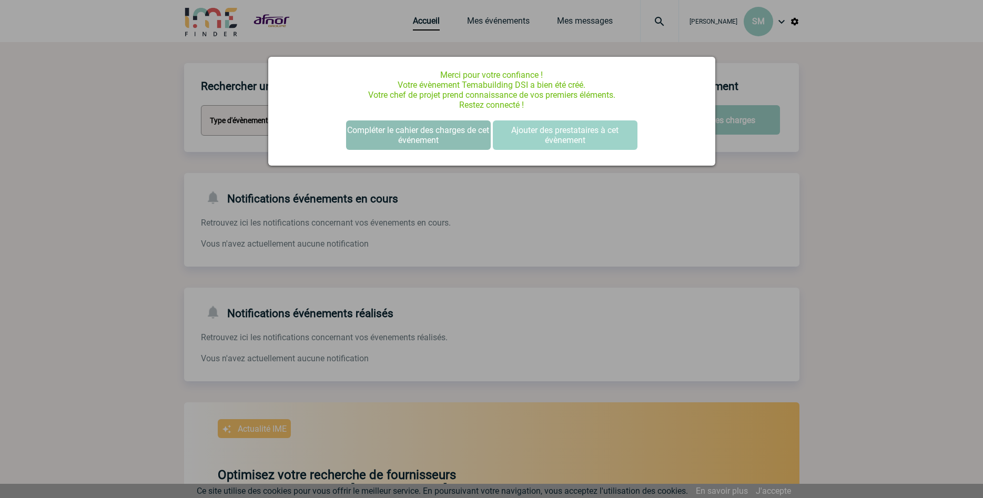
click at [443, 143] on button "Compléter le cahier des charges de cet événement" at bounding box center [418, 134] width 145 height 29
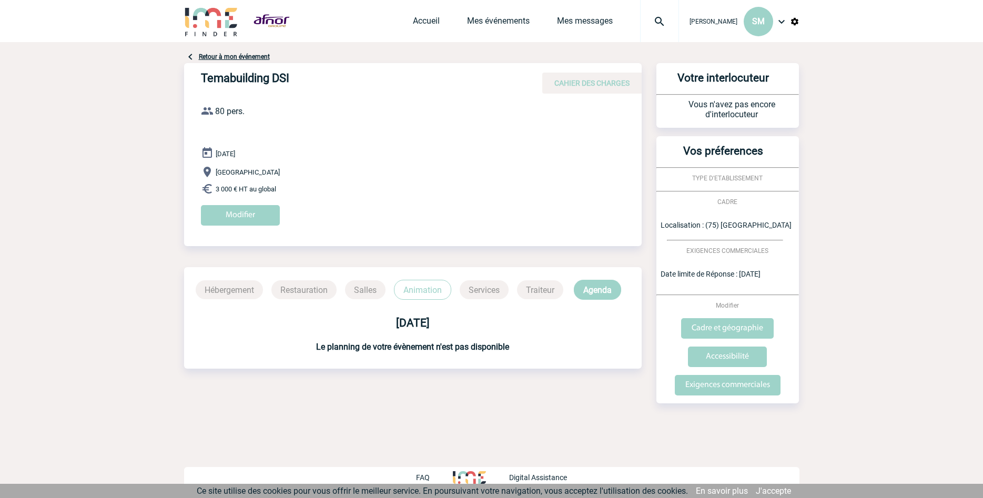
click at [610, 84] on span "CAHIER DES CHARGES" at bounding box center [591, 83] width 75 height 8
click at [271, 218] on input "Modifier" at bounding box center [240, 215] width 79 height 21
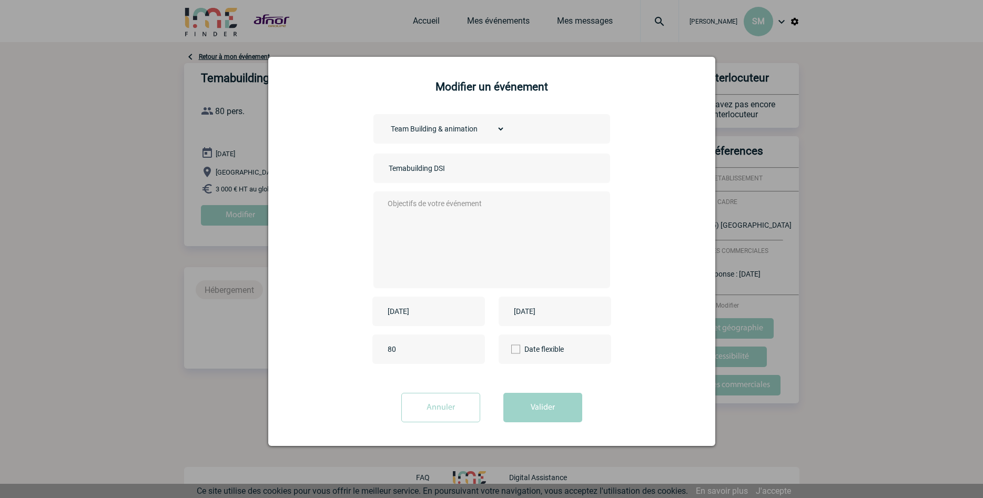
click at [532, 224] on textarea at bounding box center [489, 239] width 208 height 84
click at [453, 215] on textarea "Bonjour, nous souhaiterions inviter notre Direction à passer un après-midi de d…" at bounding box center [489, 239] width 208 height 84
click at [447, 222] on textarea "Bonjour, nous souhaiterions inviter notre Direction à passer un après-midi de d…" at bounding box center [489, 239] width 208 height 84
click at [486, 228] on textarea "Bonjour, nous souhaiterions inviter notre Direction à passer un après-midi de d…" at bounding box center [489, 239] width 208 height 84
type textarea "Bonjour, nous souhaiterions inviter notre Direction à passer un après-midi de d…"
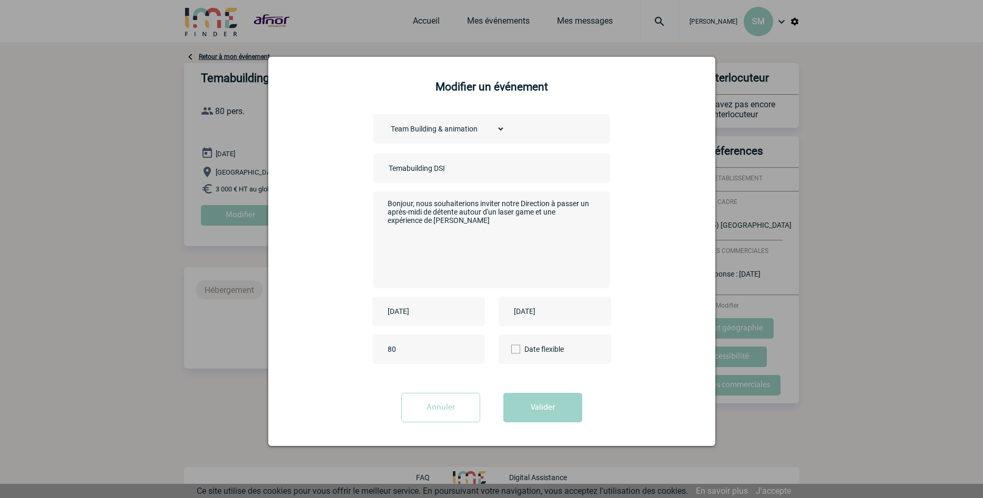
click at [474, 224] on textarea "Bonjour, nous souhaiterions inviter notre Direction à passer un après-midi de d…" at bounding box center [489, 239] width 208 height 84
click at [534, 411] on button "Valider" at bounding box center [542, 407] width 79 height 29
